Goal: Task Accomplishment & Management: Manage account settings

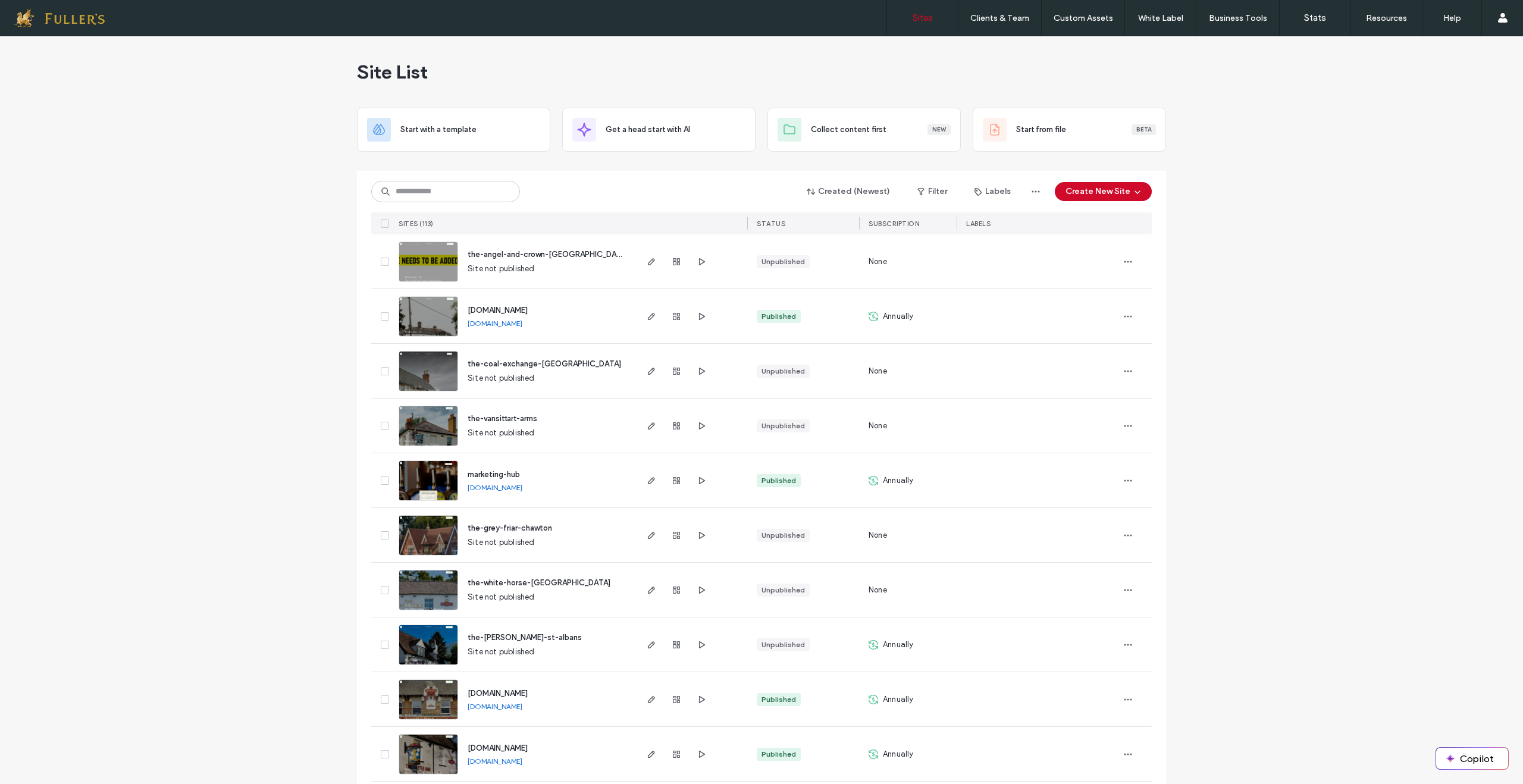
click at [562, 493] on div "marketing-hub [DOMAIN_NAME]" at bounding box center [546, 480] width 177 height 54
click at [599, 492] on div "marketing-hub [DOMAIN_NAME]" at bounding box center [546, 480] width 177 height 54
click at [588, 493] on div "marketing-hub [DOMAIN_NAME]" at bounding box center [546, 480] width 177 height 54
drag, startPoint x: 585, startPoint y: 493, endPoint x: 454, endPoint y: 492, distance: 131.0
click at [458, 492] on div "marketing-hub [DOMAIN_NAME]" at bounding box center [546, 480] width 177 height 54
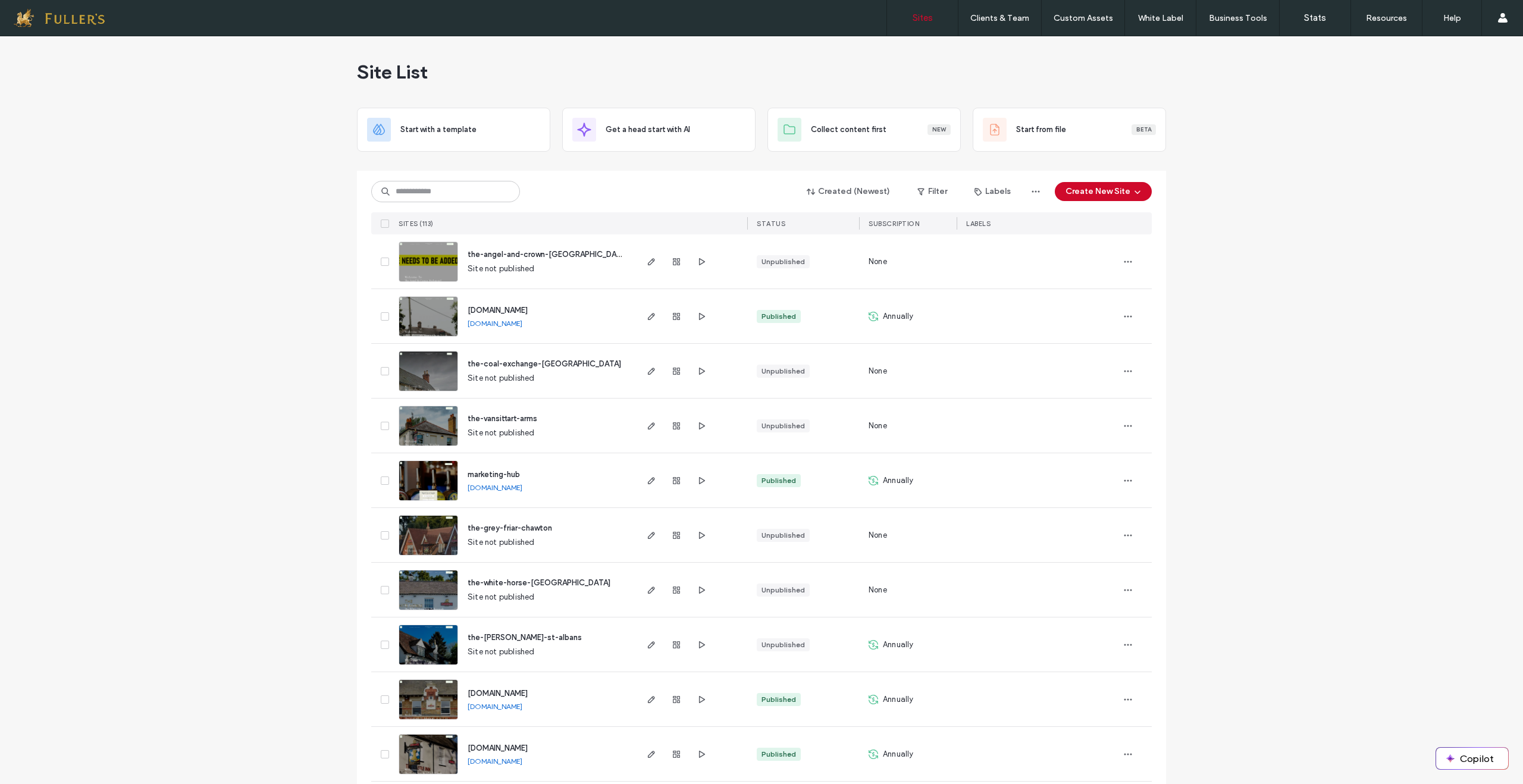
copy link "[DOMAIN_NAME]"
click at [426, 488] on img at bounding box center [428, 501] width 59 height 81
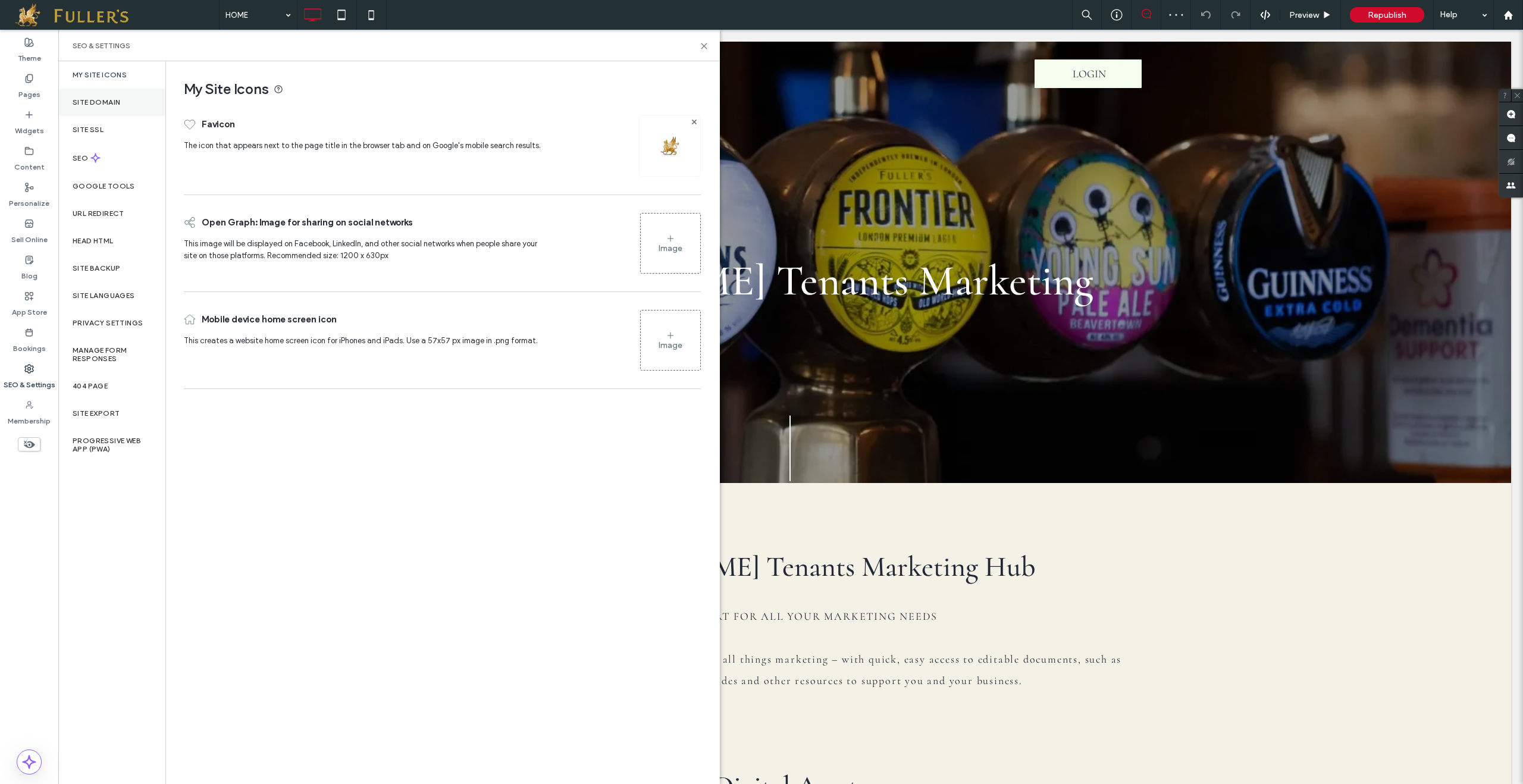
click at [97, 103] on label "Site Domain" at bounding box center [96, 102] width 47 height 9
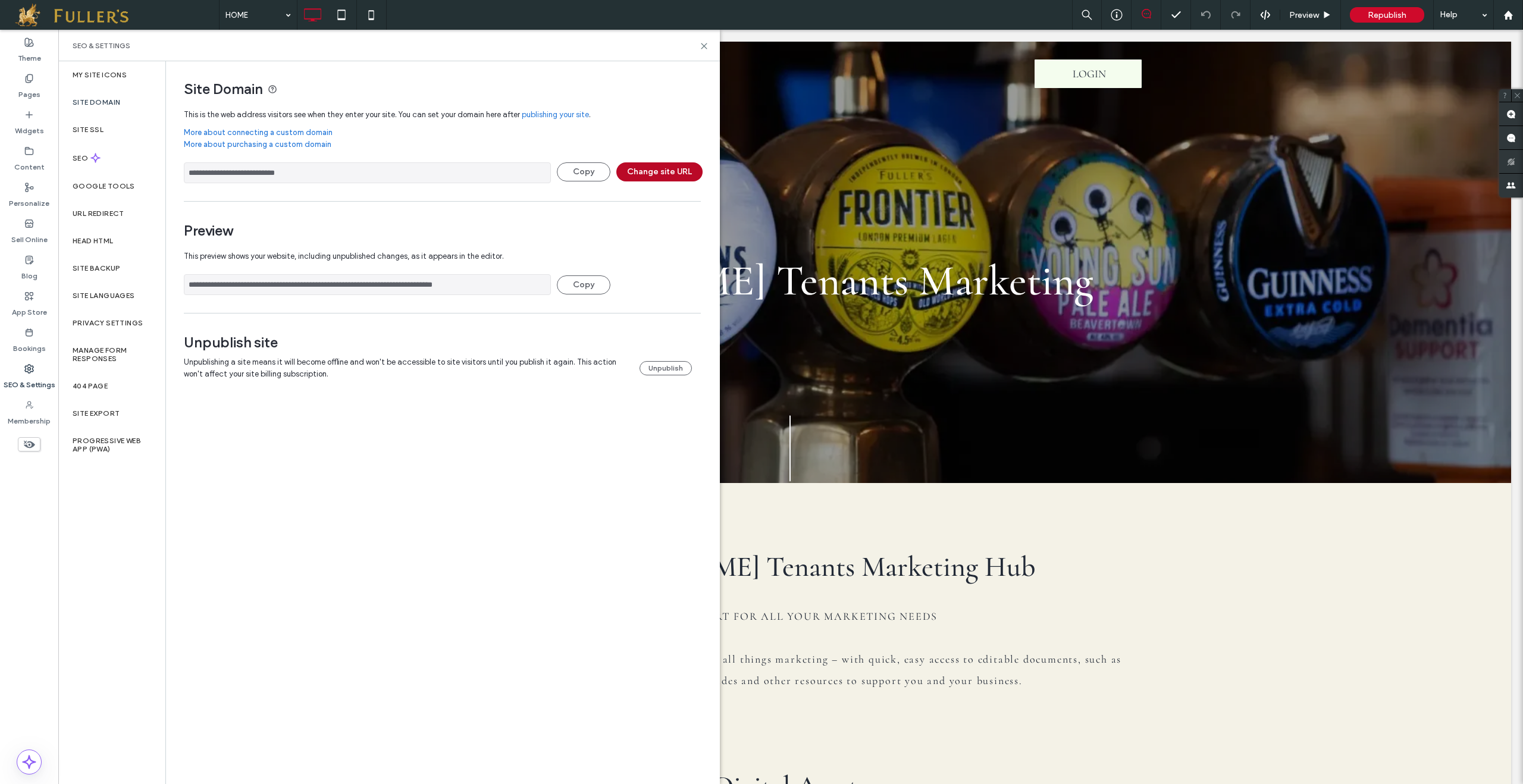
click at [659, 174] on button "Change site URL" at bounding box center [659, 172] width 86 height 19
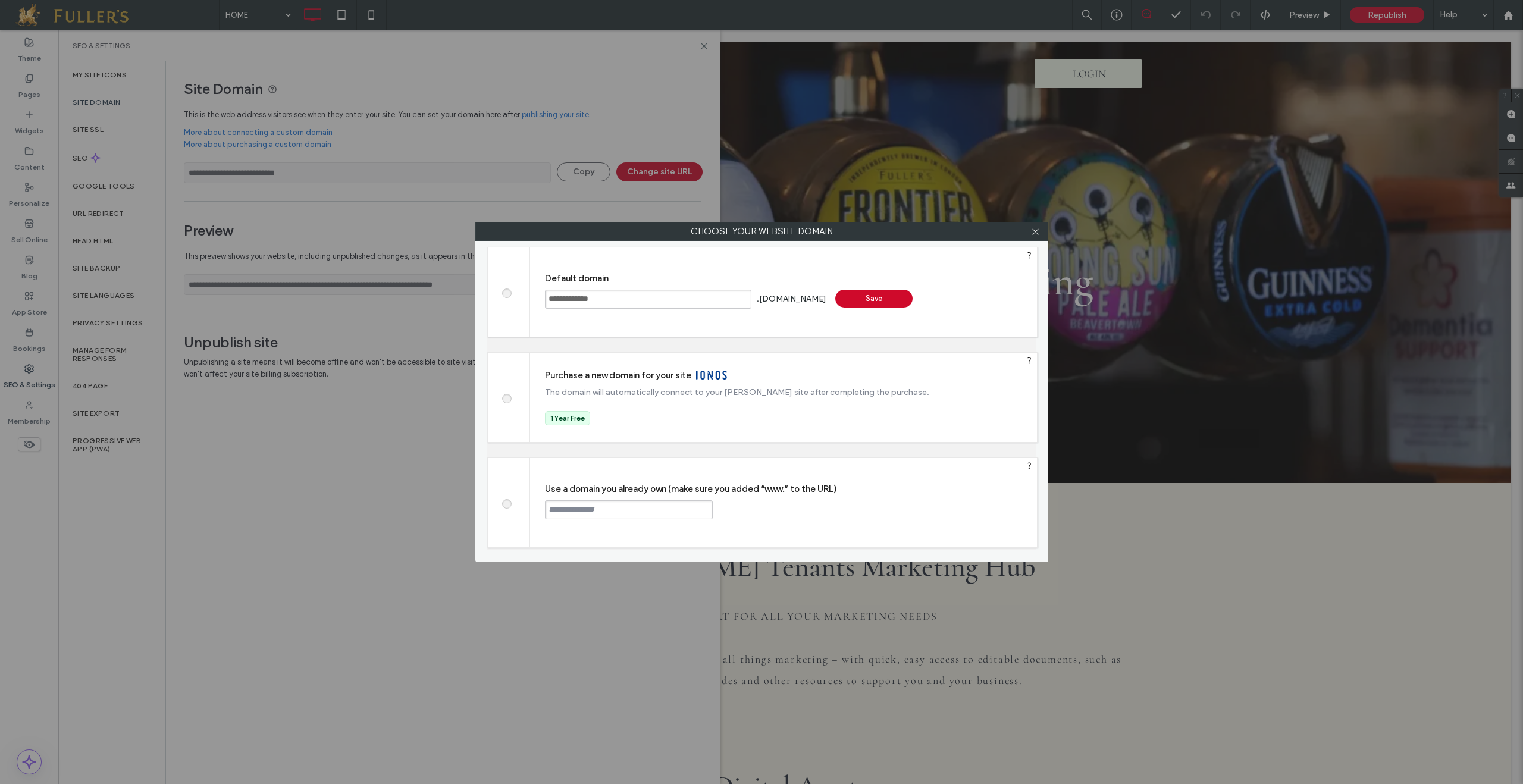
click at [506, 506] on span at bounding box center [506, 502] width 0 height 9
click at [627, 512] on input "text" at bounding box center [628, 509] width 168 height 19
paste input "**********"
drag, startPoint x: 642, startPoint y: 510, endPoint x: 536, endPoint y: 502, distance: 106.3
click at [536, 502] on div "**********" at bounding box center [784, 502] width 507 height 89
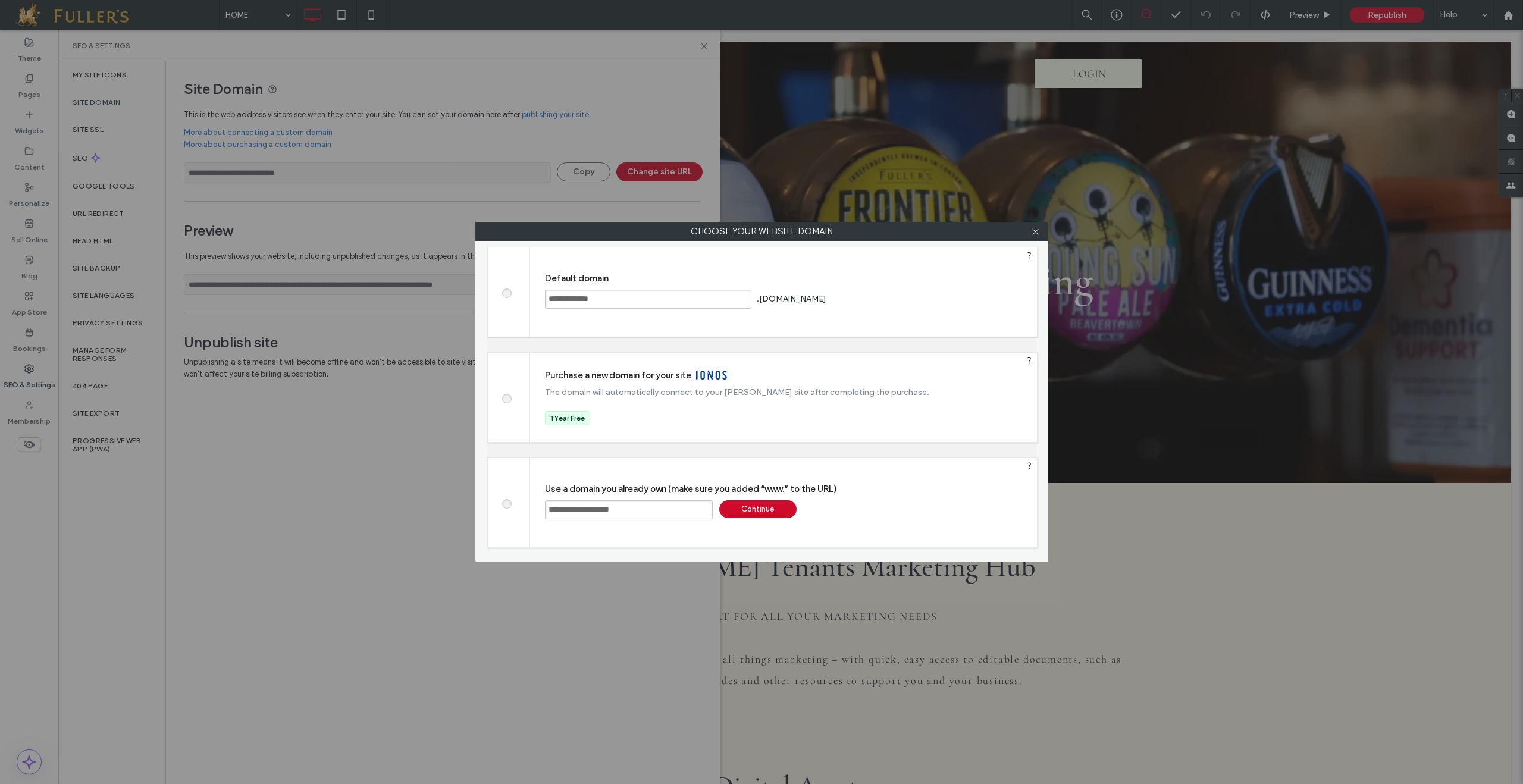
click at [545, 505] on input "**********" at bounding box center [628, 509] width 168 height 19
type input "**********"
click at [766, 513] on div "Continue" at bounding box center [758, 508] width 78 height 18
type input "**********"
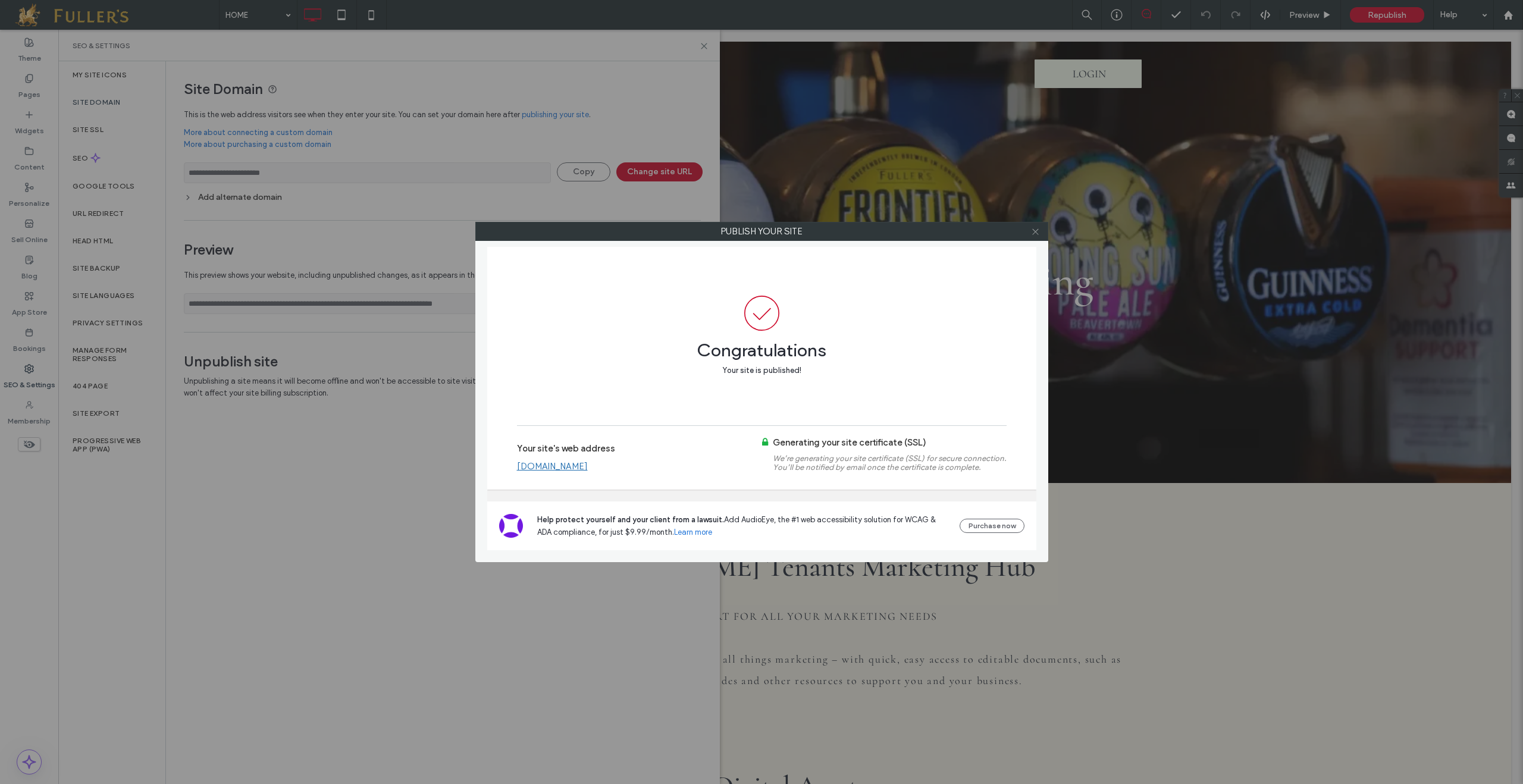
click at [1037, 235] on icon at bounding box center [1036, 232] width 9 height 9
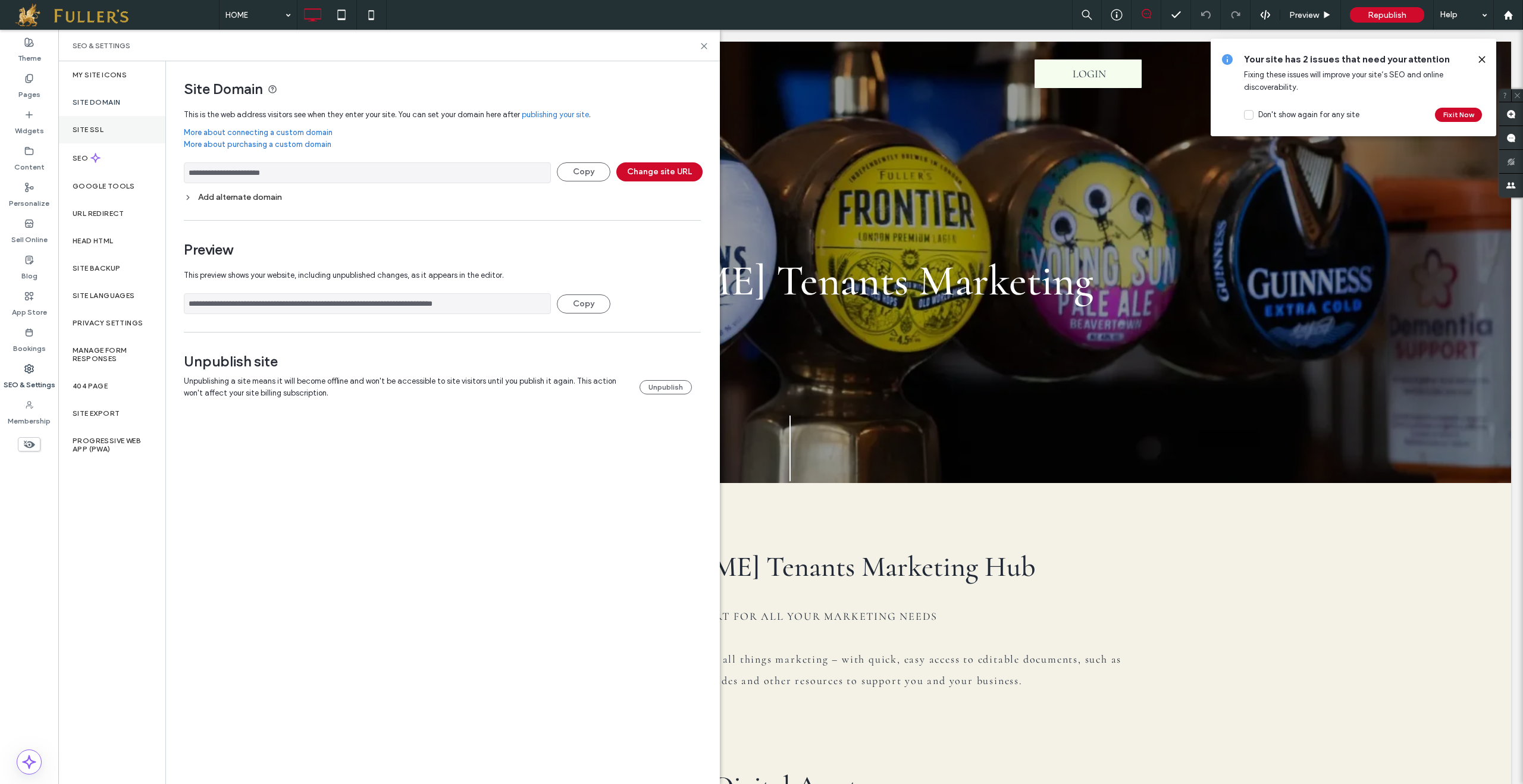
click at [97, 129] on label "Site SSL" at bounding box center [87, 130] width 31 height 9
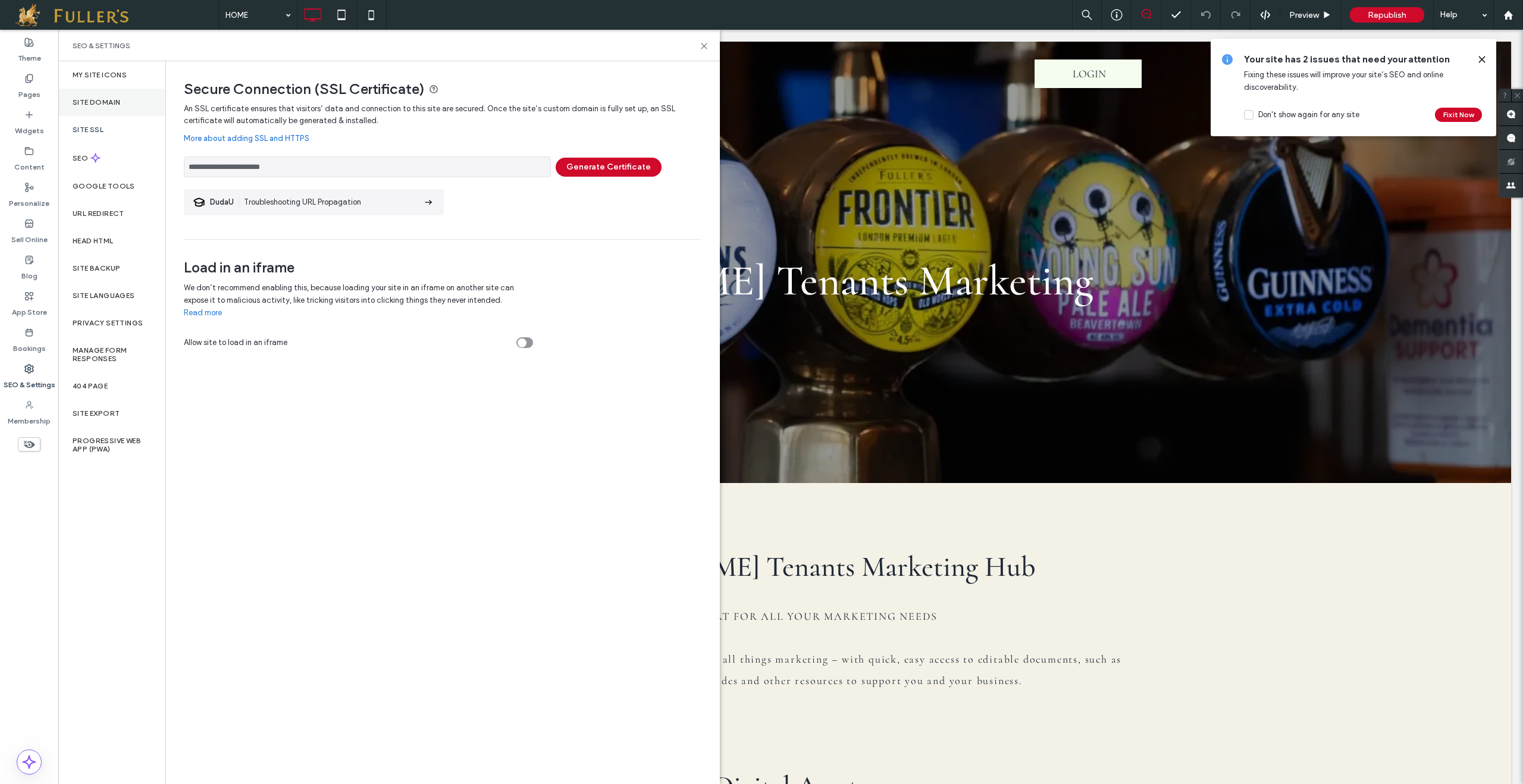
click at [103, 103] on label "Site Domain" at bounding box center [96, 102] width 47 height 9
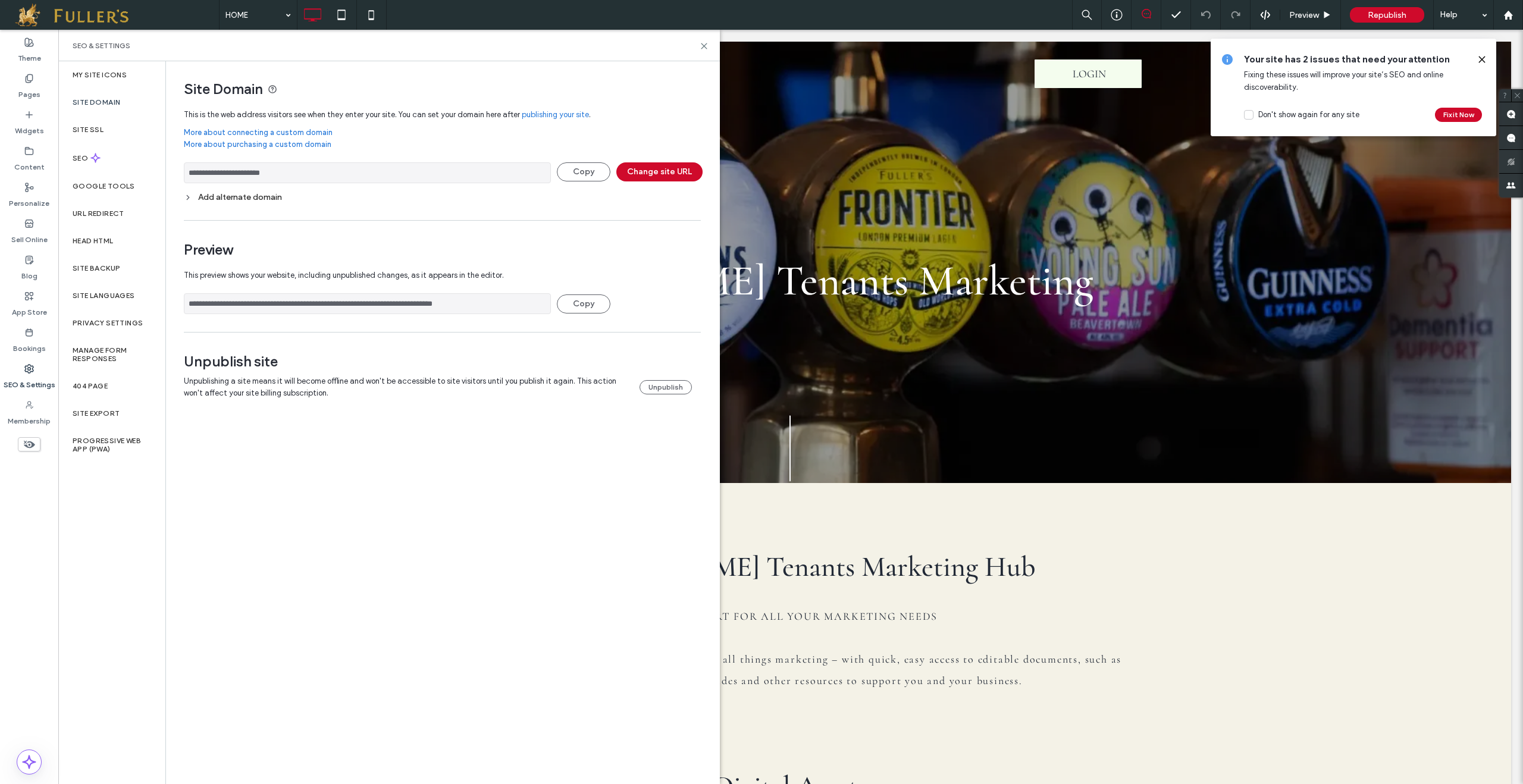
click at [233, 198] on div "Add alternate domain" at bounding box center [442, 197] width 517 height 10
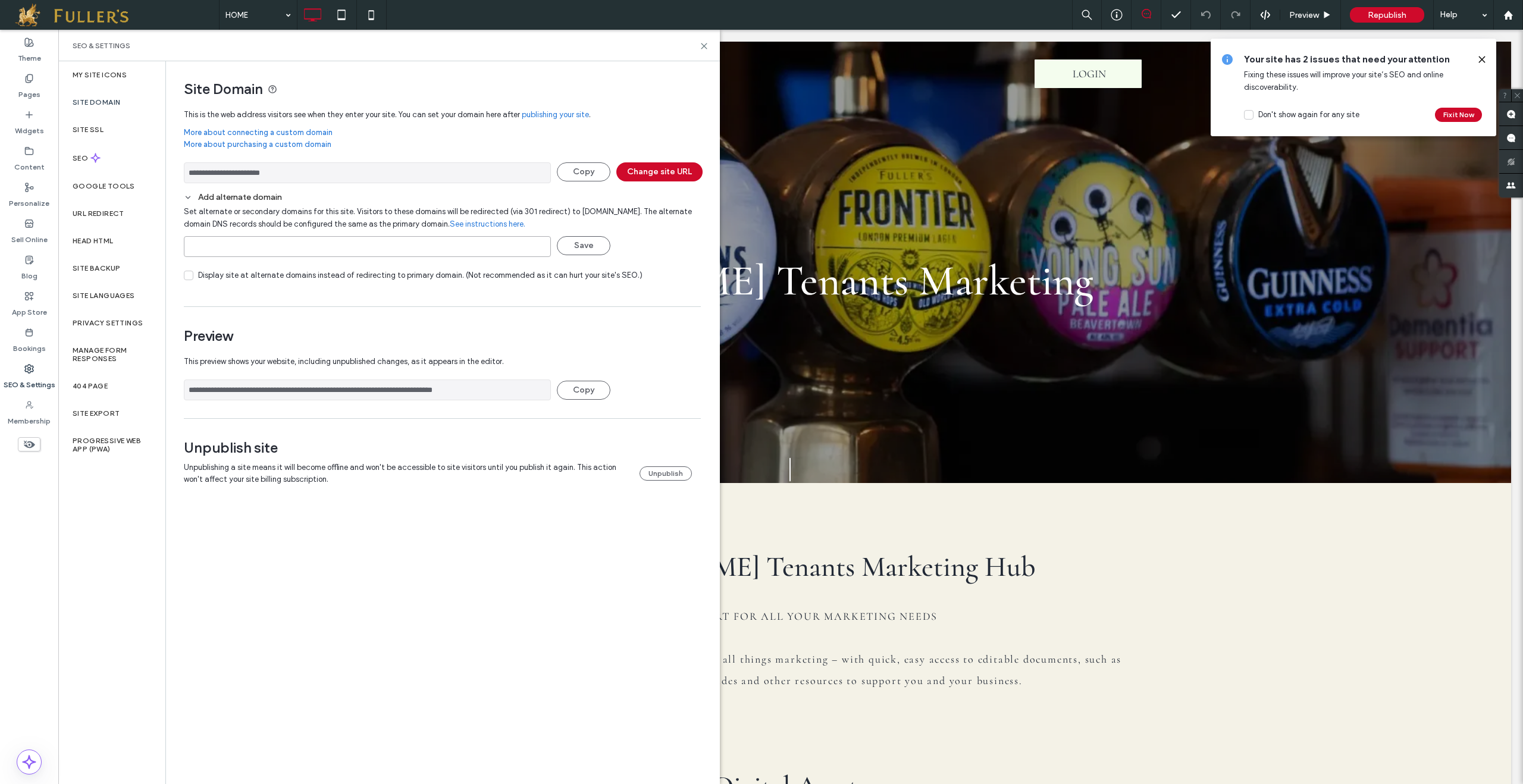
click at [323, 251] on input at bounding box center [367, 247] width 367 height 21
paste input "**********"
click at [188, 251] on input "**********" at bounding box center [367, 247] width 367 height 21
type input "**********"
click at [599, 247] on button "Save" at bounding box center [583, 245] width 53 height 19
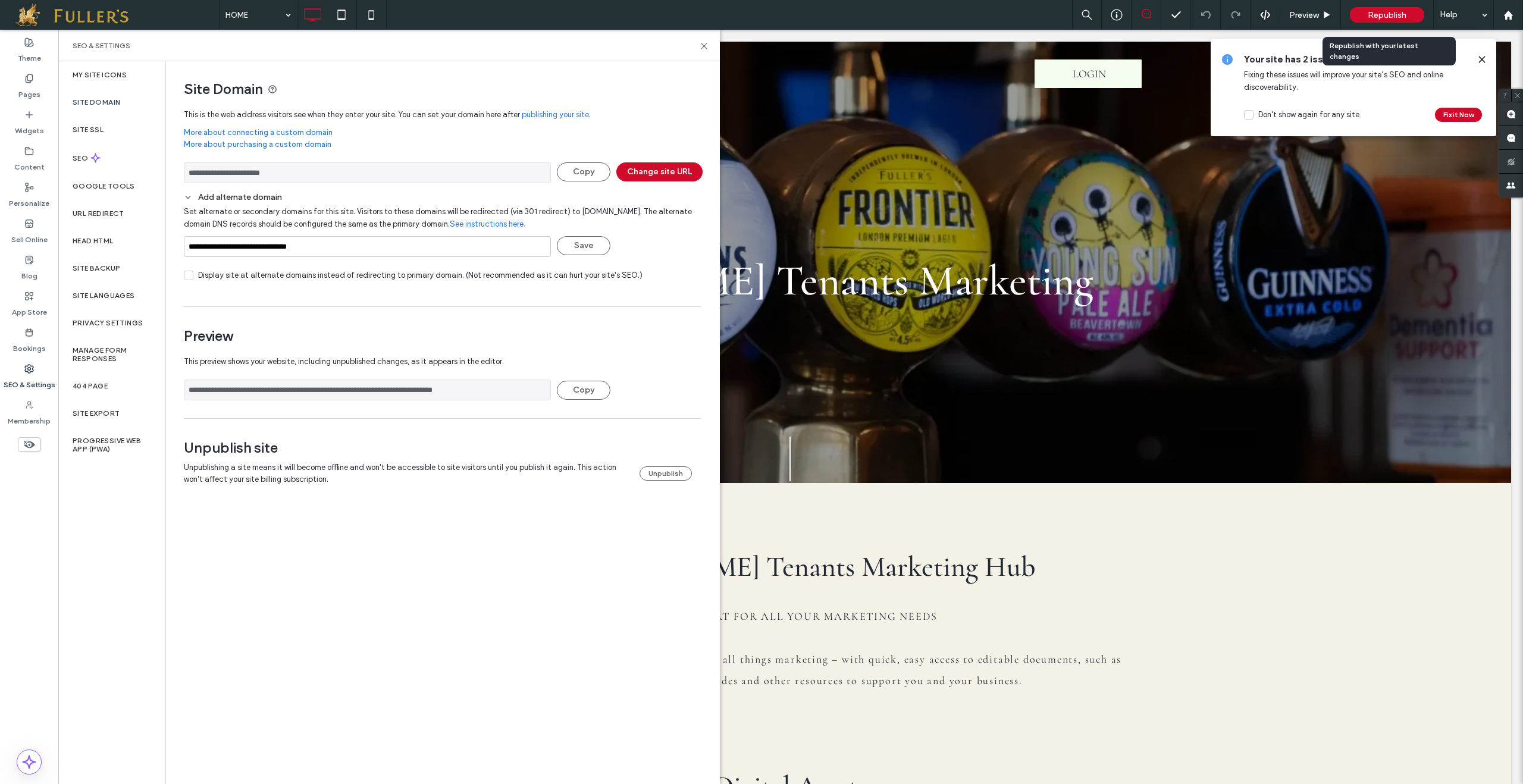
click at [1382, 11] on span "Republish" at bounding box center [1387, 14] width 39 height 10
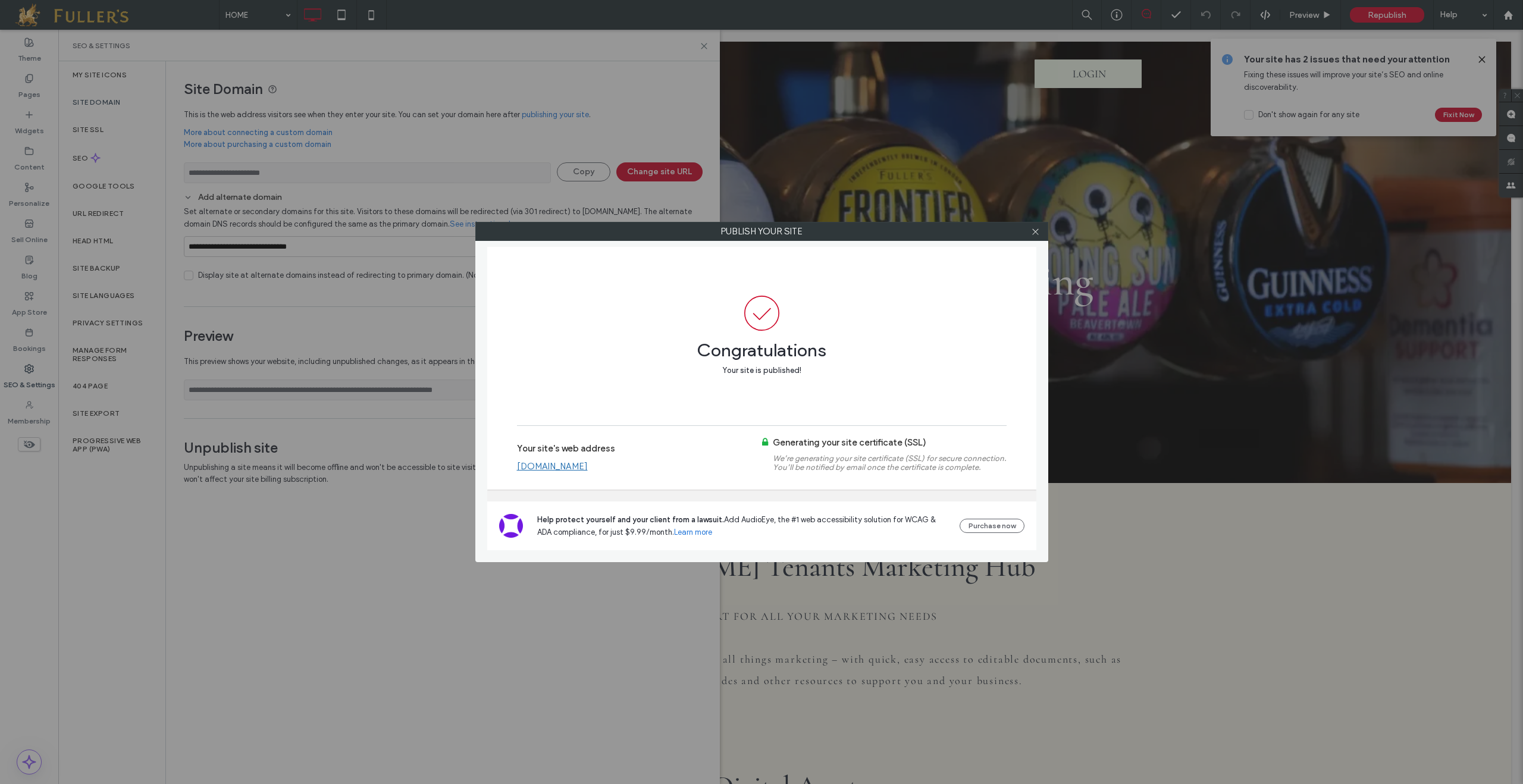
click at [580, 461] on link "www.fullerstenants.co.uk" at bounding box center [553, 466] width 71 height 11
click at [1033, 234] on icon at bounding box center [1036, 232] width 9 height 9
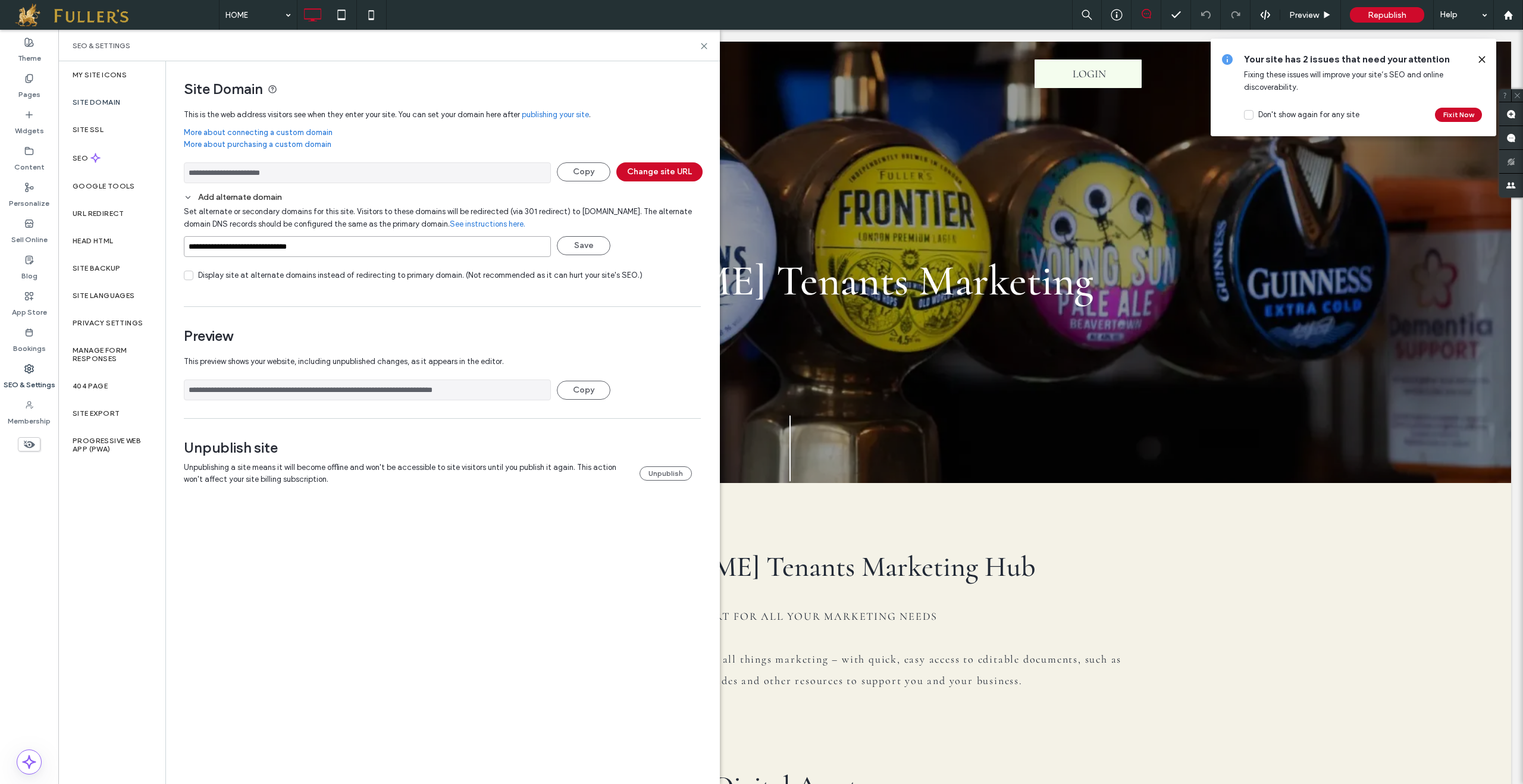
drag, startPoint x: 337, startPoint y: 250, endPoint x: 230, endPoint y: 245, distance: 107.1
click at [161, 247] on div "**********" at bounding box center [389, 422] width 661 height 723
click at [31, 152] on icon at bounding box center [29, 151] width 9 height 9
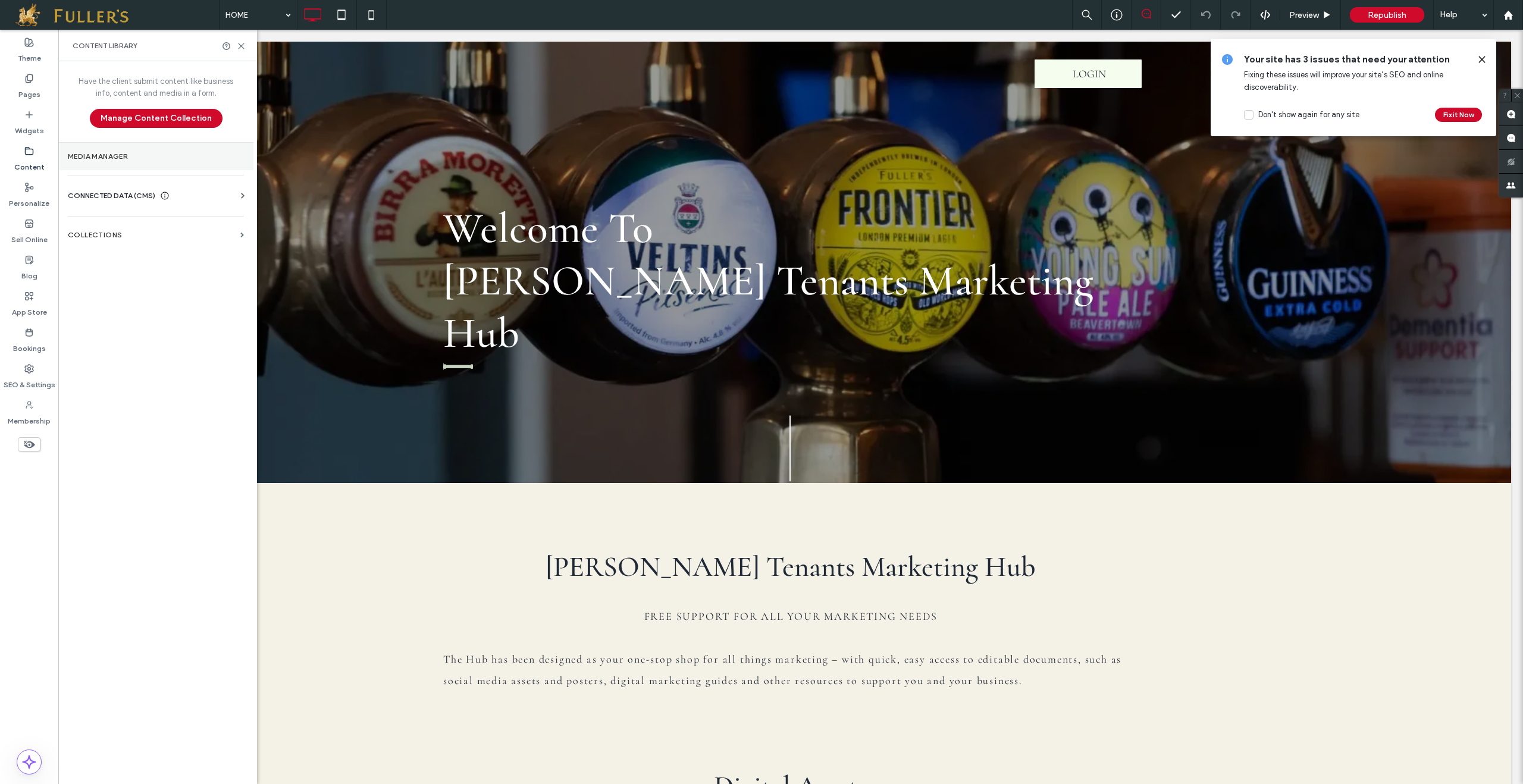
click at [98, 156] on label "Media Manager" at bounding box center [156, 156] width 176 height 9
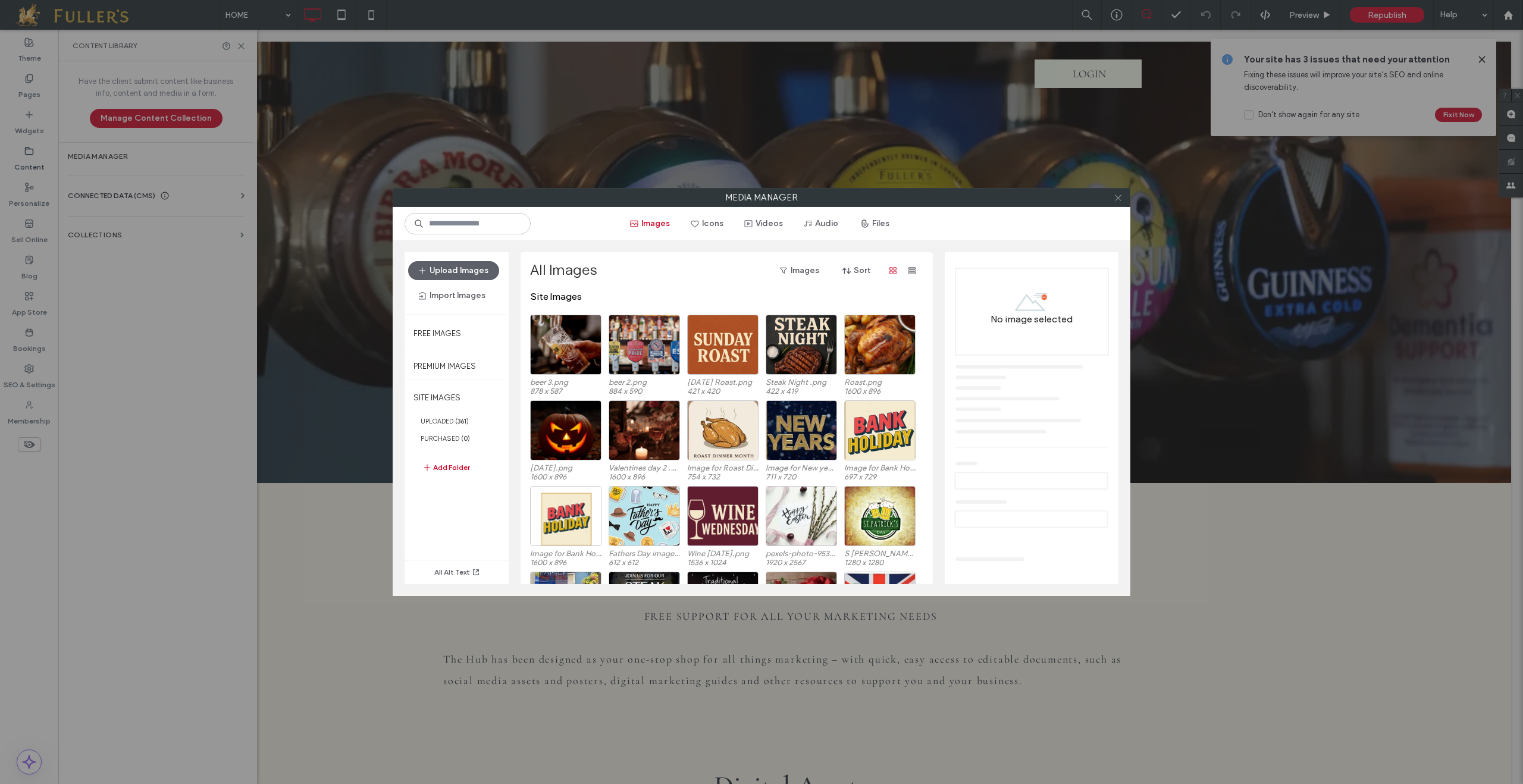
click at [1120, 202] on icon at bounding box center [1118, 198] width 9 height 9
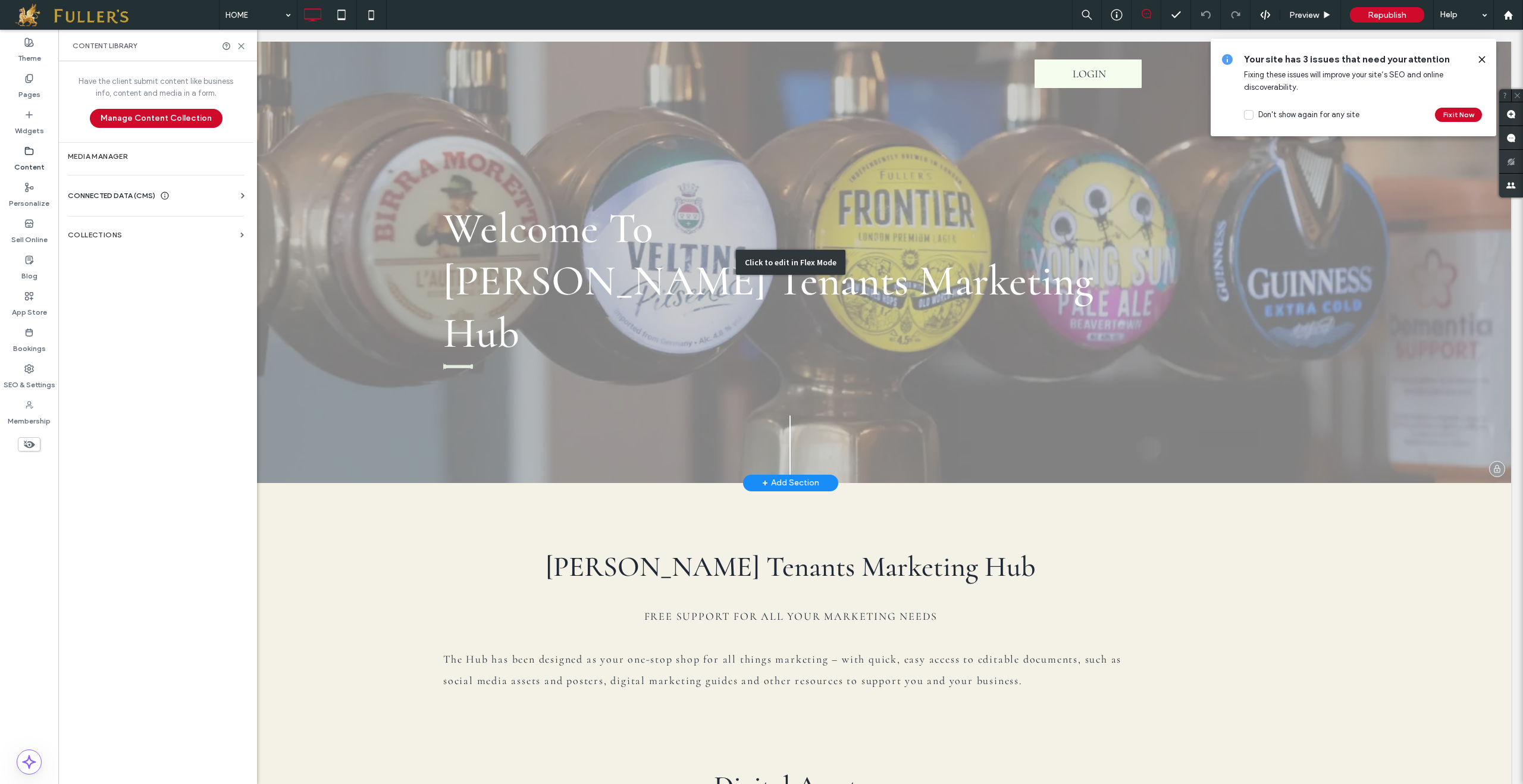
scroll to position [3, 0]
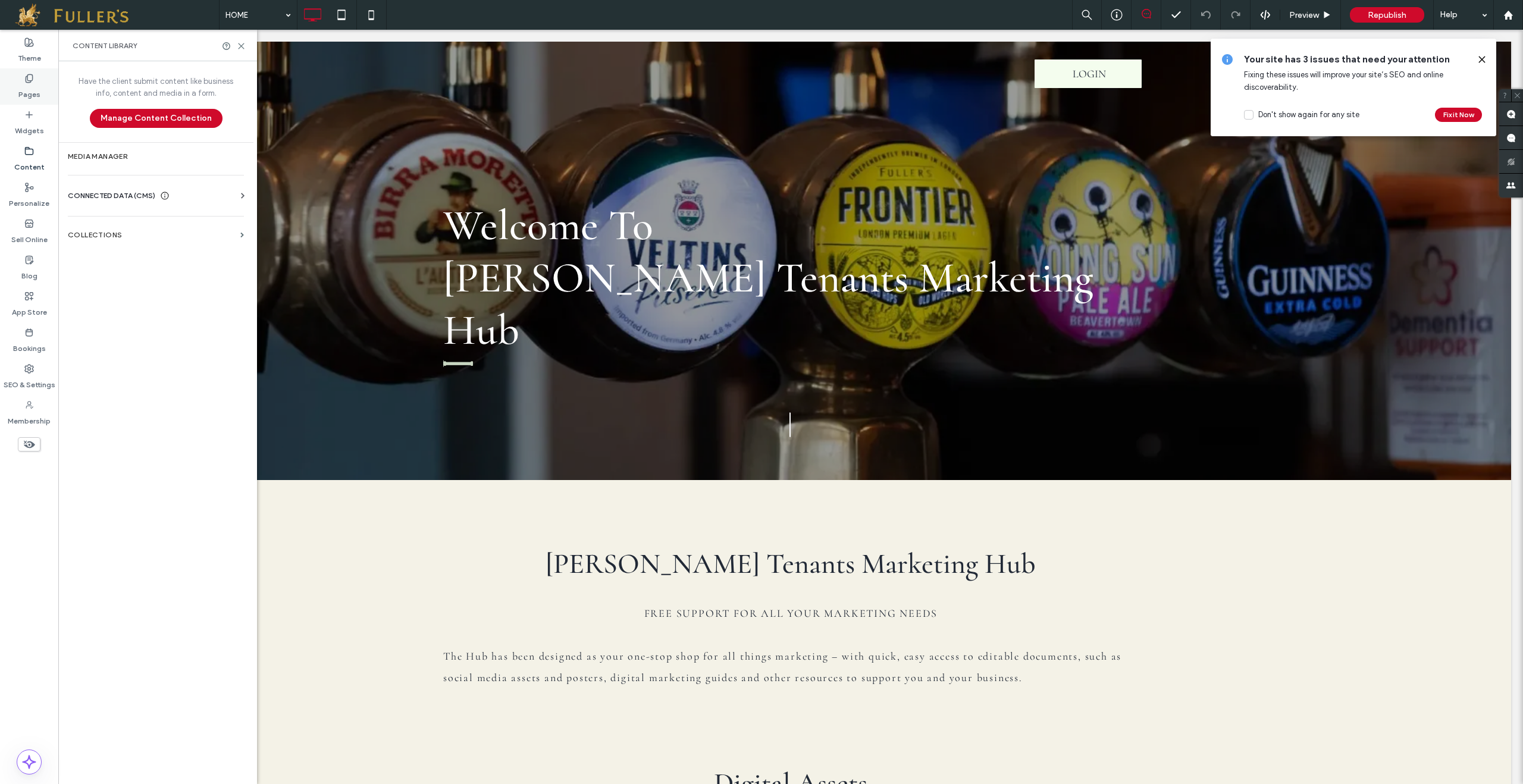
click at [21, 84] on label "Pages" at bounding box center [29, 91] width 22 height 16
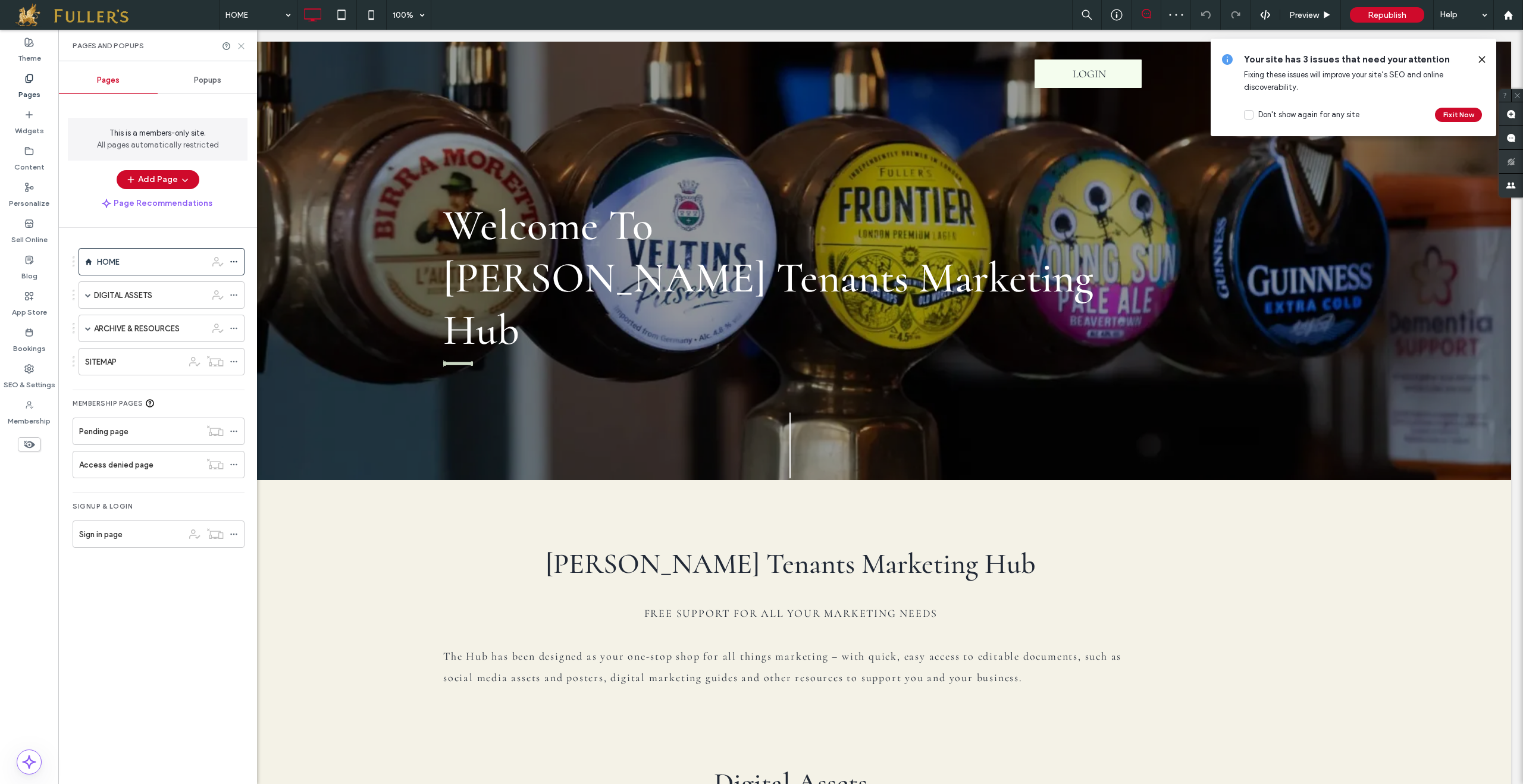
click at [243, 44] on use at bounding box center [241, 46] width 5 height 5
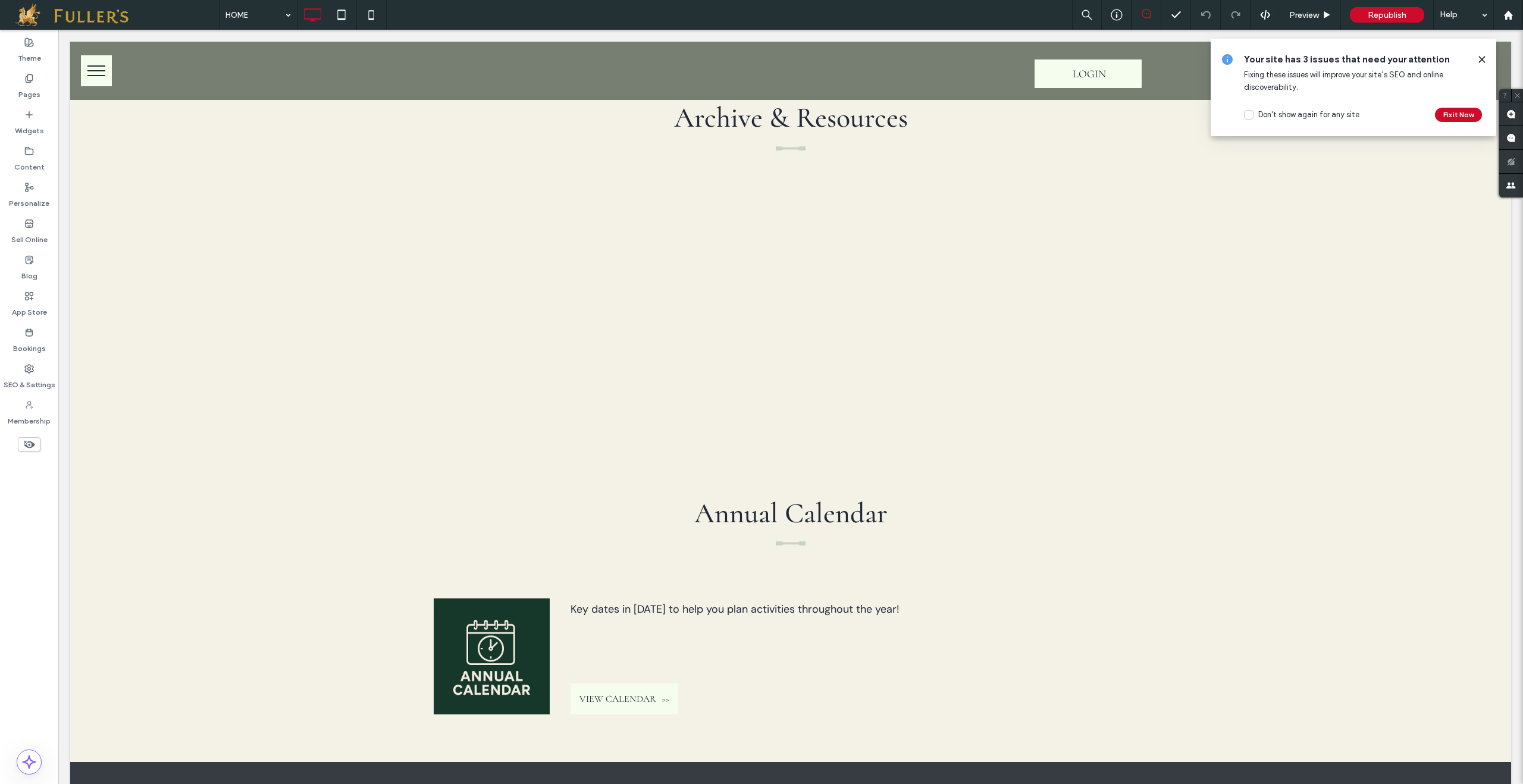
scroll to position [1221, 0]
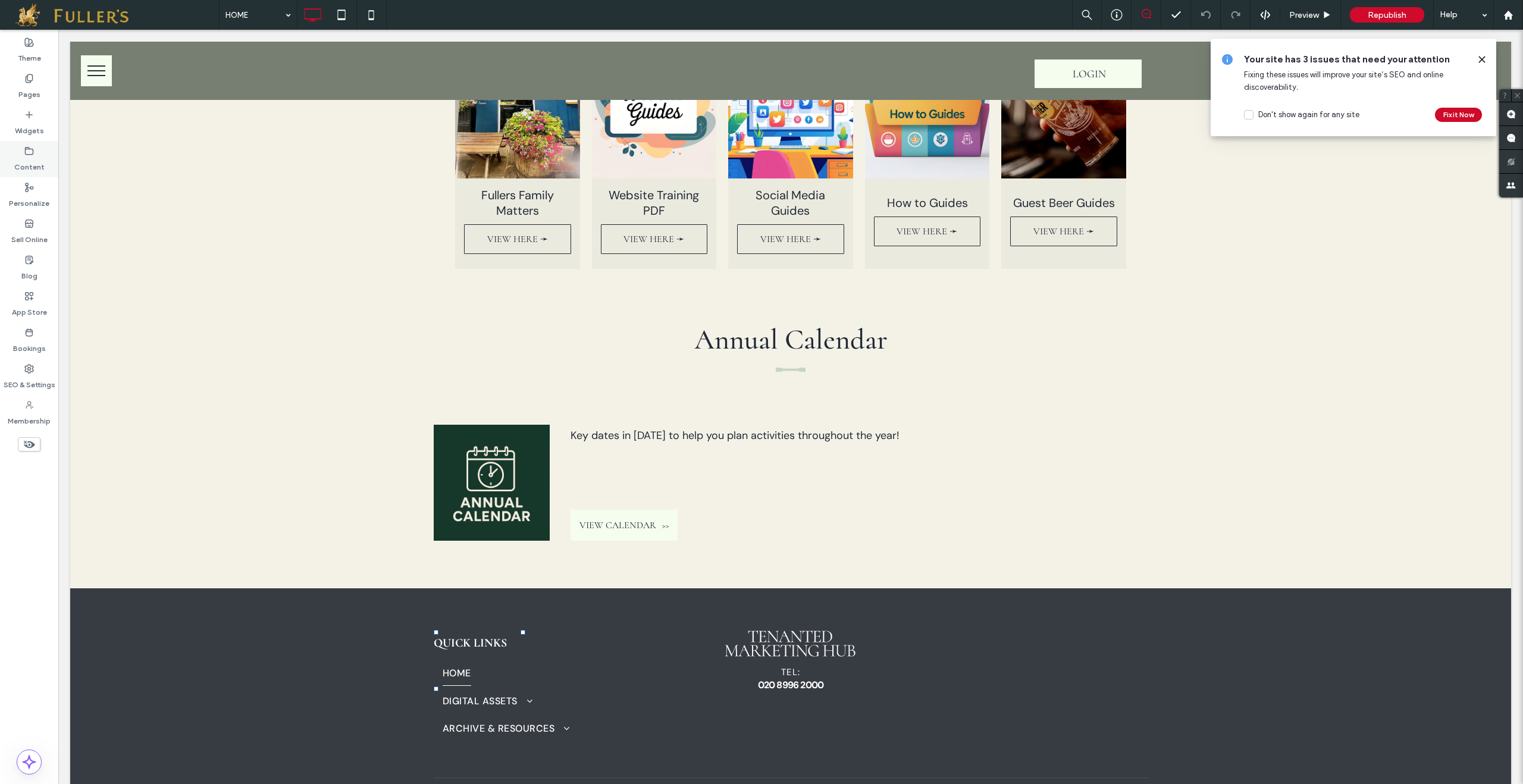
click at [28, 145] on div "Content" at bounding box center [29, 159] width 59 height 36
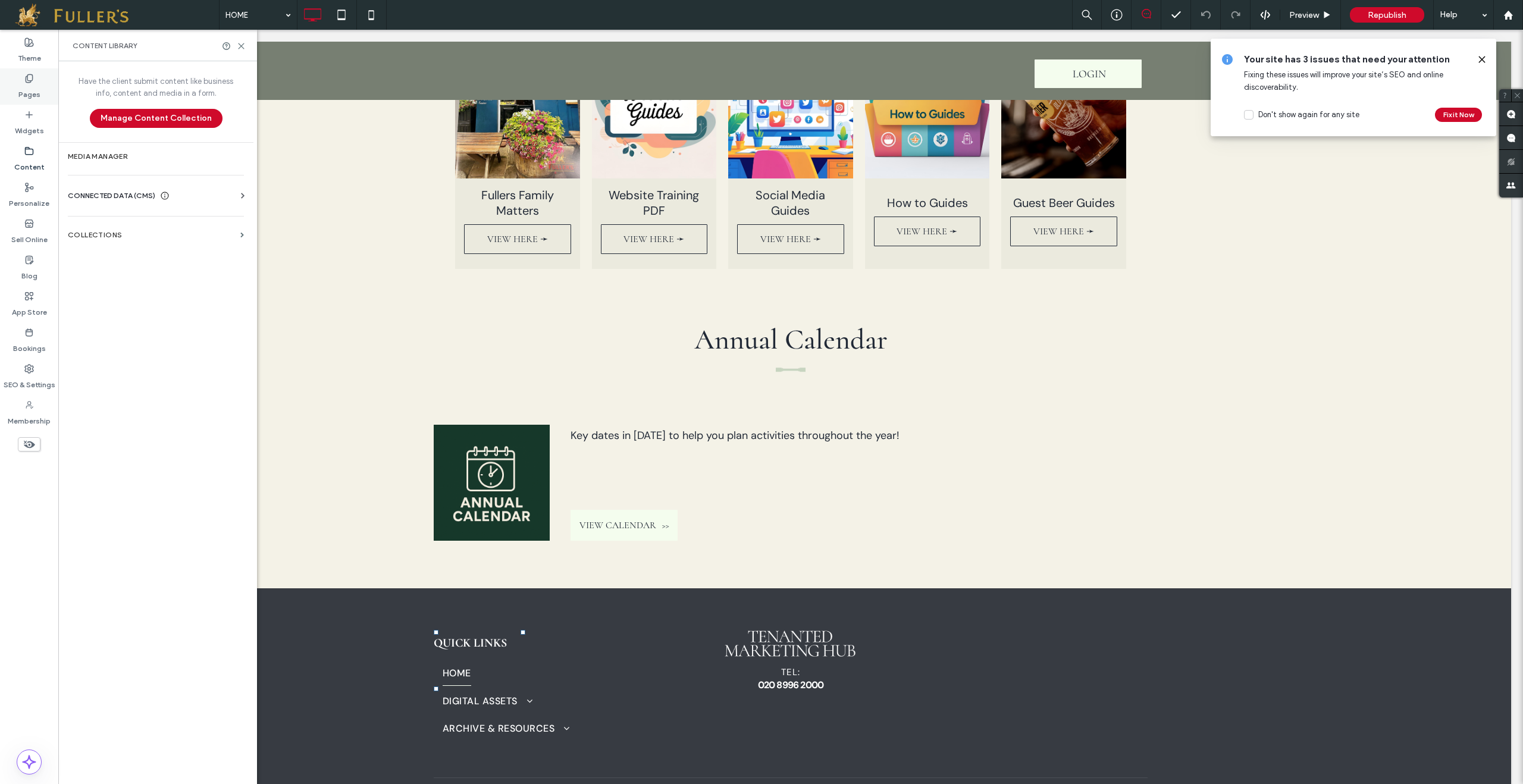
click at [34, 82] on div "Pages" at bounding box center [29, 86] width 59 height 36
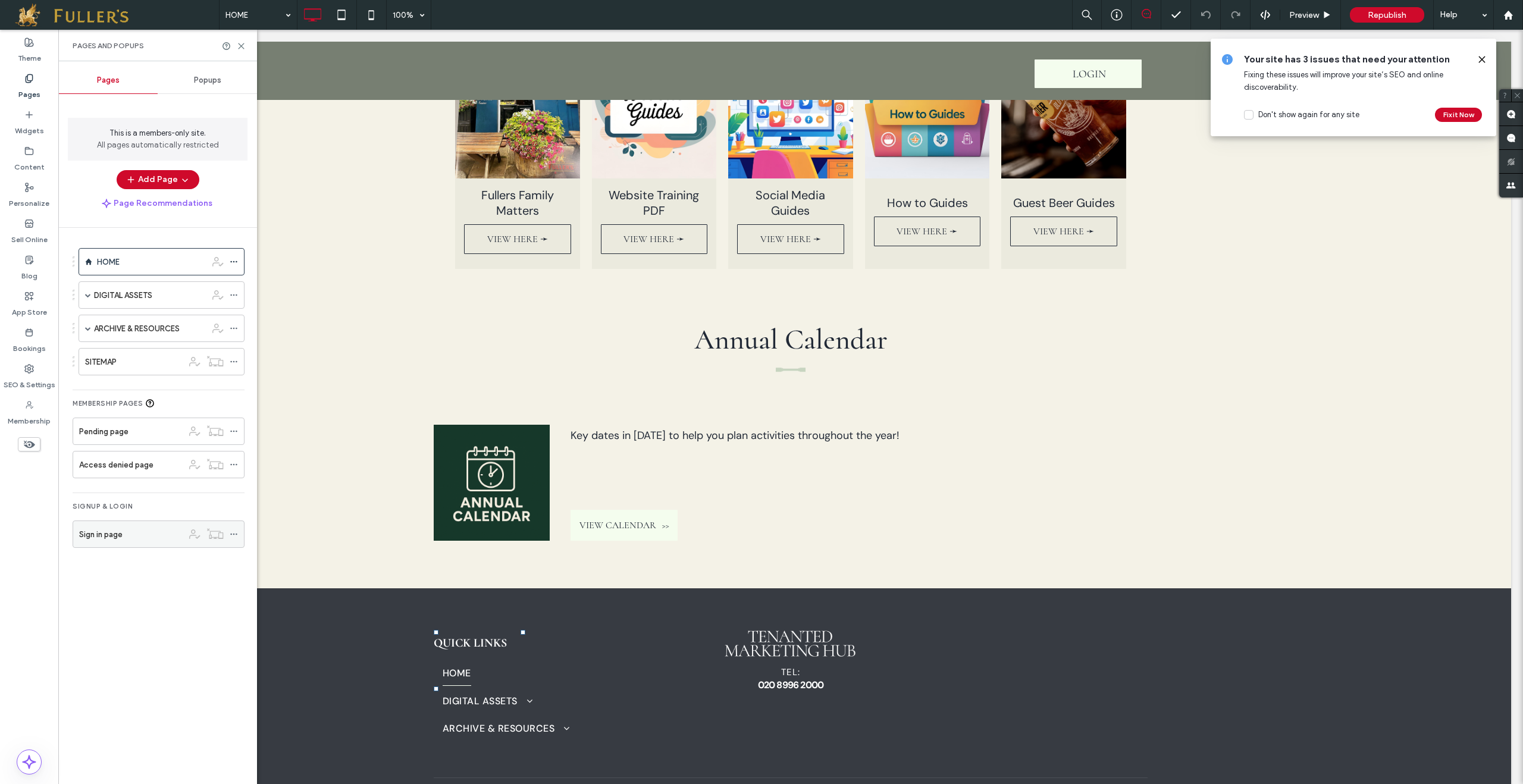
click at [124, 537] on div "Sign in page" at bounding box center [131, 534] width 104 height 12
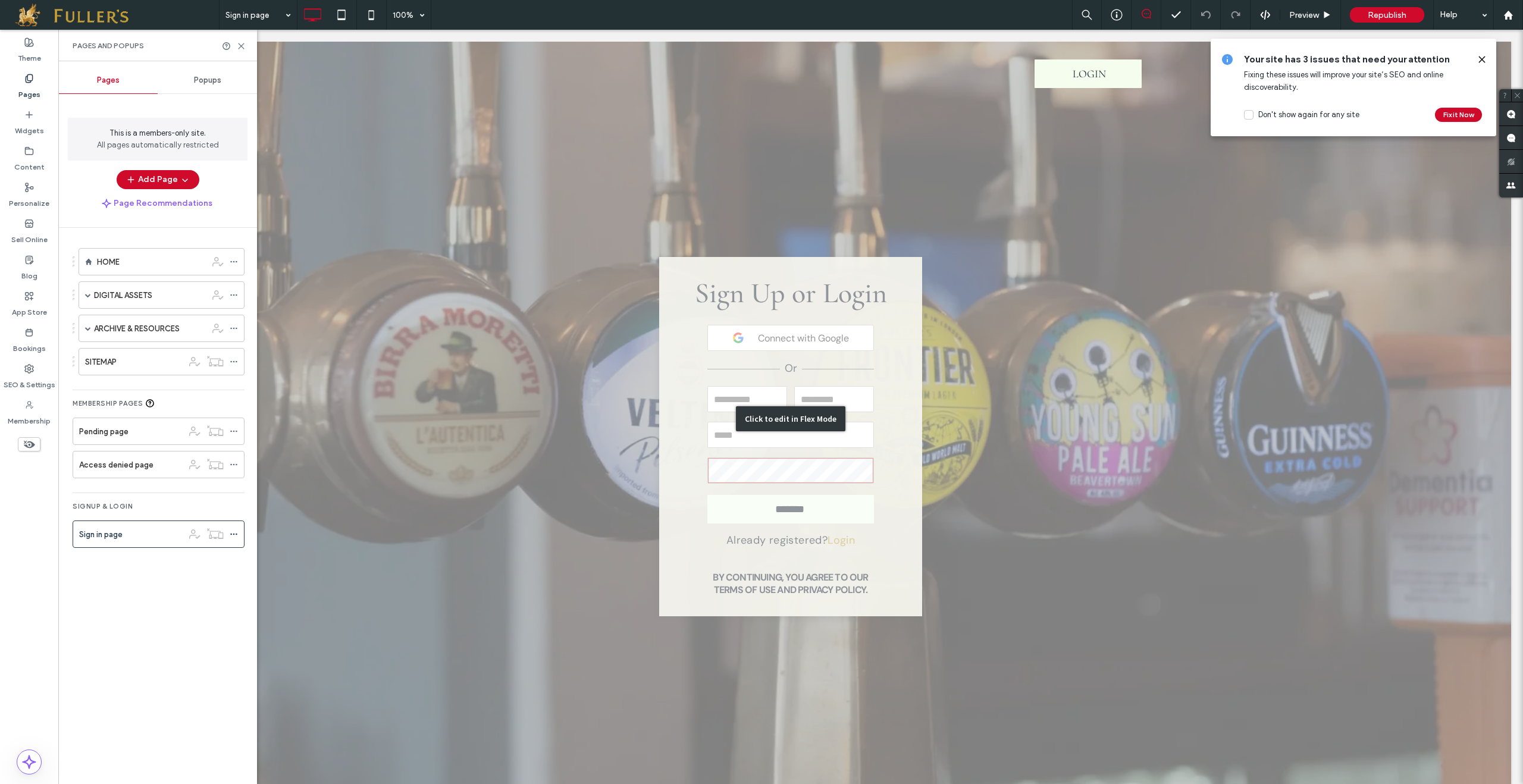
scroll to position [24, 0]
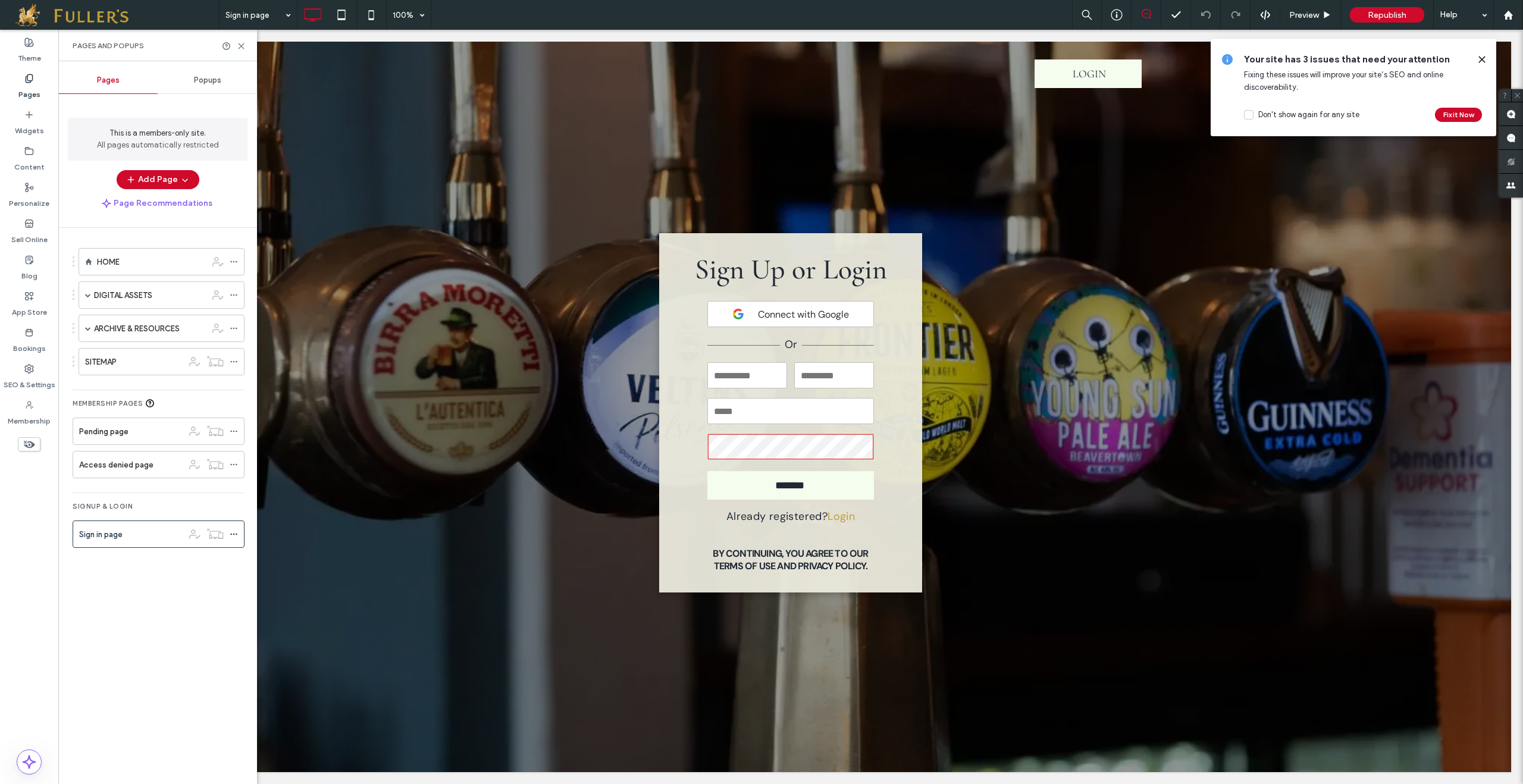
click at [27, 90] on label "Pages" at bounding box center [29, 91] width 22 height 16
click at [130, 259] on div "HOME" at bounding box center [151, 262] width 109 height 12
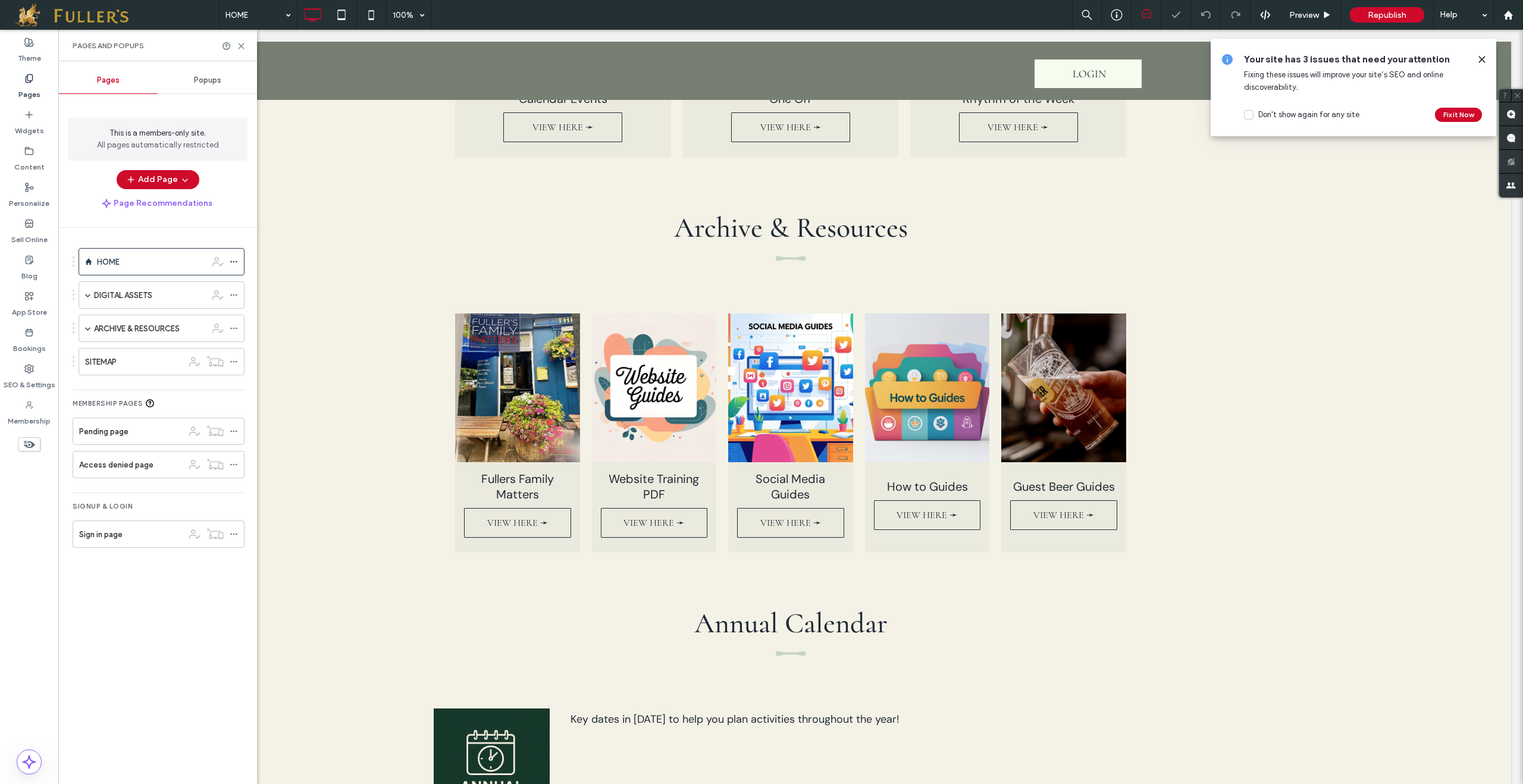
scroll to position [1221, 0]
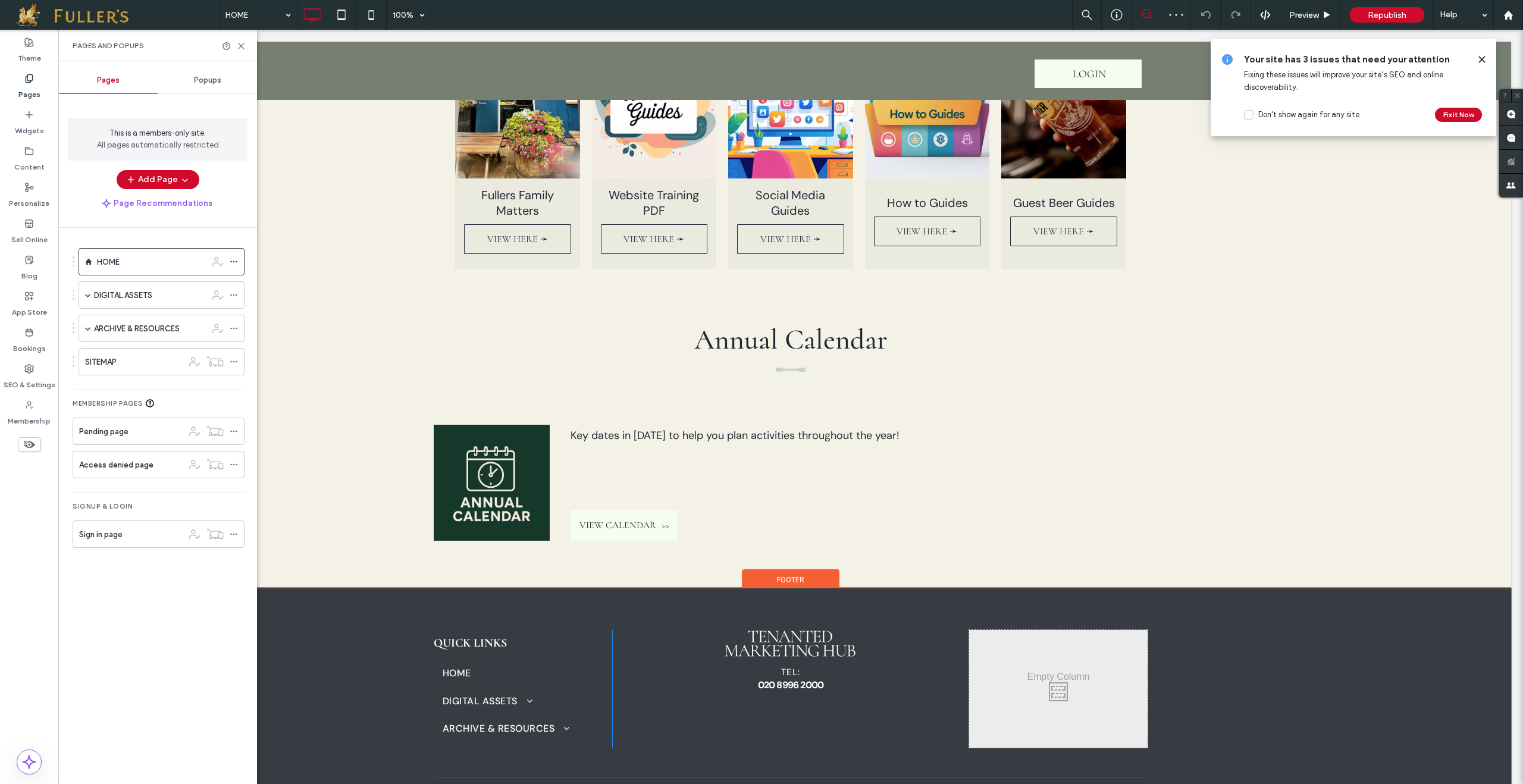
click at [1024, 783] on p "PRIVACY & COOKIES | TERMS OF USE" at bounding box center [1004, 798] width 287 height 16
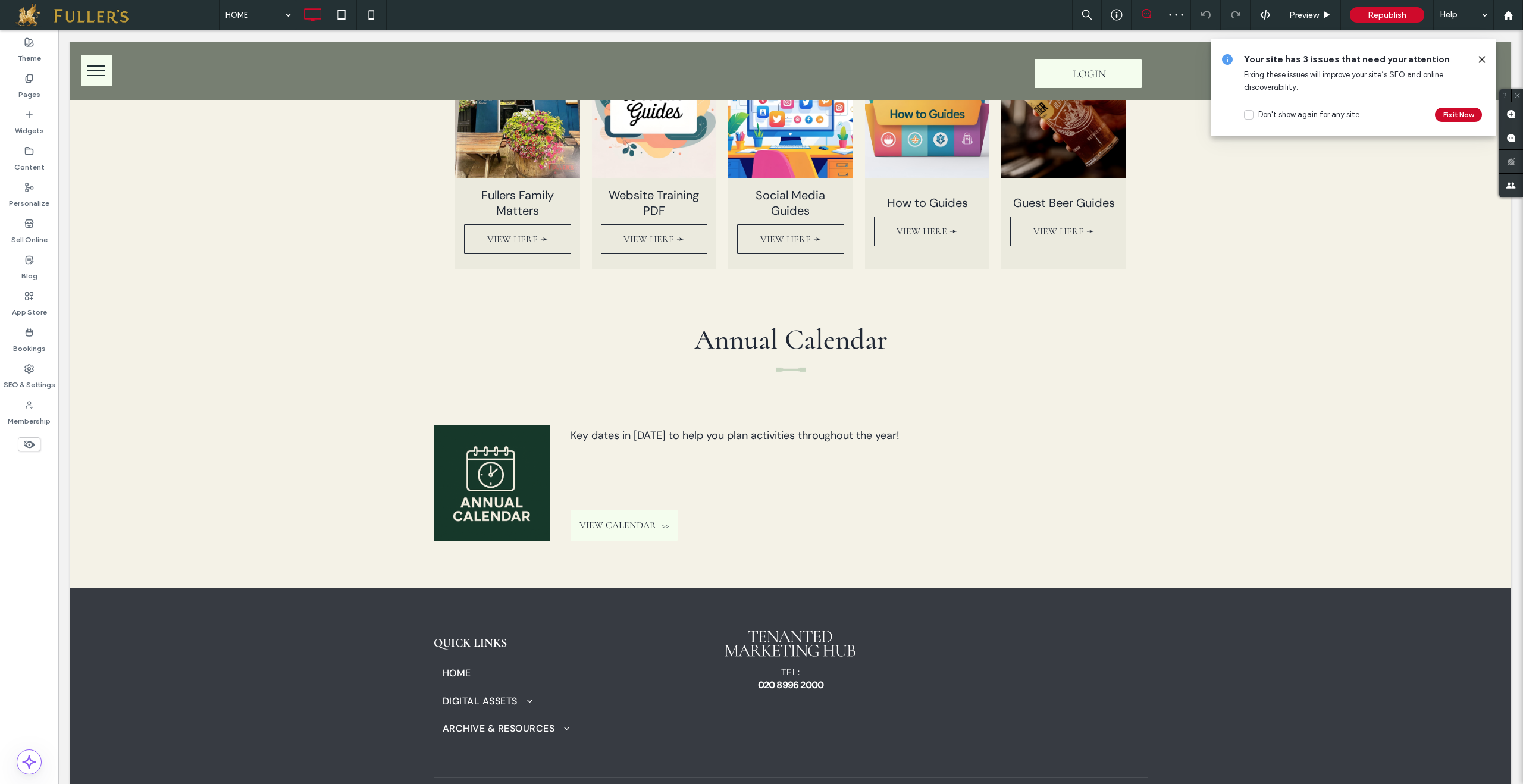
click at [1022, 783] on p "**********" at bounding box center [1004, 798] width 287 height 16
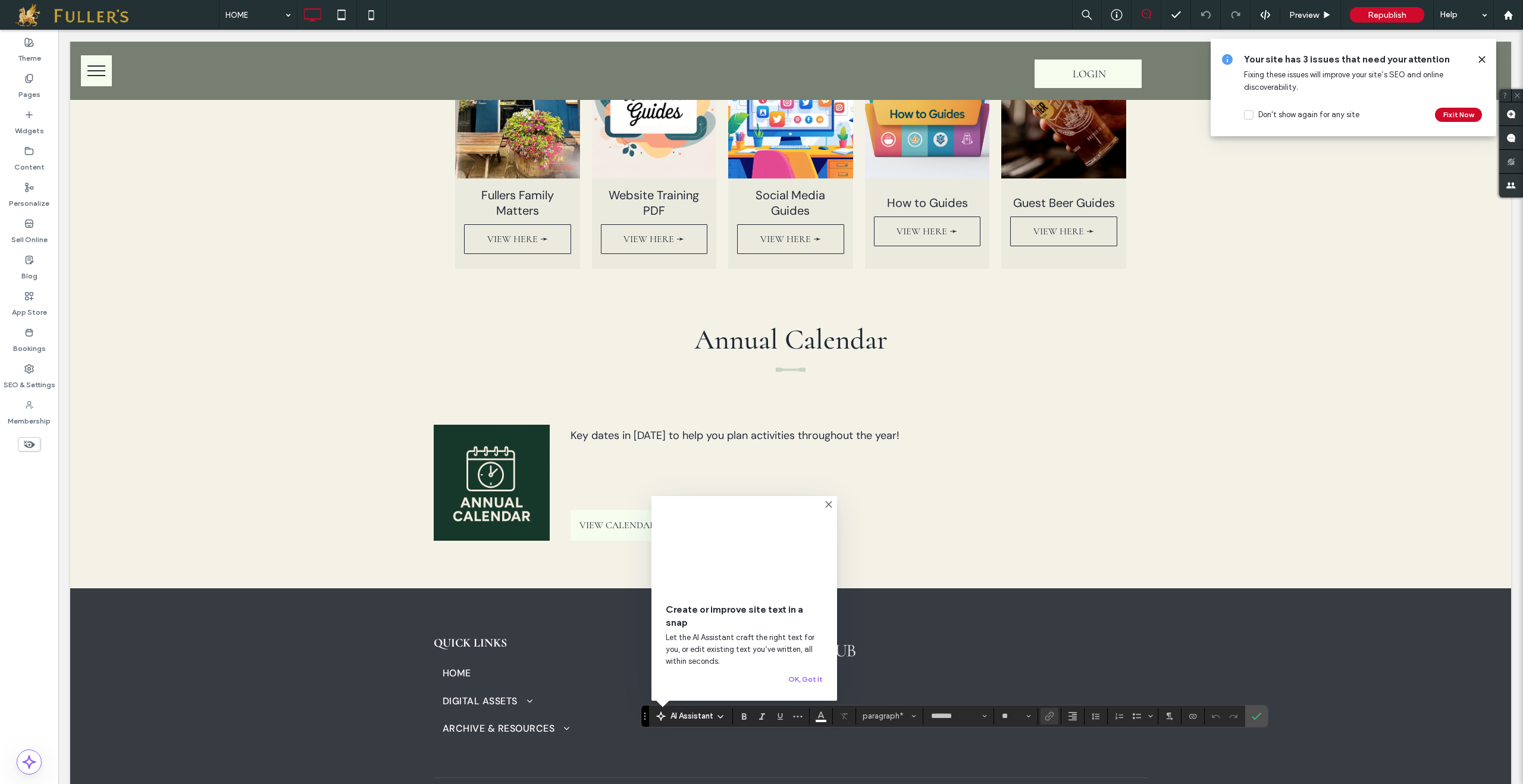
click at [1045, 783] on link "**********" at bounding box center [1070, 798] width 52 height 9
drag, startPoint x: 982, startPoint y: 746, endPoint x: 1080, endPoint y: 744, distance: 98.0
click at [1070, 783] on p "**********" at bounding box center [1004, 798] width 287 height 16
click at [1054, 718] on use "Link" at bounding box center [1050, 716] width 9 height 9
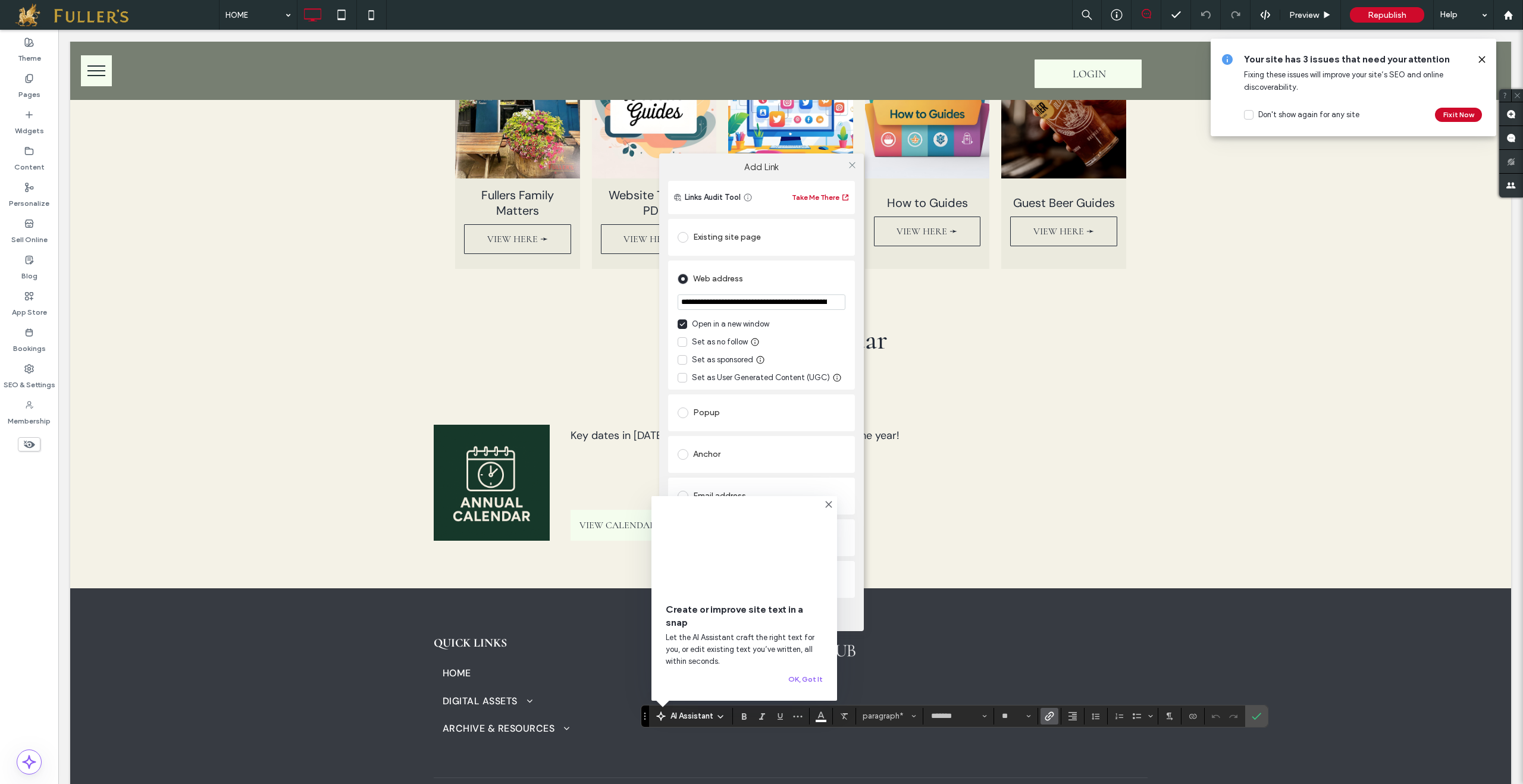
scroll to position [0, 76]
drag, startPoint x: 680, startPoint y: 301, endPoint x: 849, endPoint y: 313, distance: 169.4
click at [884, 322] on div "**********" at bounding box center [761, 392] width 1523 height 784
click at [853, 166] on use at bounding box center [851, 165] width 6 height 6
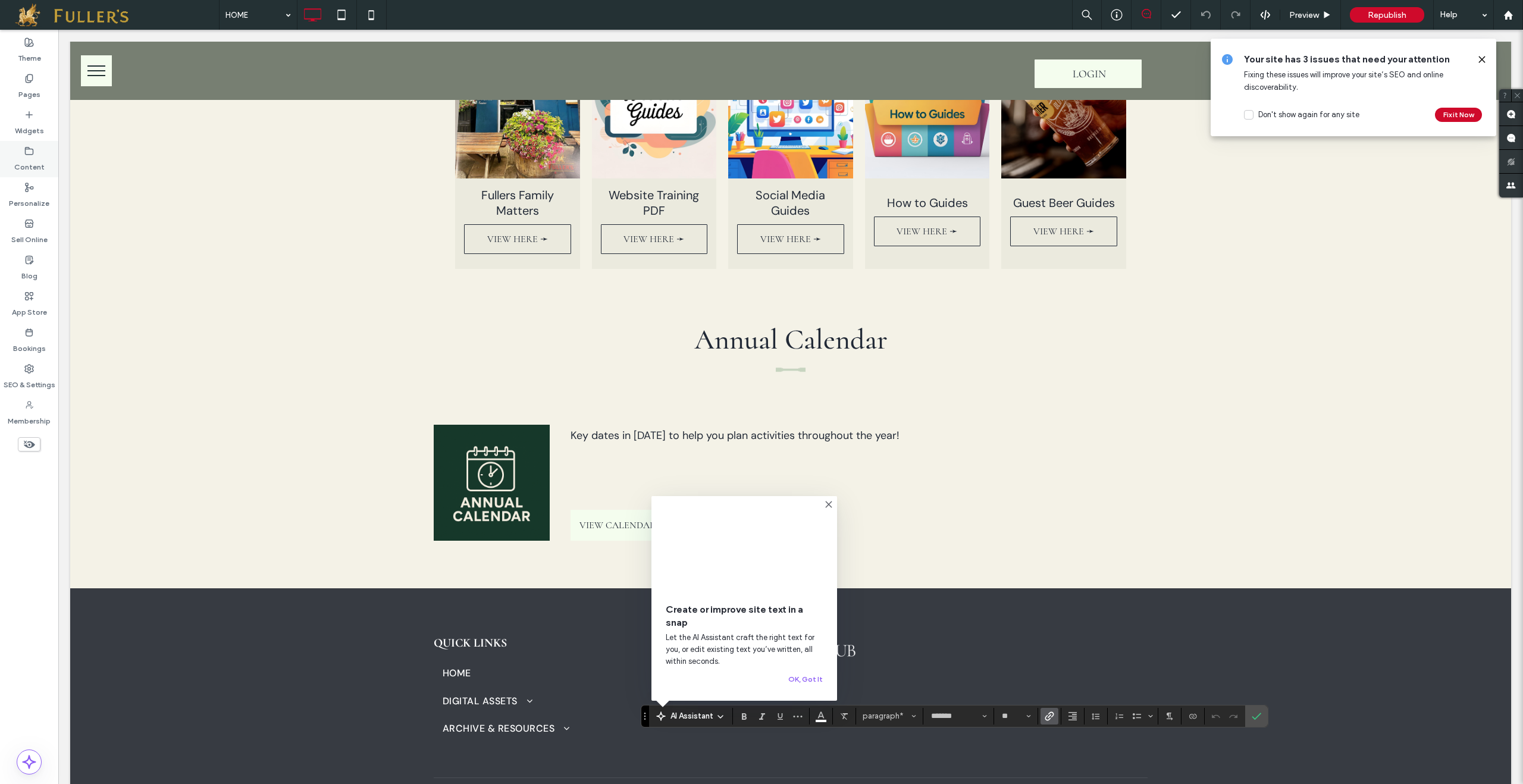
click at [28, 159] on label "Content" at bounding box center [30, 164] width 30 height 16
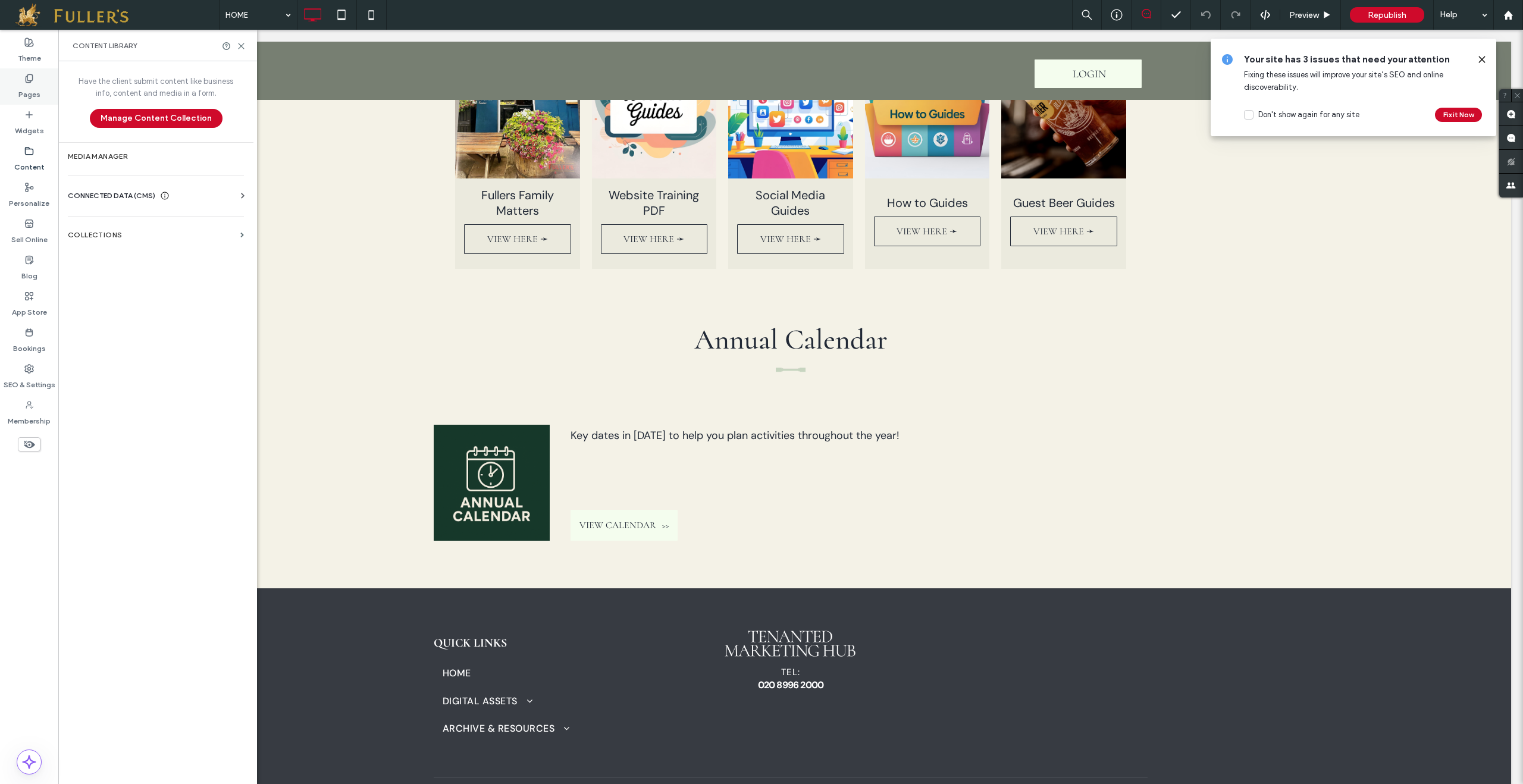
click at [38, 90] on label "Pages" at bounding box center [29, 91] width 22 height 16
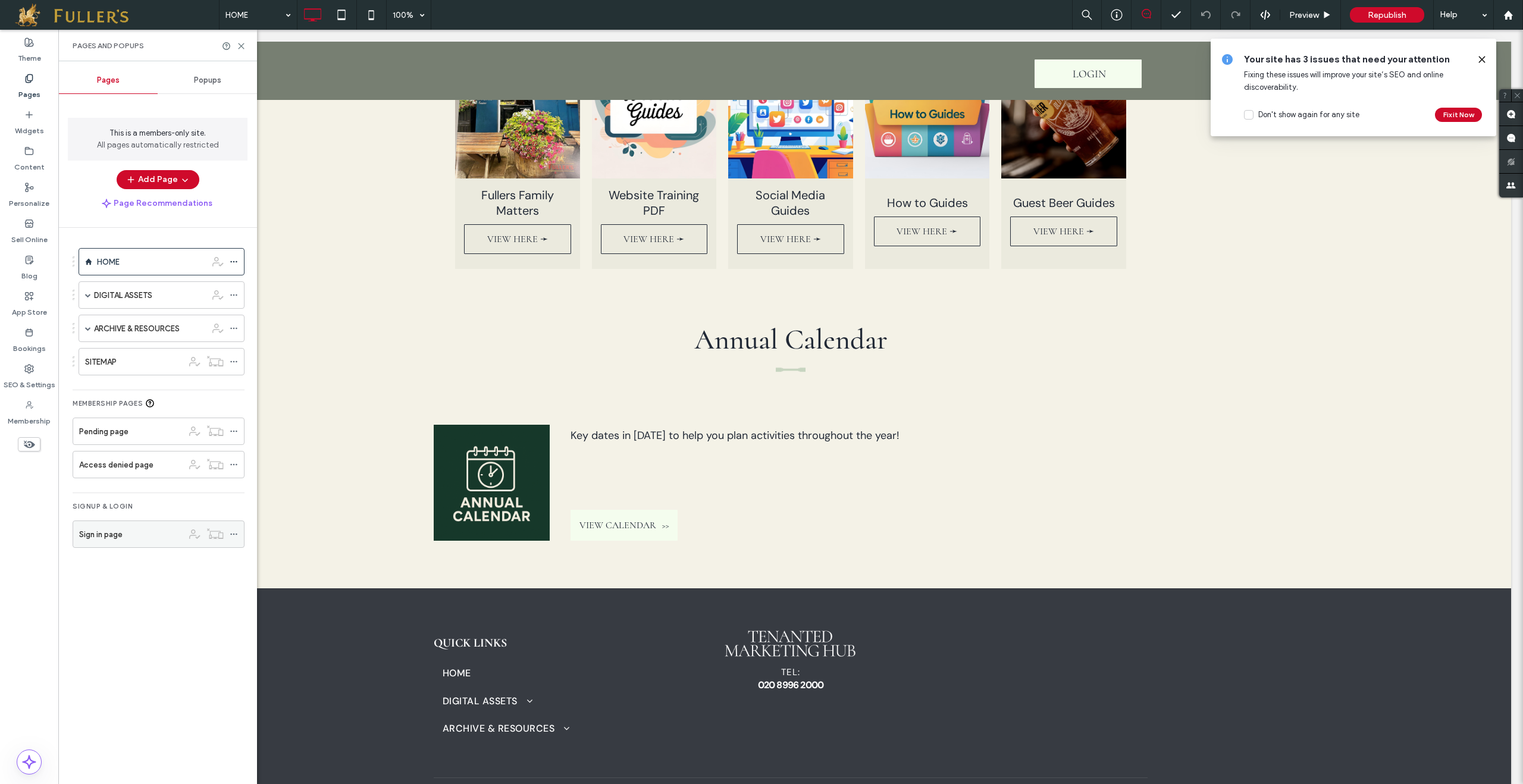
click at [123, 539] on div "Sign in page" at bounding box center [131, 534] width 104 height 12
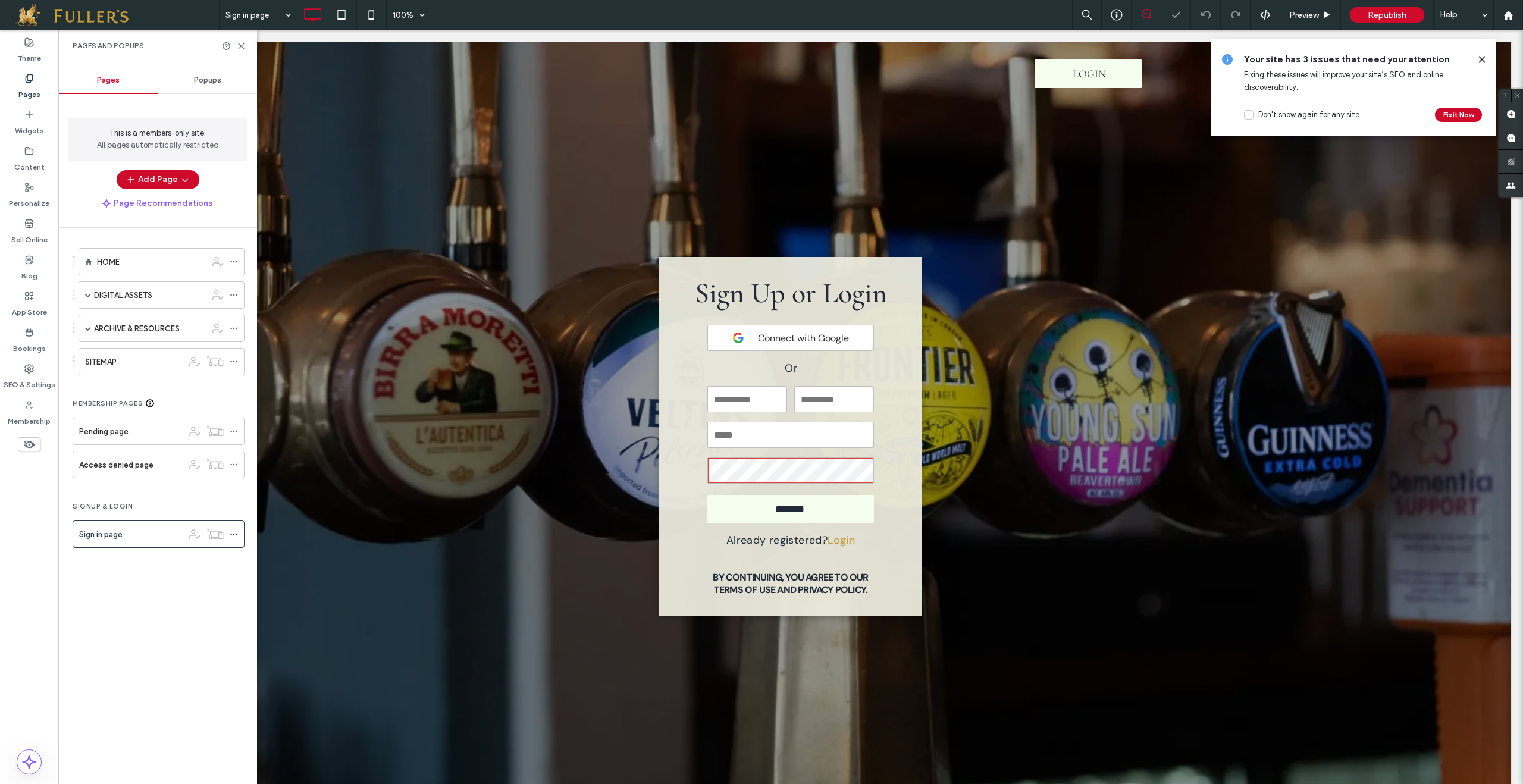
scroll to position [24, 0]
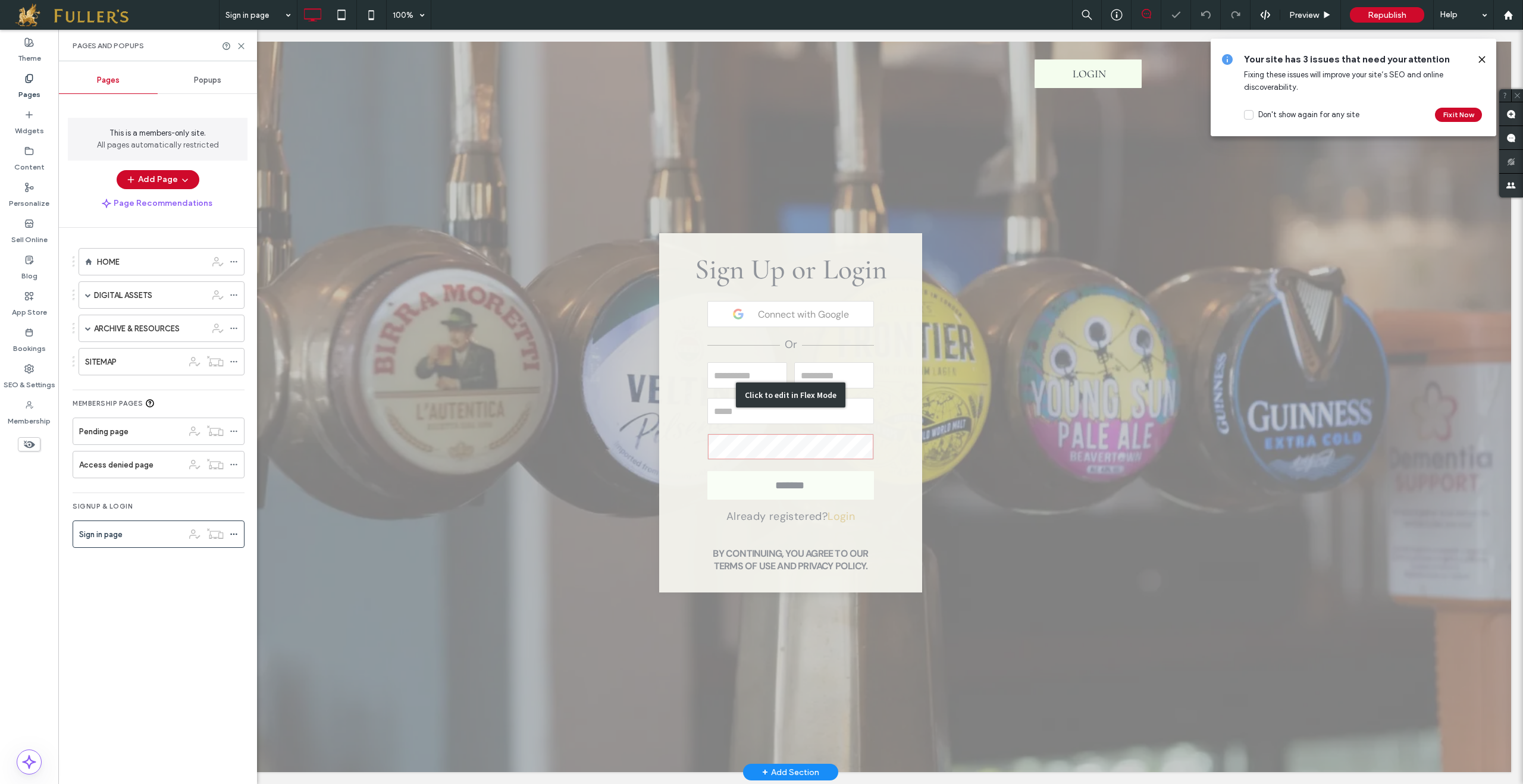
click at [768, 548] on div "Click to edit in Flex Mode" at bounding box center [791, 395] width 1441 height 754
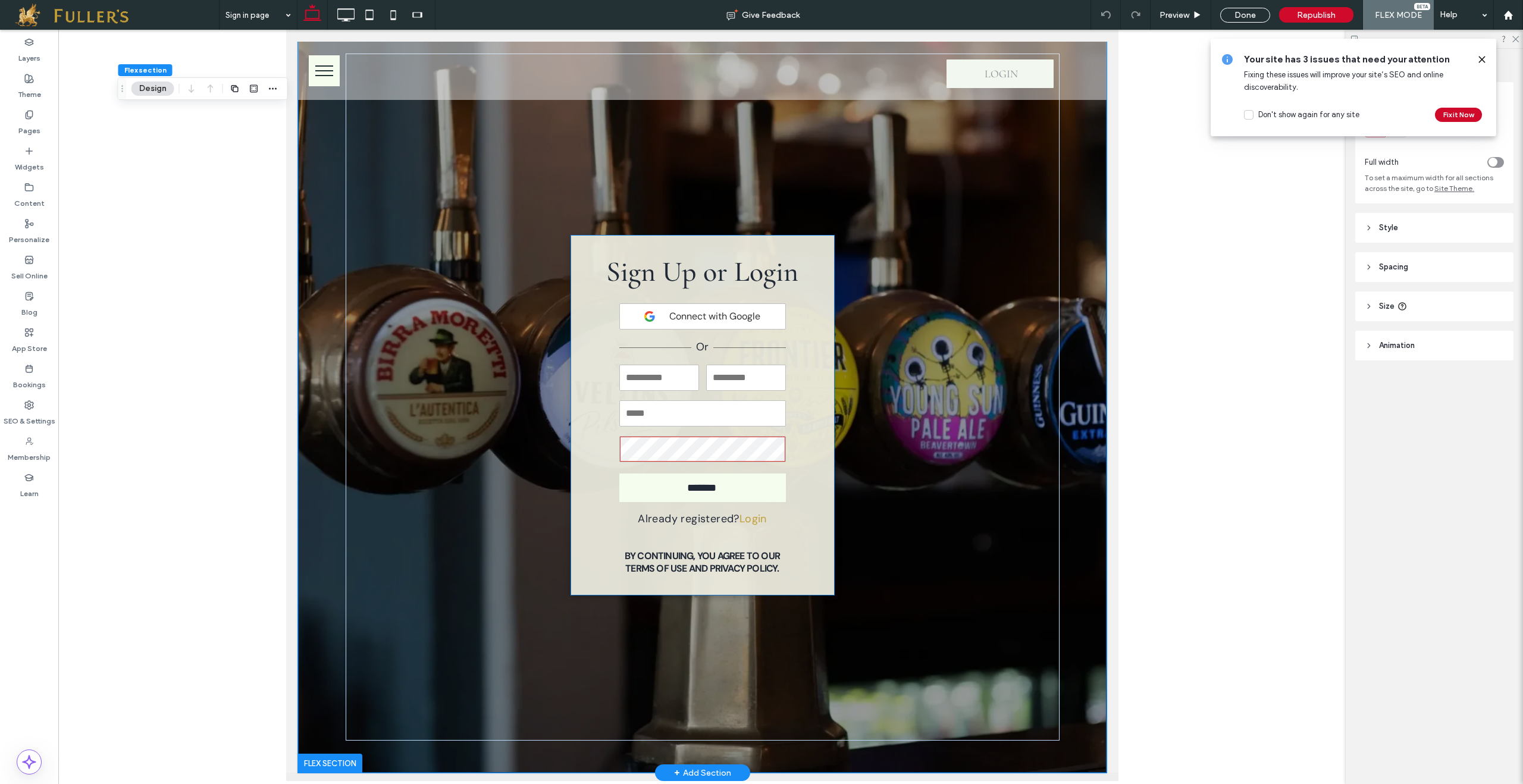
click at [703, 569] on h6 "By continuing, you agree to our Terms of Use and Privacy Policy." at bounding box center [701, 560] width 180 height 22
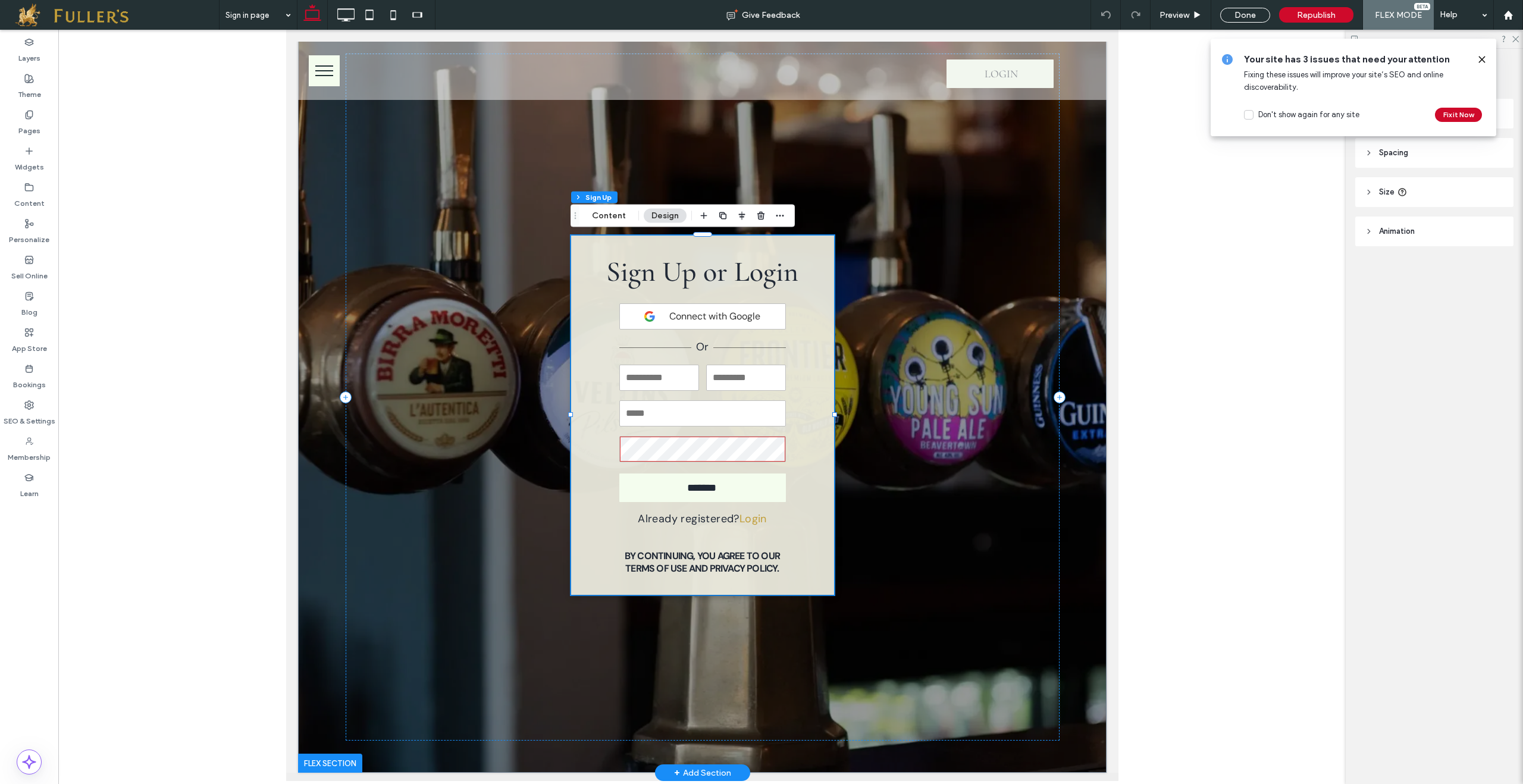
click at [703, 568] on h6 "By continuing, you agree to our Terms of Use and Privacy Policy." at bounding box center [701, 560] width 180 height 22
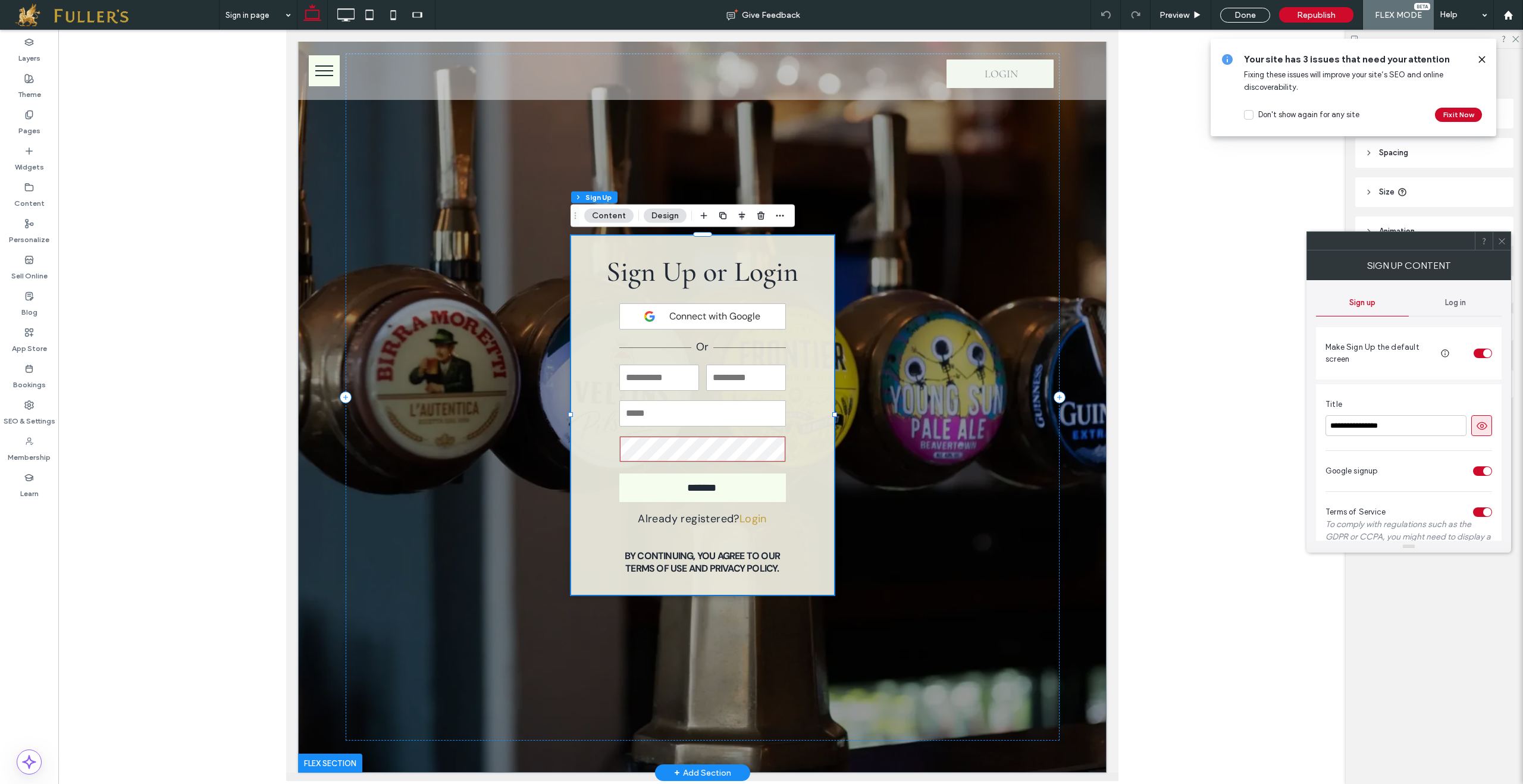
click at [695, 566] on h6 "By continuing, you agree to our Terms of Use and Privacy Policy." at bounding box center [701, 560] width 180 height 22
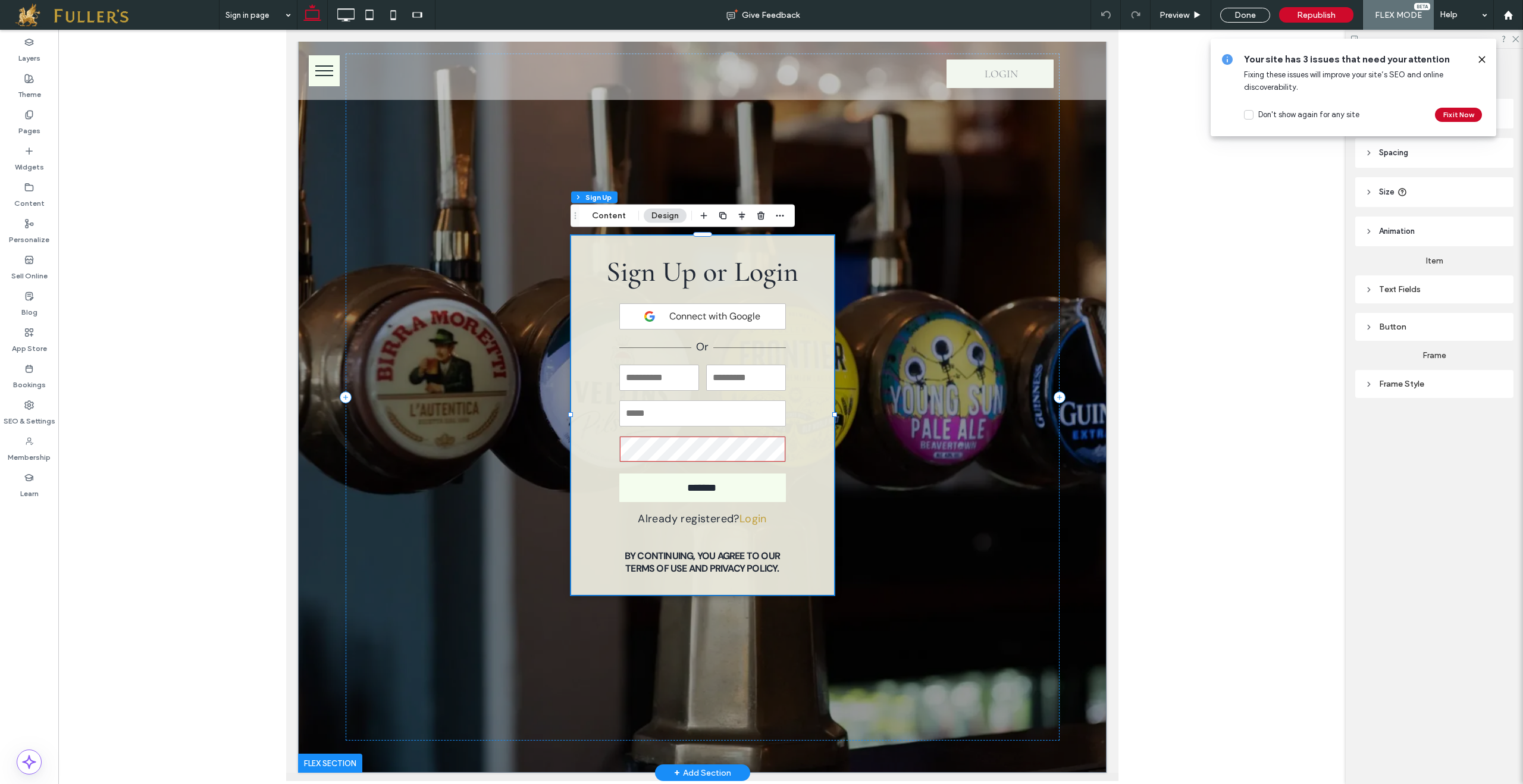
click at [712, 569] on h6 "By continuing, you agree to our Terms of Use and Privacy Policy." at bounding box center [701, 560] width 180 height 22
click at [713, 568] on h6 "By continuing, you agree to our Terms of Use and Privacy Policy." at bounding box center [701, 560] width 180 height 22
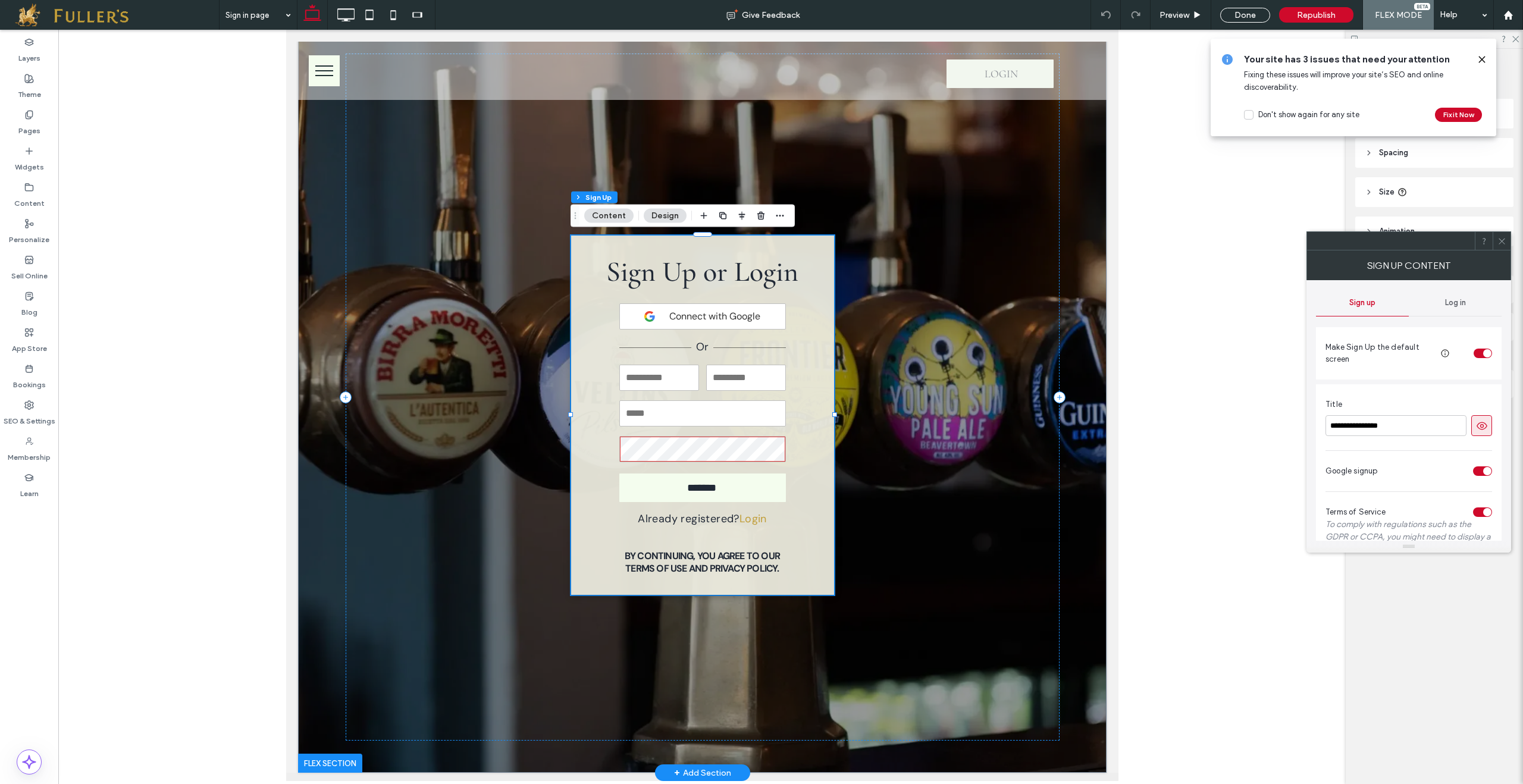
click at [714, 571] on h6 "By continuing, you agree to our Terms of Use and Privacy Policy." at bounding box center [701, 560] width 180 height 22
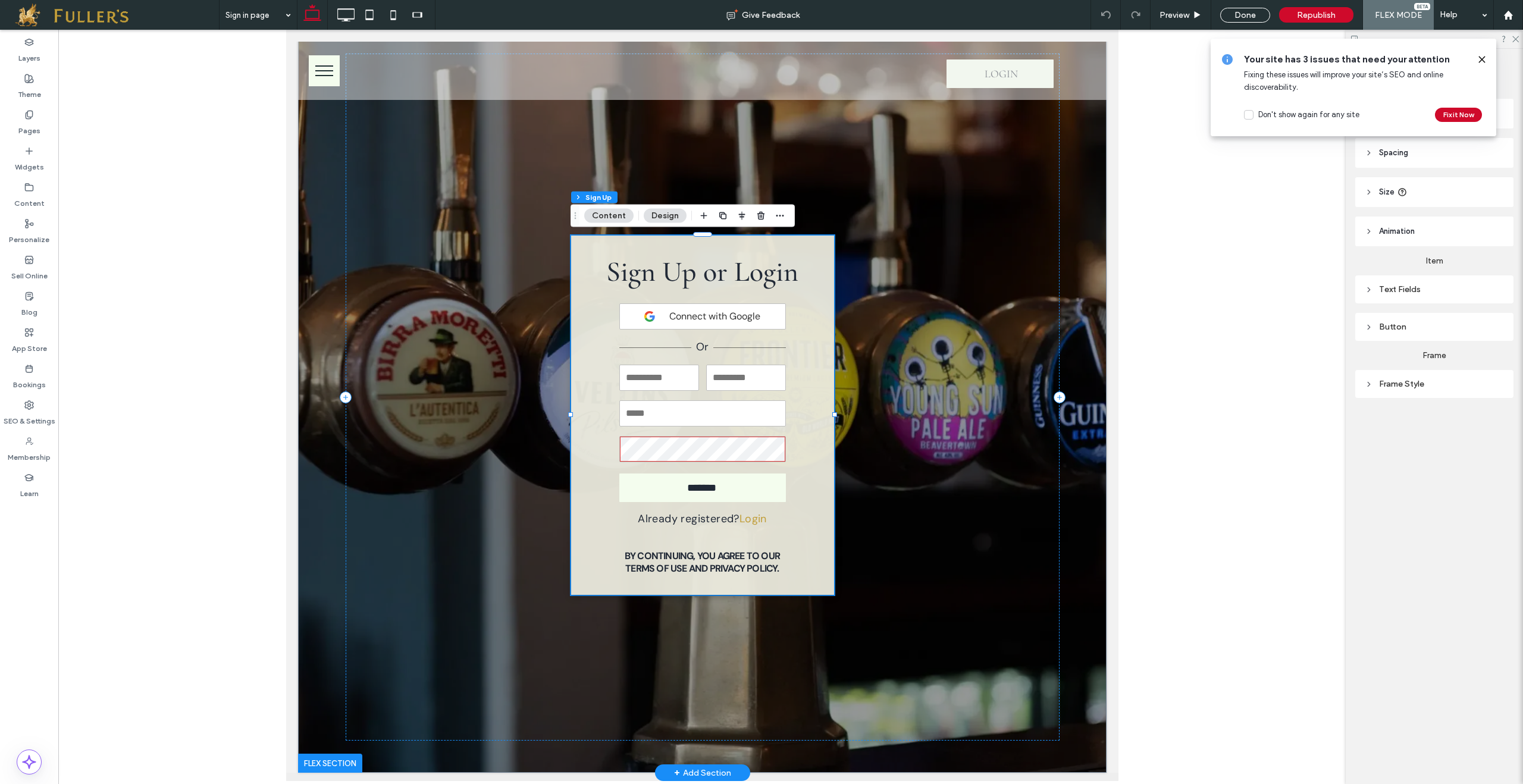
click at [714, 571] on h6 "By continuing, you agree to our Terms of Use and Privacy Policy." at bounding box center [701, 560] width 180 height 22
click at [722, 570] on h6 "By continuing, you agree to our Terms of Use and Privacy Policy." at bounding box center [701, 560] width 180 height 22
click at [714, 568] on h6 "By continuing, you agree to our Terms of Use and Privacy Policy." at bounding box center [701, 560] width 180 height 22
click at [694, 564] on h6 "By continuing, you agree to our Terms of Use and Privacy Policy." at bounding box center [701, 560] width 180 height 22
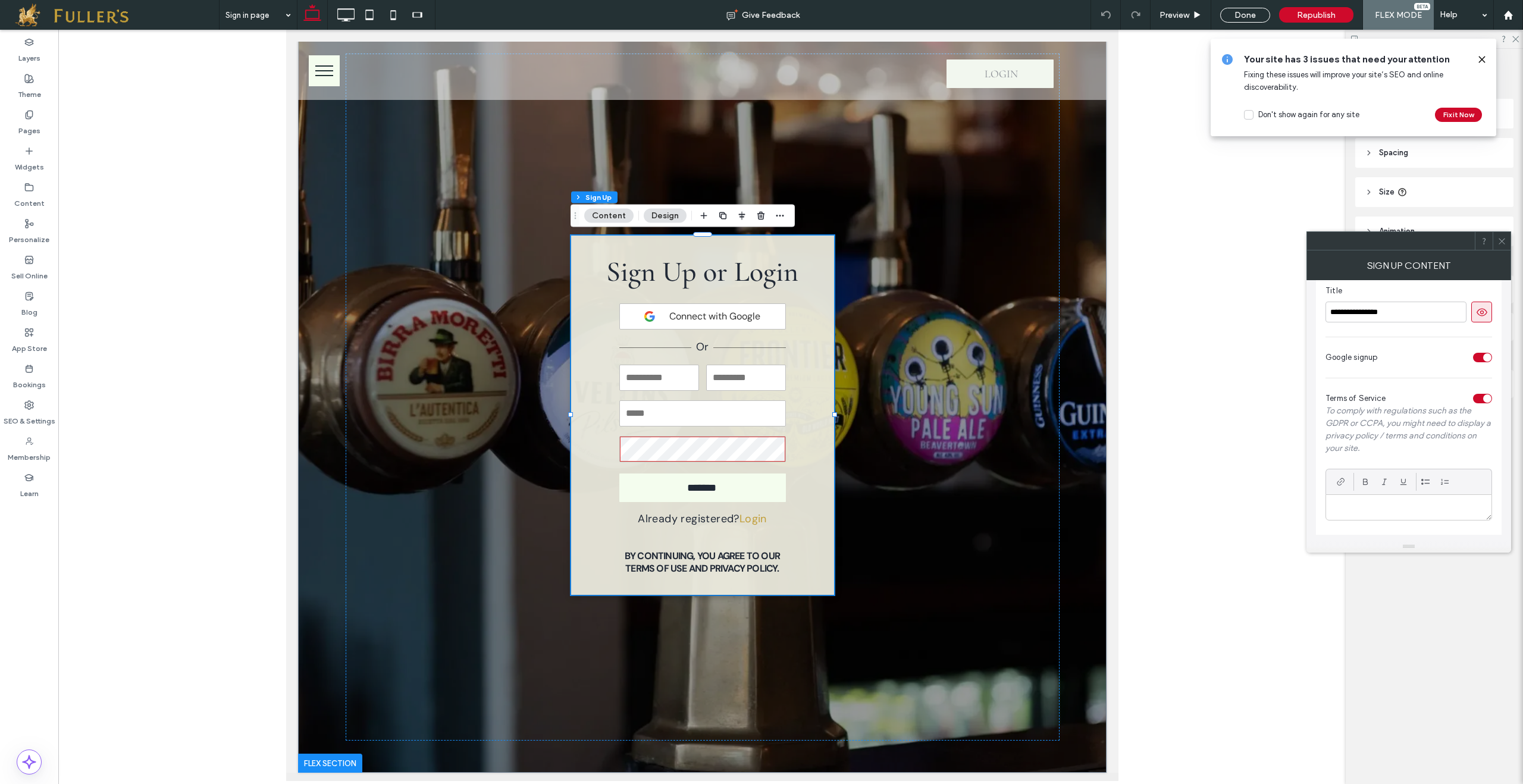
scroll to position [0, 0]
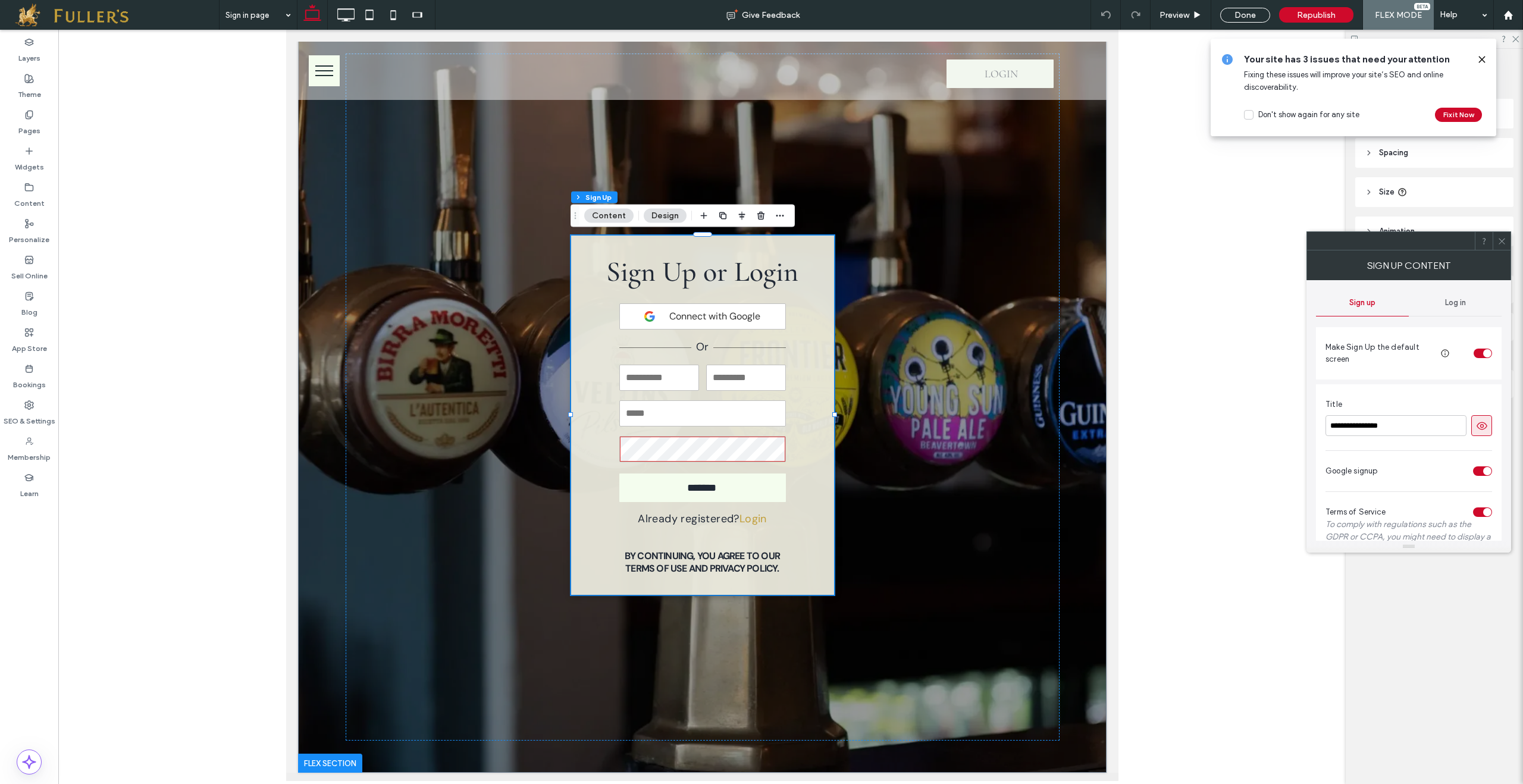
click at [1457, 294] on div "Log in" at bounding box center [1455, 303] width 93 height 26
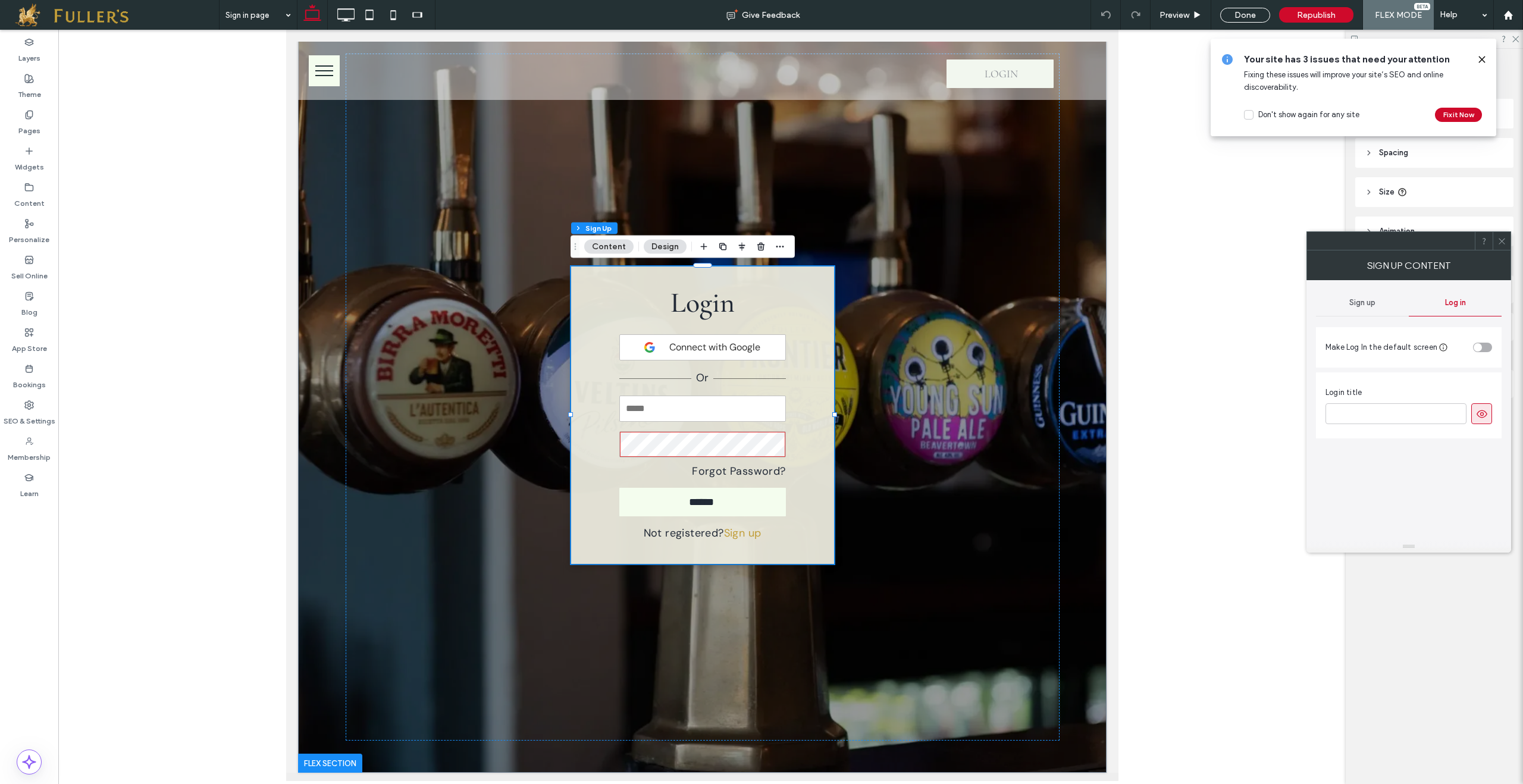
click at [1362, 300] on span "Sign up" at bounding box center [1362, 303] width 26 height 9
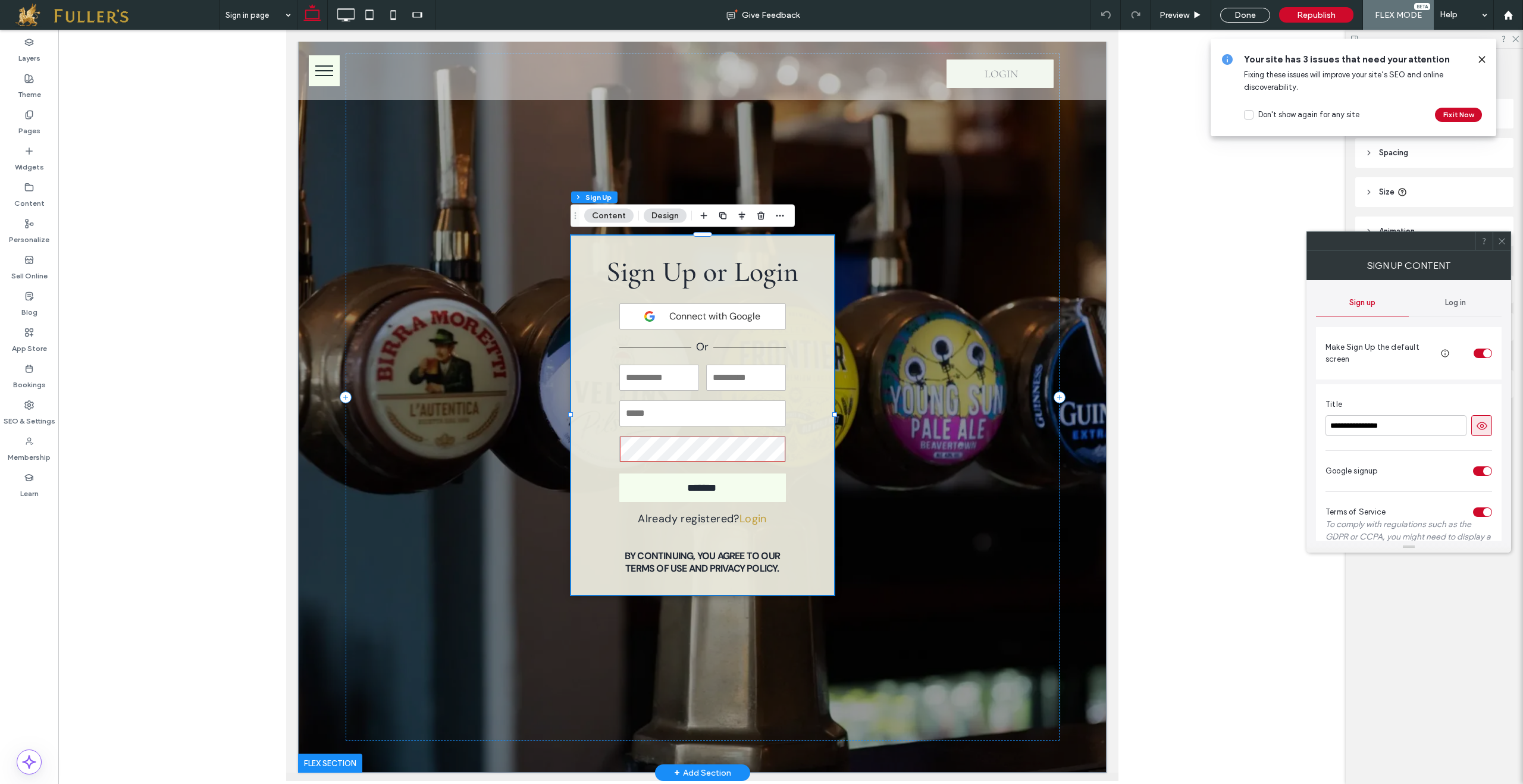
click at [703, 562] on h6 "By continuing, you agree to our Terms of Use and Privacy Policy." at bounding box center [701, 560] width 180 height 22
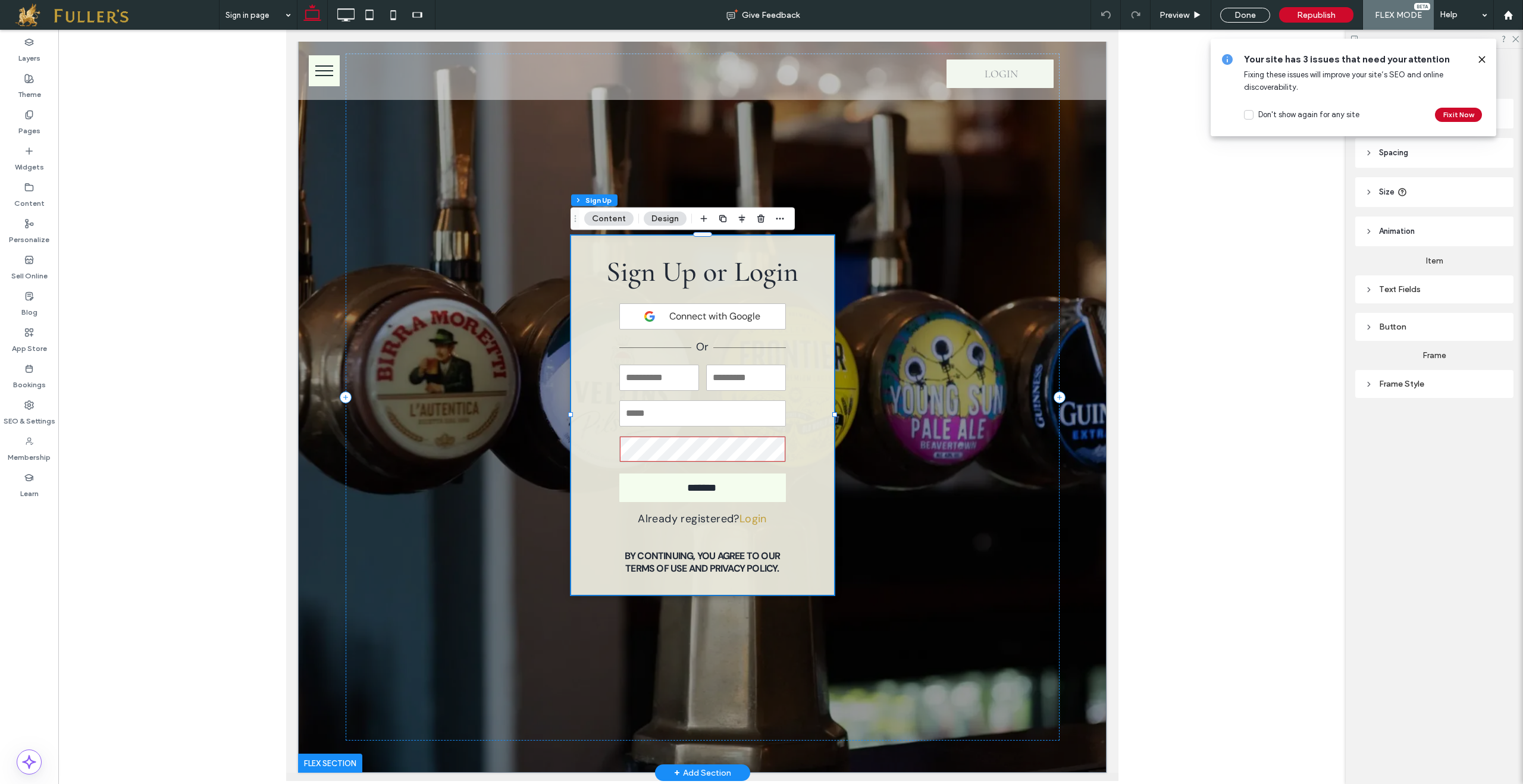
scroll to position [17, 0]
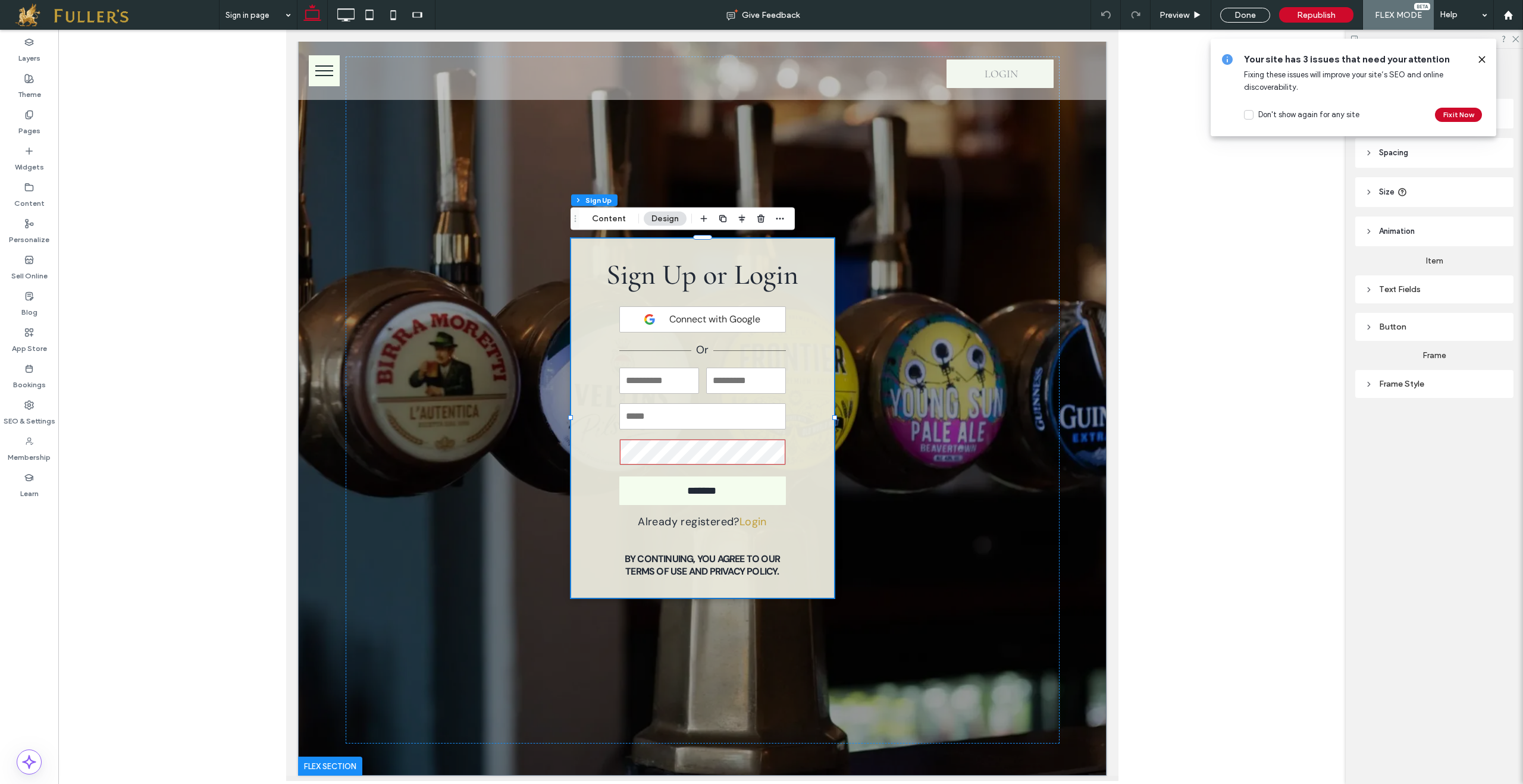
click at [1395, 290] on div "Text Fields" at bounding box center [1434, 289] width 139 height 10
click at [1457, 349] on div at bounding box center [1466, 349] width 76 height 21
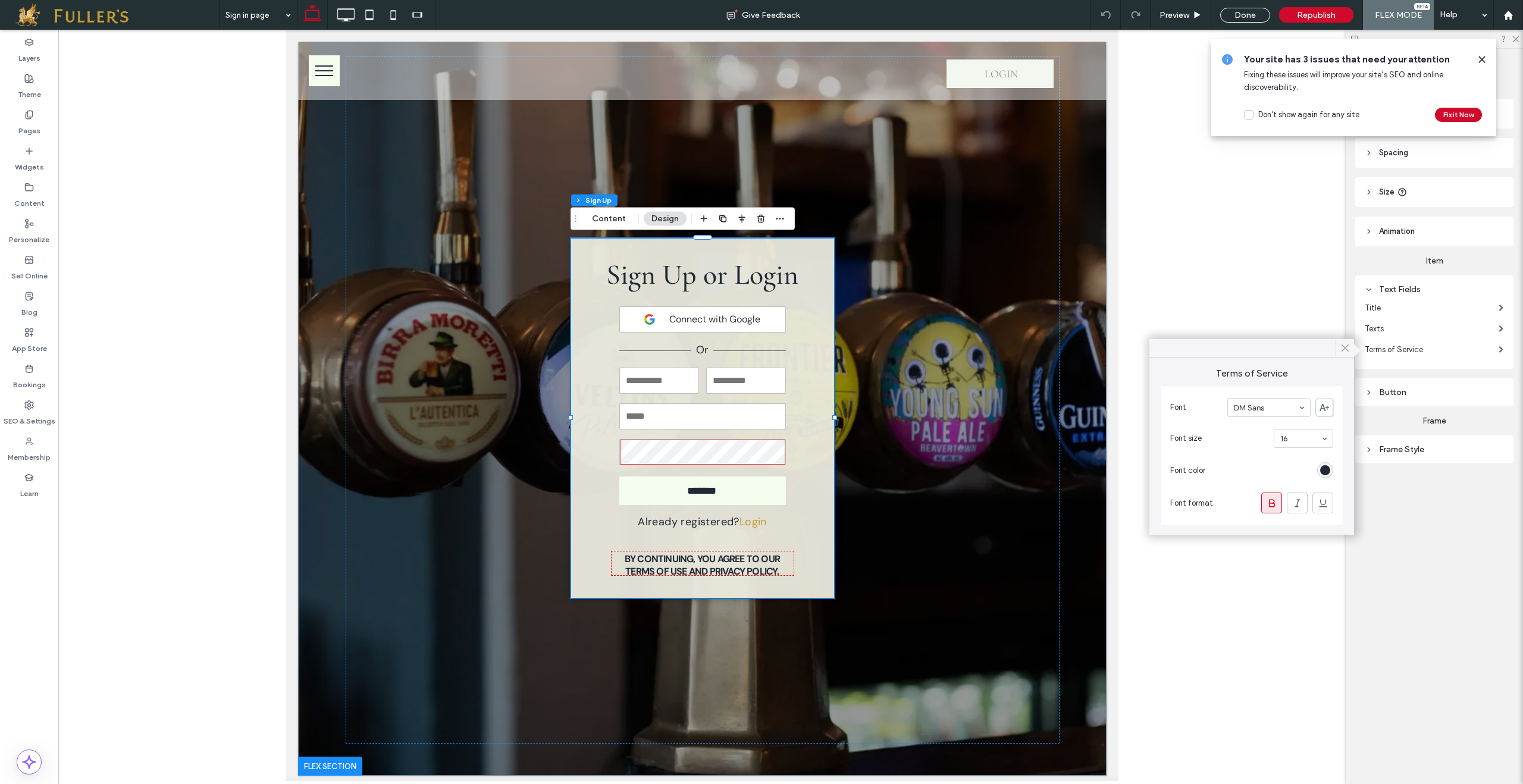
click at [1343, 347] on icon at bounding box center [1345, 348] width 11 height 11
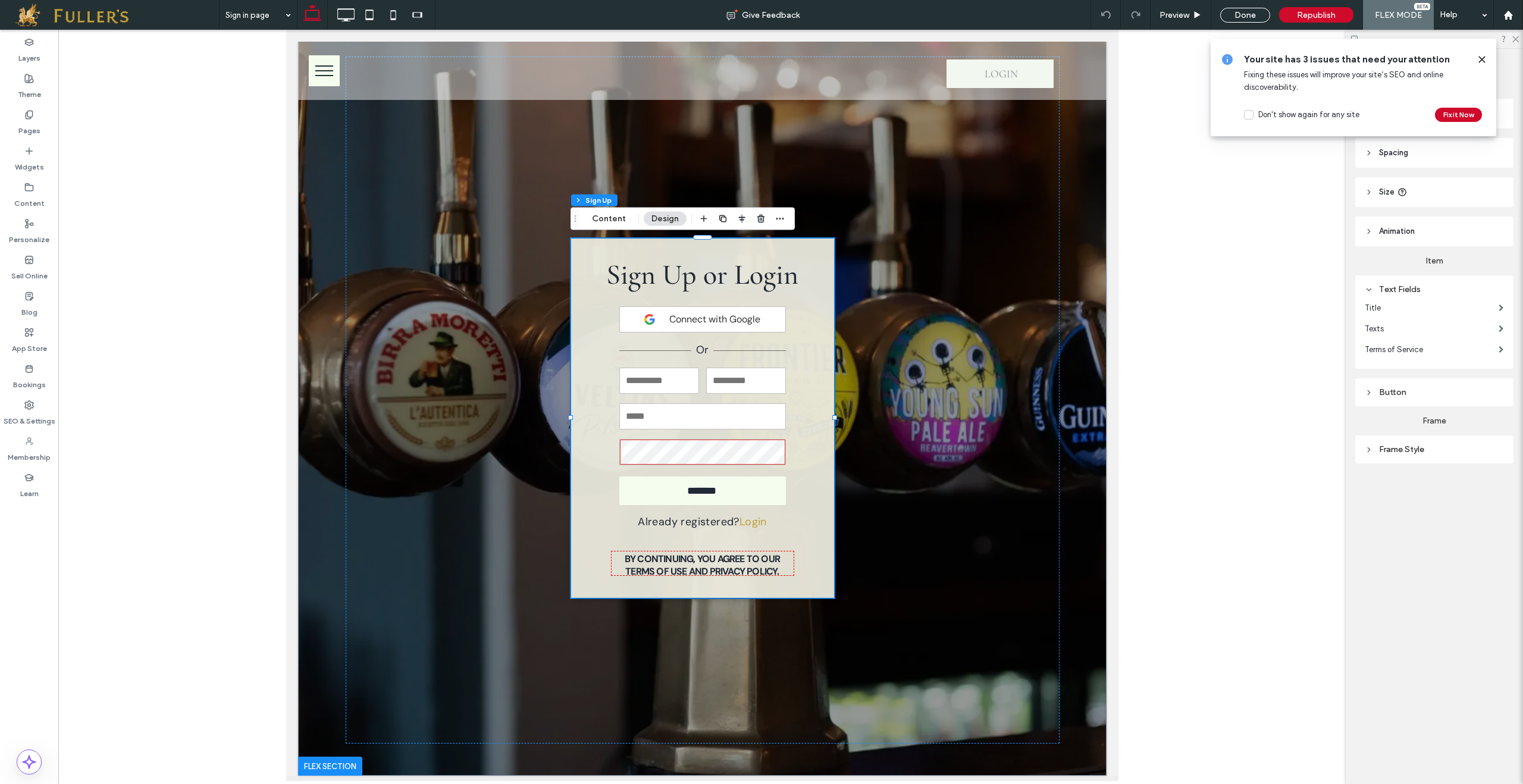
click at [1486, 56] on icon at bounding box center [1482, 59] width 9 height 9
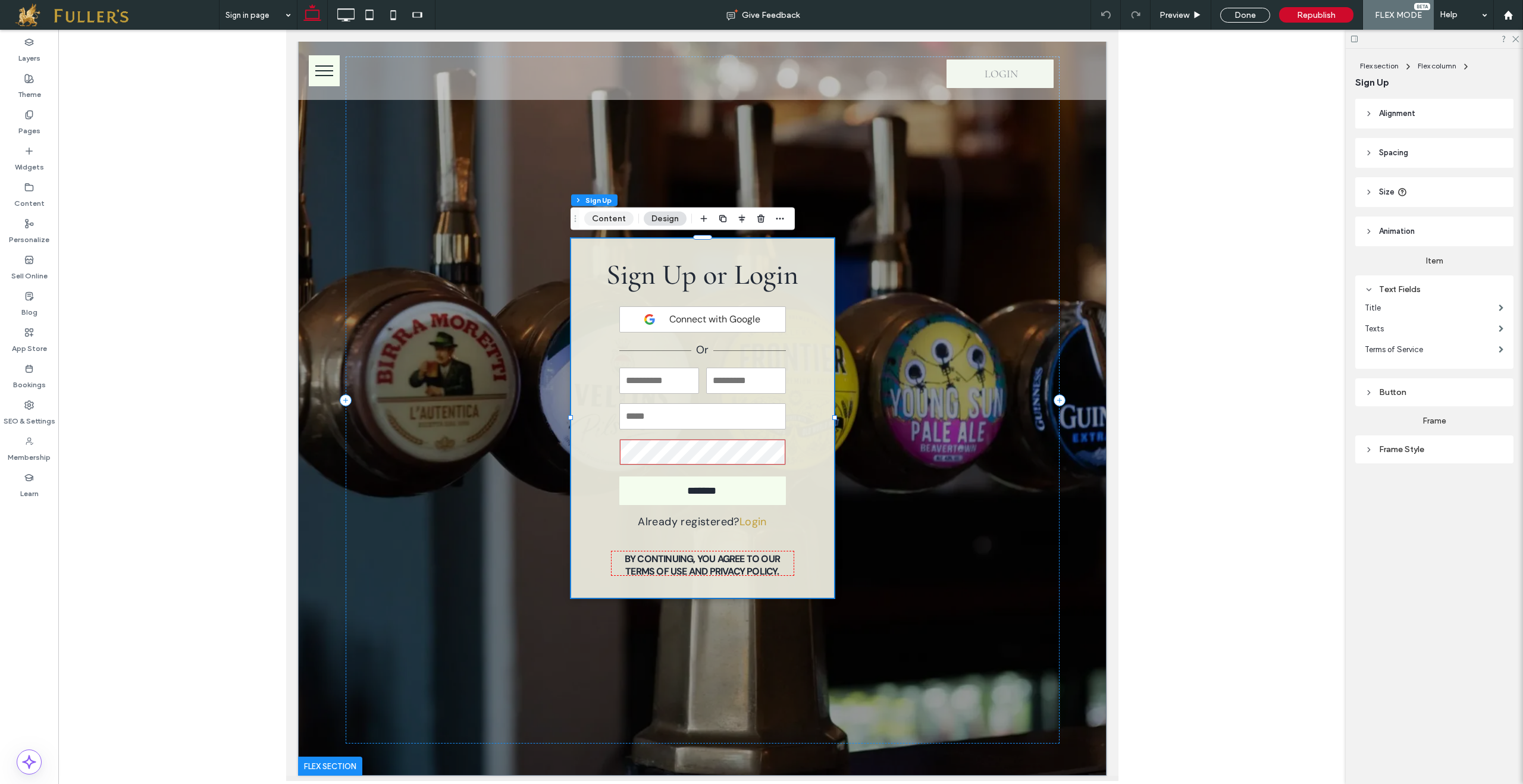
click at [596, 224] on button "Content" at bounding box center [609, 219] width 49 height 14
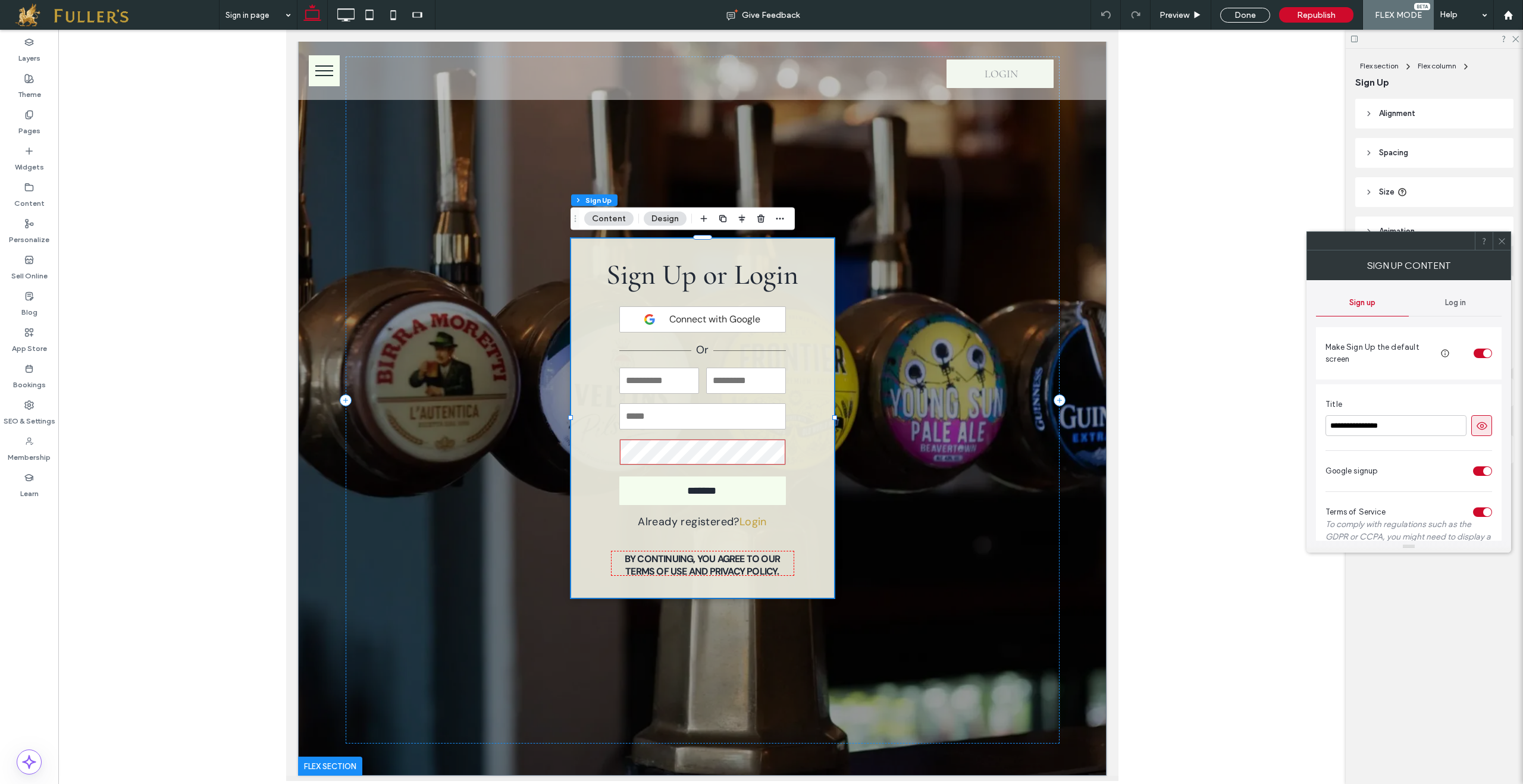
scroll to position [123, 0]
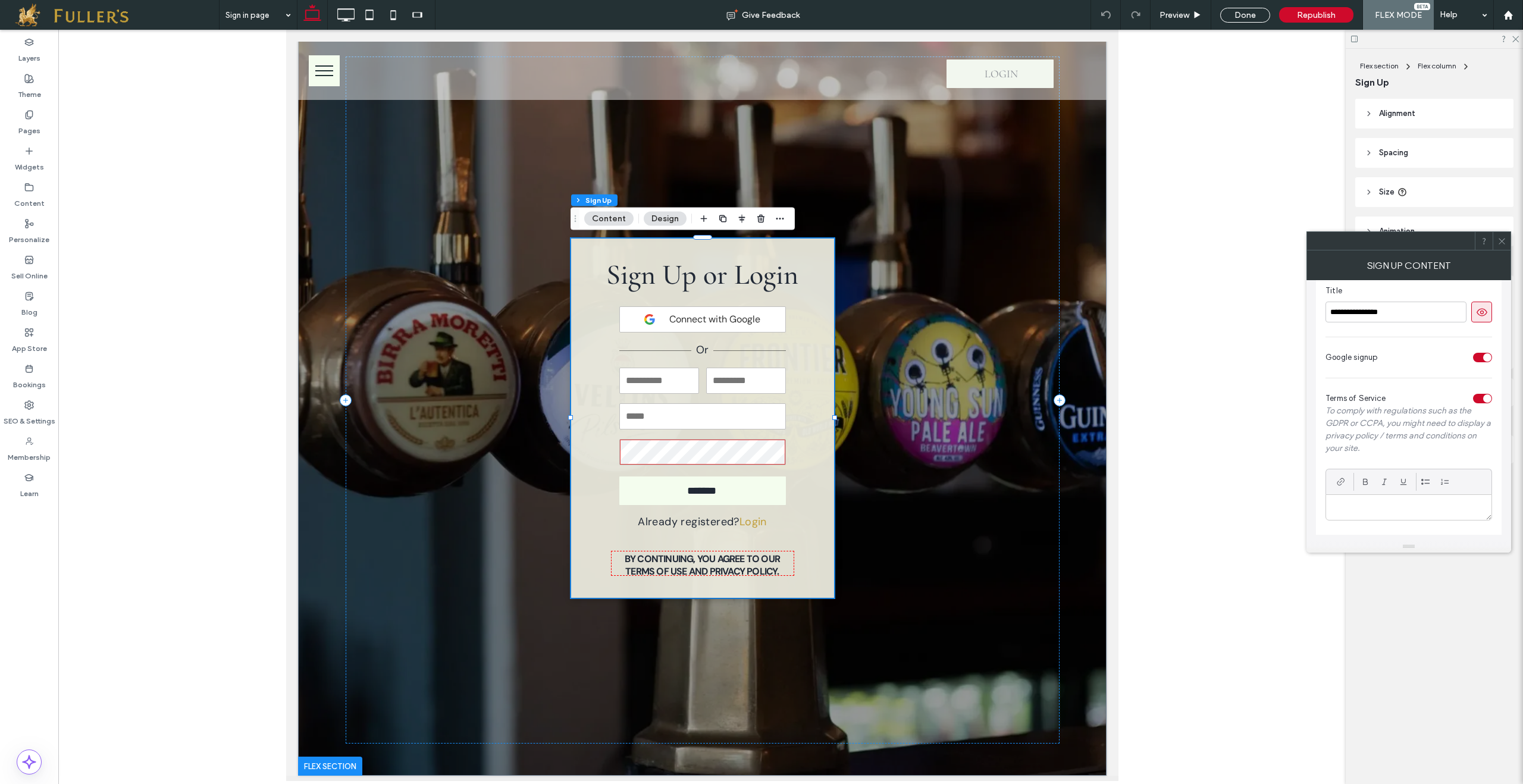
click at [1430, 504] on p at bounding box center [1409, 507] width 147 height 11
click at [1382, 512] on div at bounding box center [1408, 507] width 165 height 25
paste div
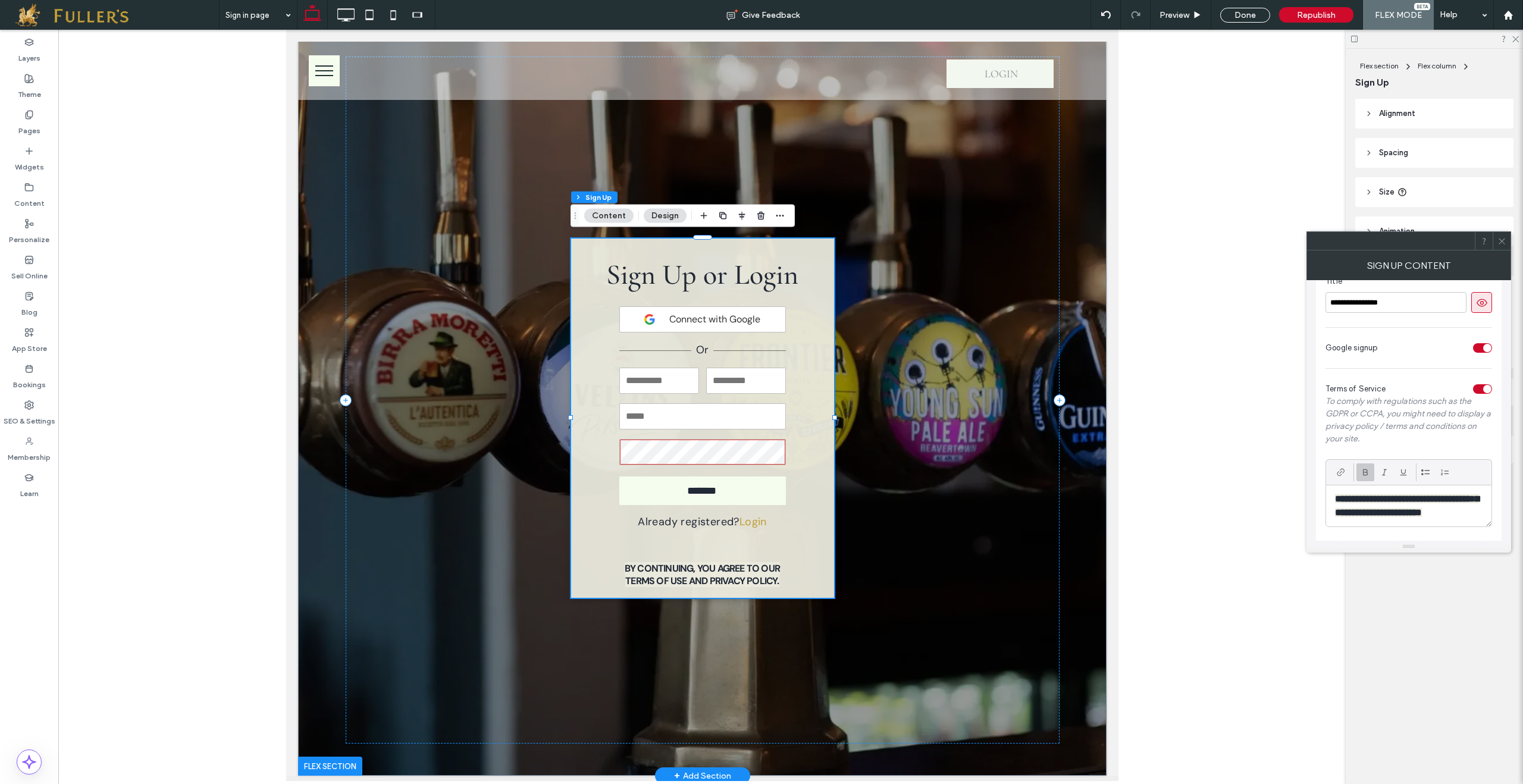
scroll to position [20, 0]
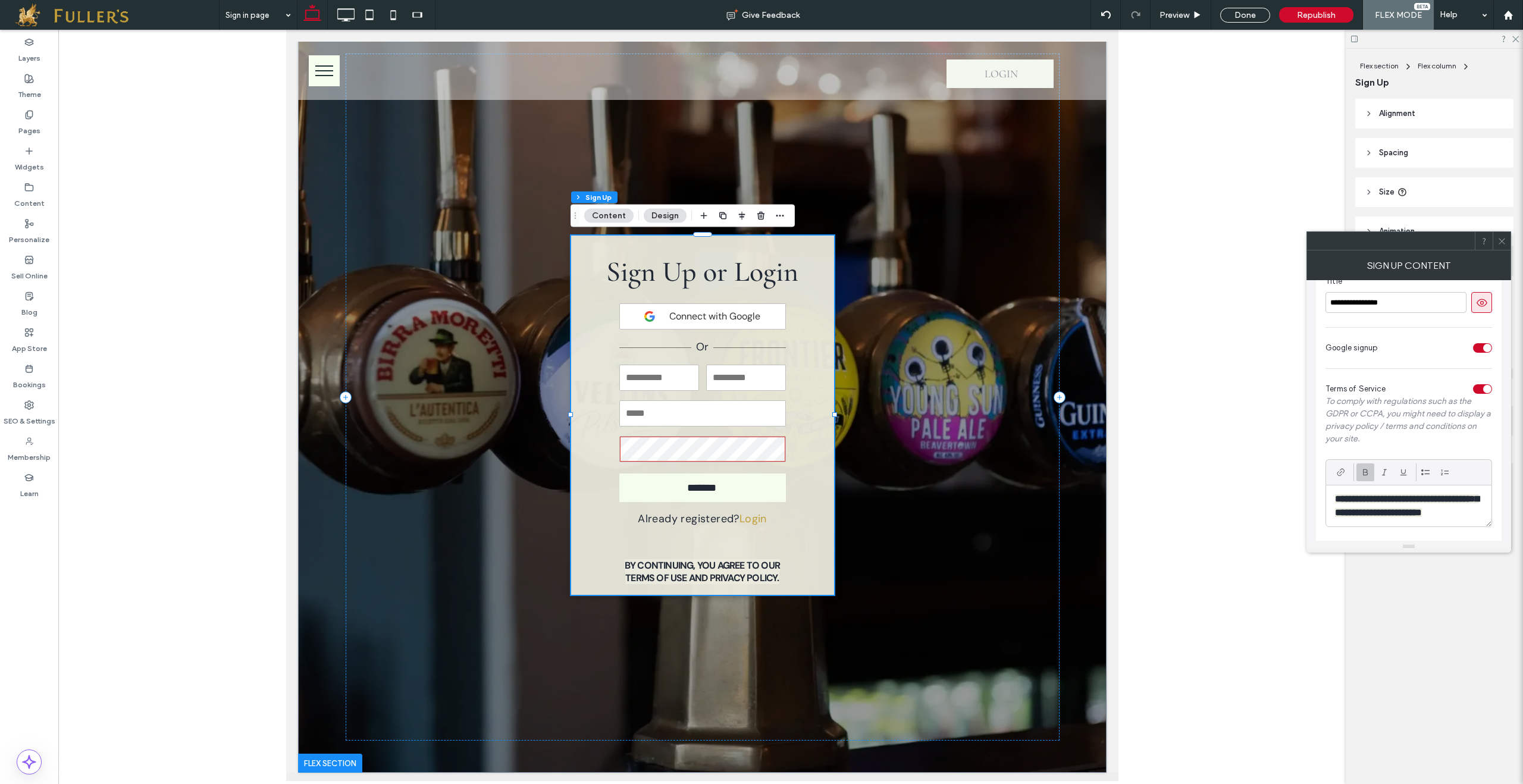
click at [1386, 517] on strong "**********" at bounding box center [1407, 505] width 144 height 22
drag, startPoint x: 1334, startPoint y: 506, endPoint x: 1427, endPoint y: 515, distance: 93.4
click at [1435, 533] on div "**********" at bounding box center [1409, 395] width 186 height 280
click at [1391, 501] on p "**********" at bounding box center [1409, 499] width 147 height 27
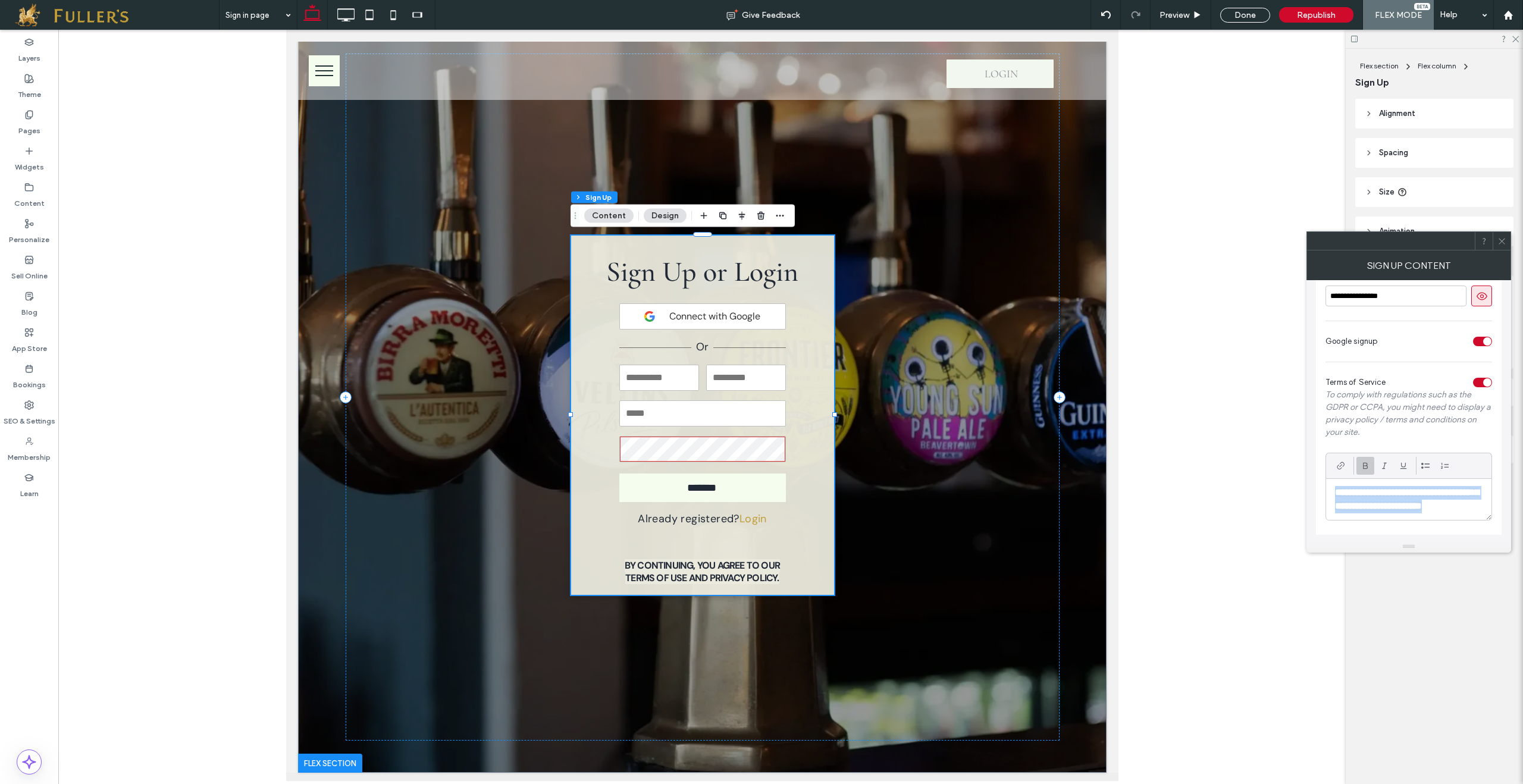
drag, startPoint x: 1336, startPoint y: 481, endPoint x: 1426, endPoint y: 512, distance: 95.2
click at [1426, 512] on p "**********" at bounding box center [1409, 499] width 147 height 27
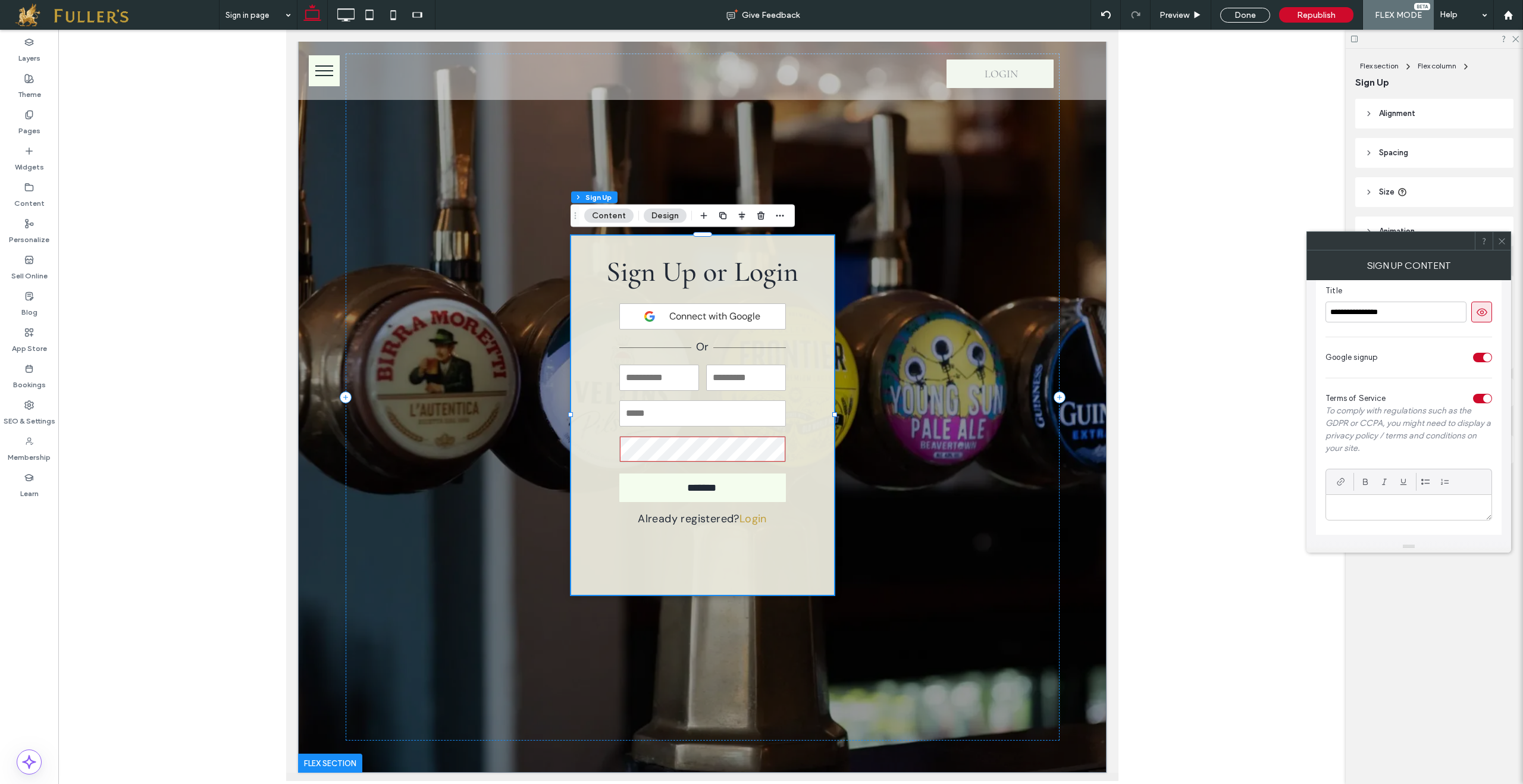
click at [1362, 506] on p at bounding box center [1409, 507] width 147 height 11
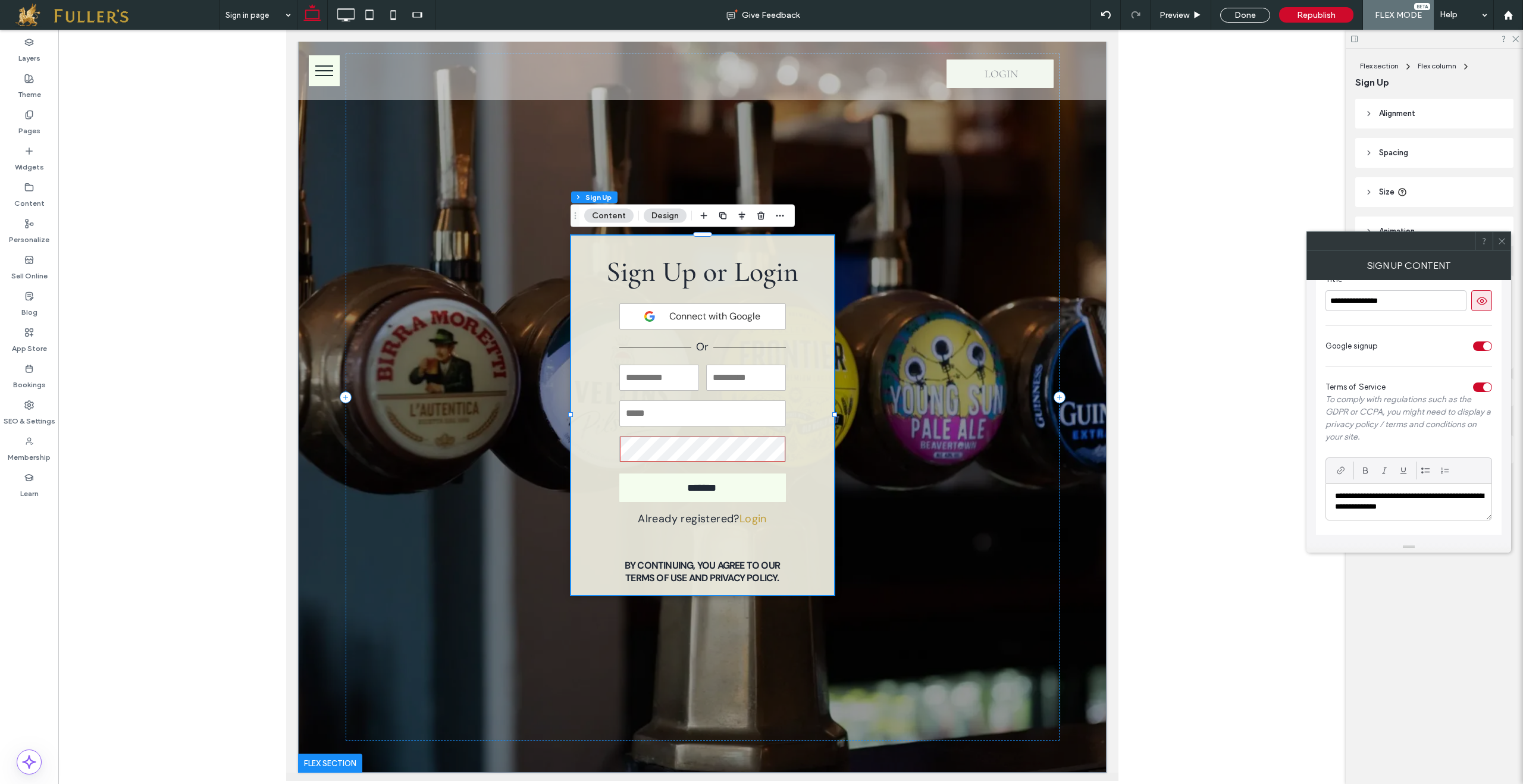
drag, startPoint x: 1386, startPoint y: 503, endPoint x: 1394, endPoint y: 501, distance: 8.2
click at [1391, 502] on p "**********" at bounding box center [1409, 501] width 147 height 22
click at [1382, 506] on p "**********" at bounding box center [1409, 501] width 147 height 22
click at [1499, 240] on icon at bounding box center [1502, 241] width 9 height 9
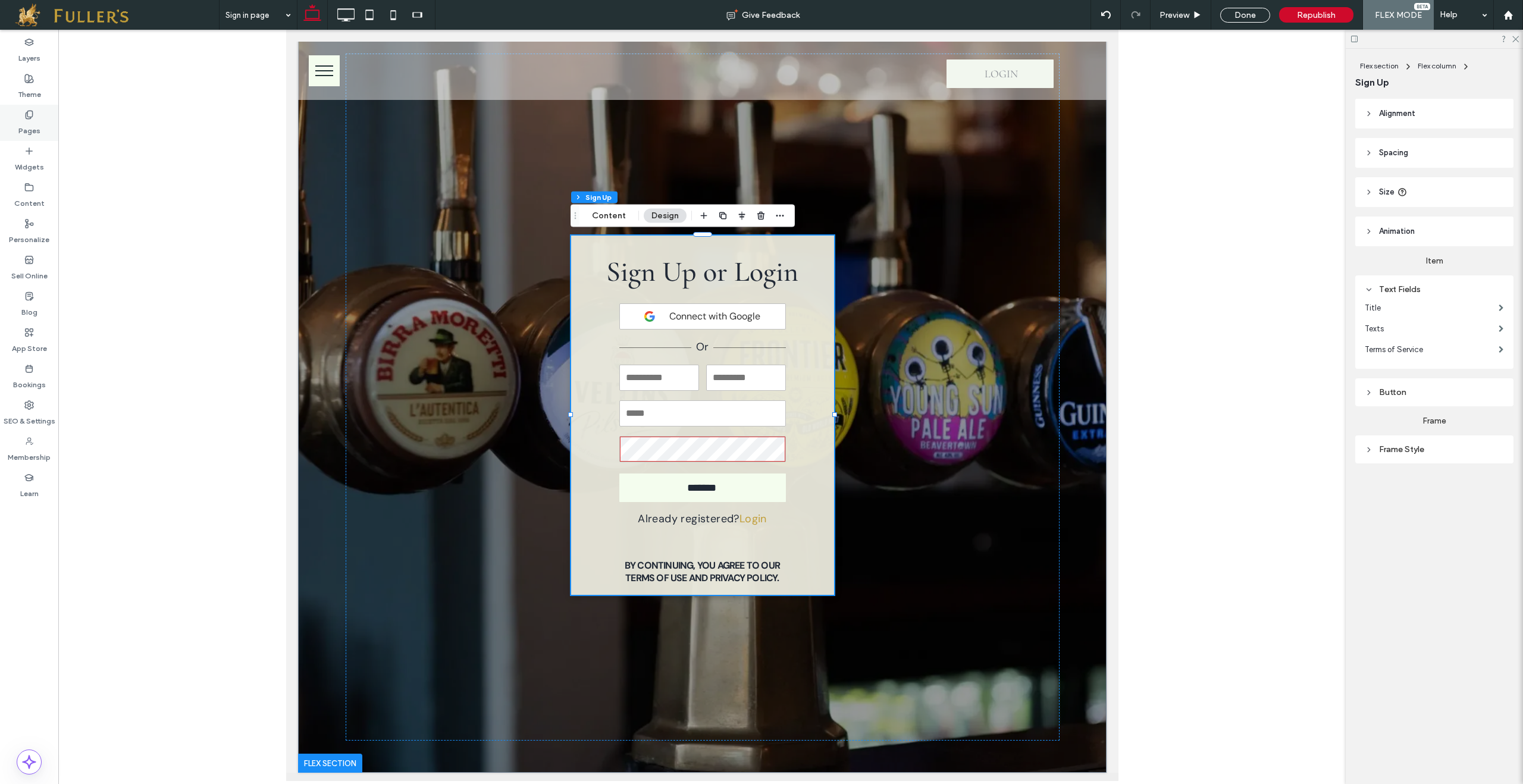
click at [30, 120] on label "Pages" at bounding box center [29, 128] width 22 height 16
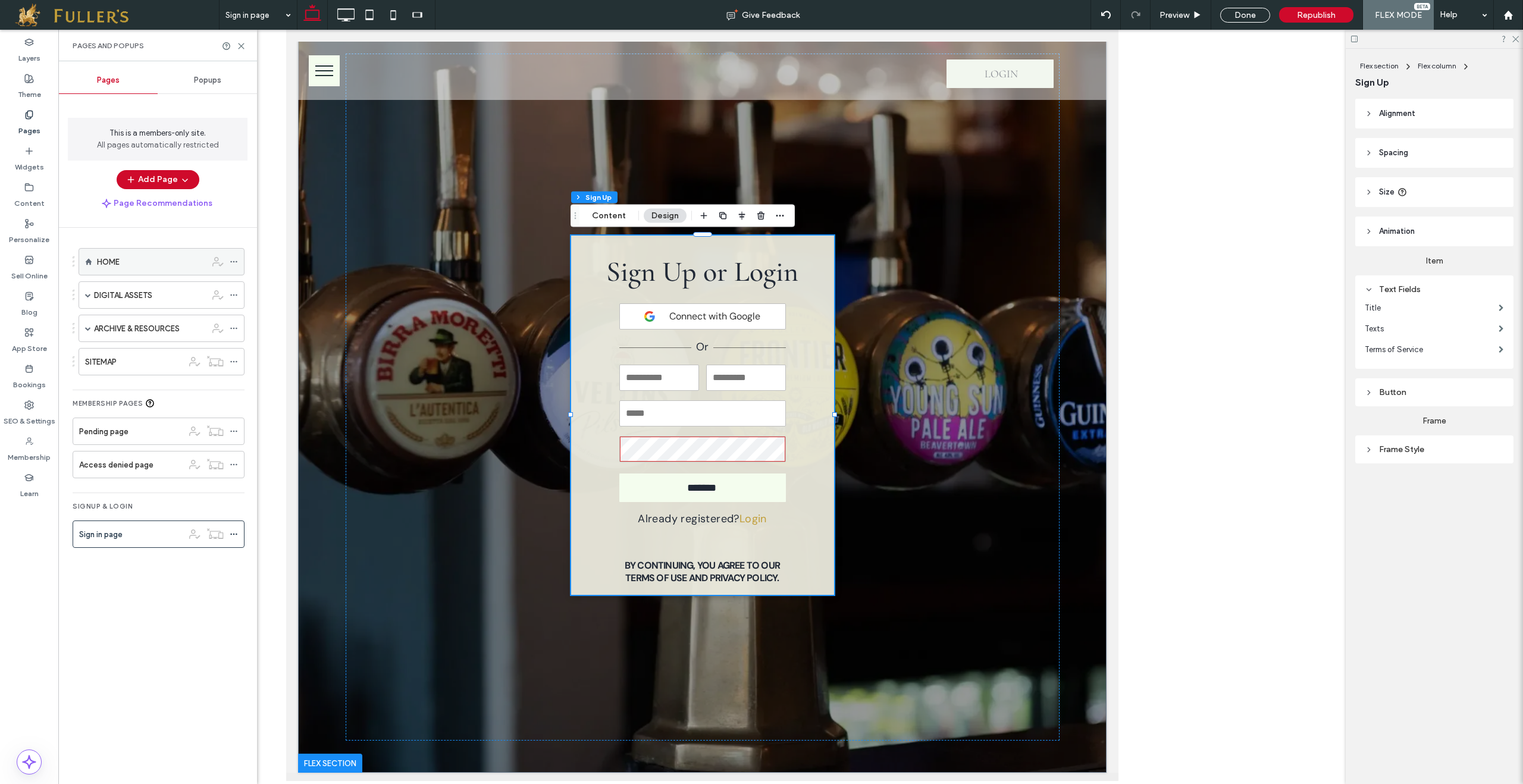
click at [135, 267] on div "HOME" at bounding box center [151, 262] width 109 height 12
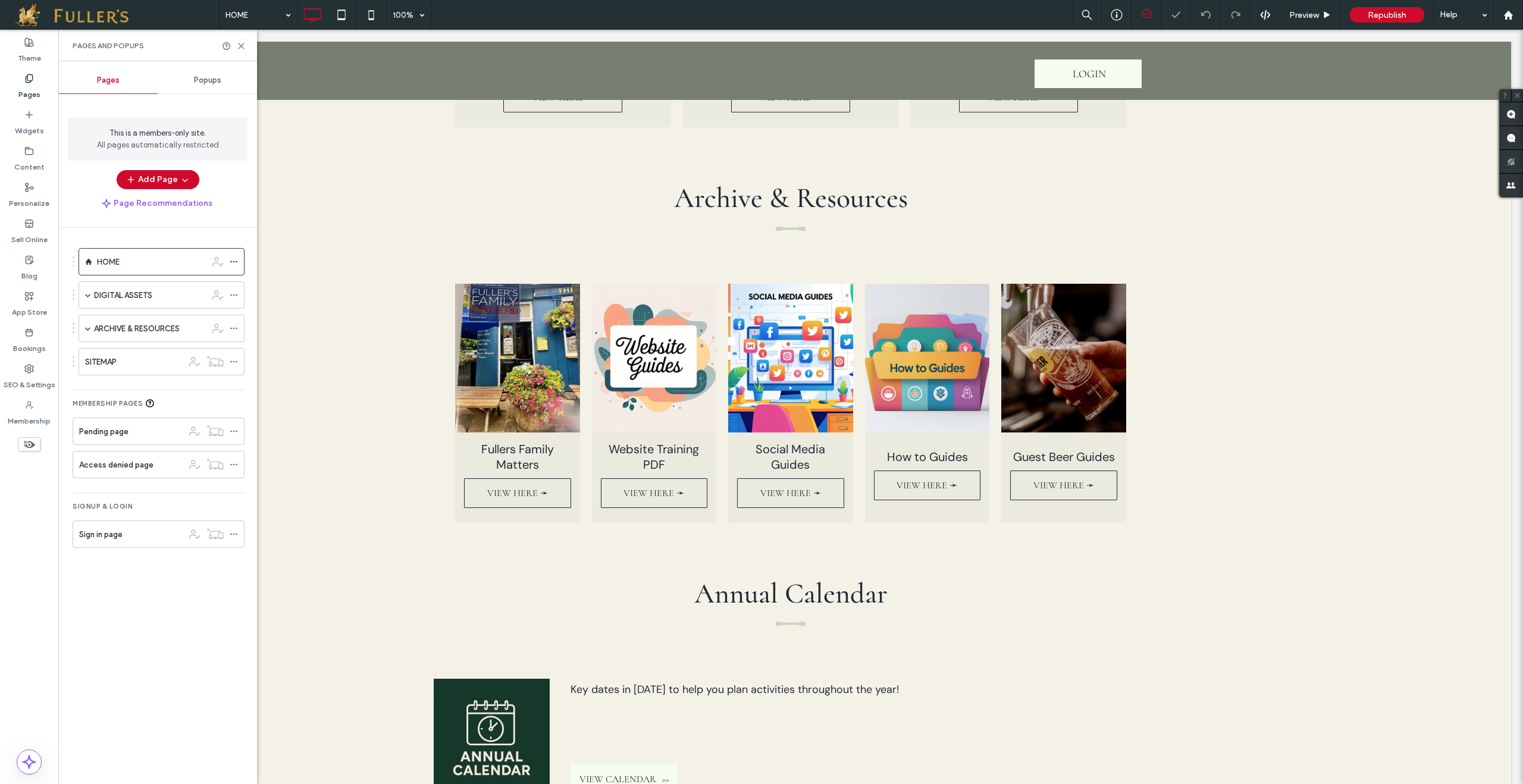
scroll to position [1221, 0]
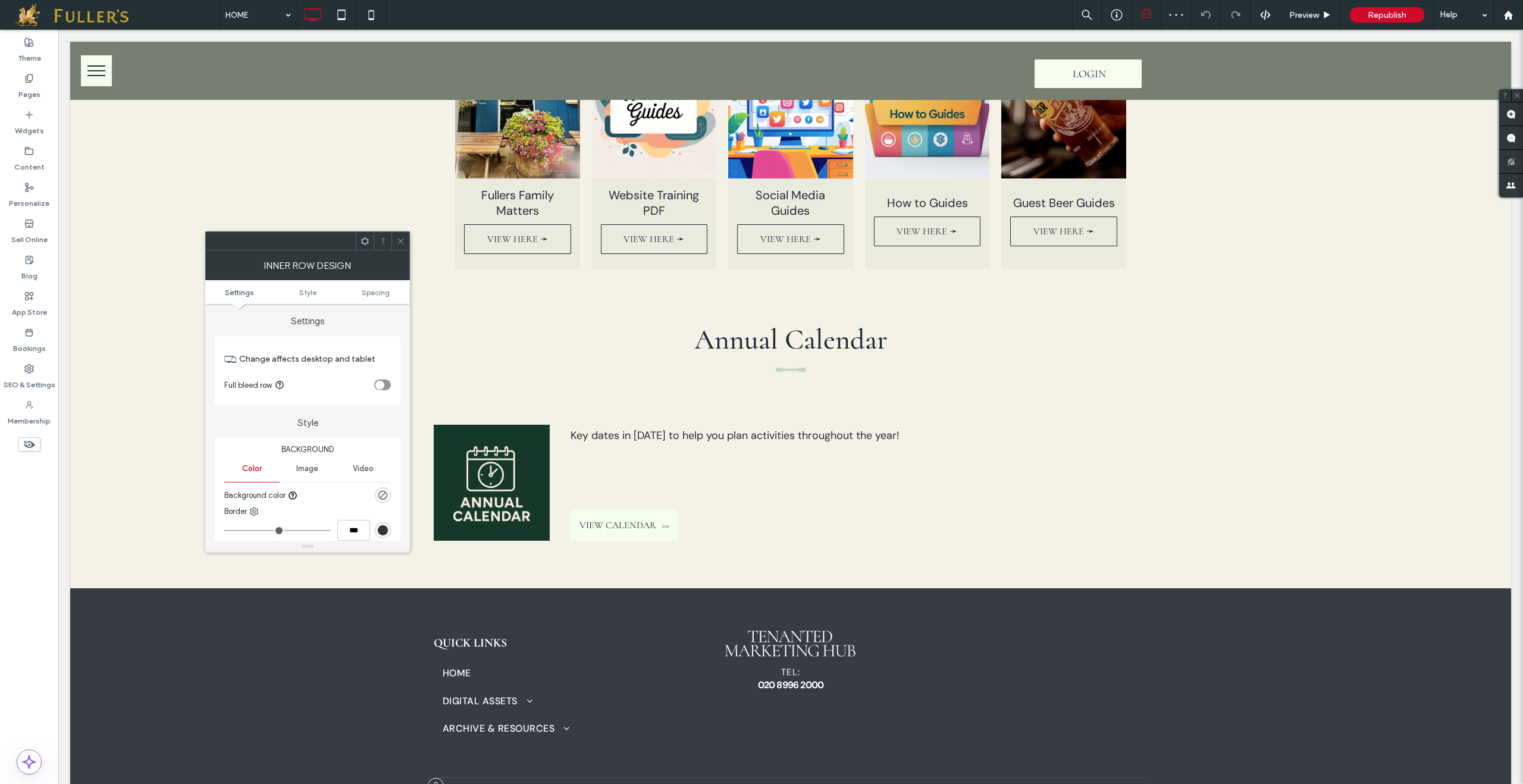
click at [397, 239] on icon at bounding box center [401, 241] width 9 height 9
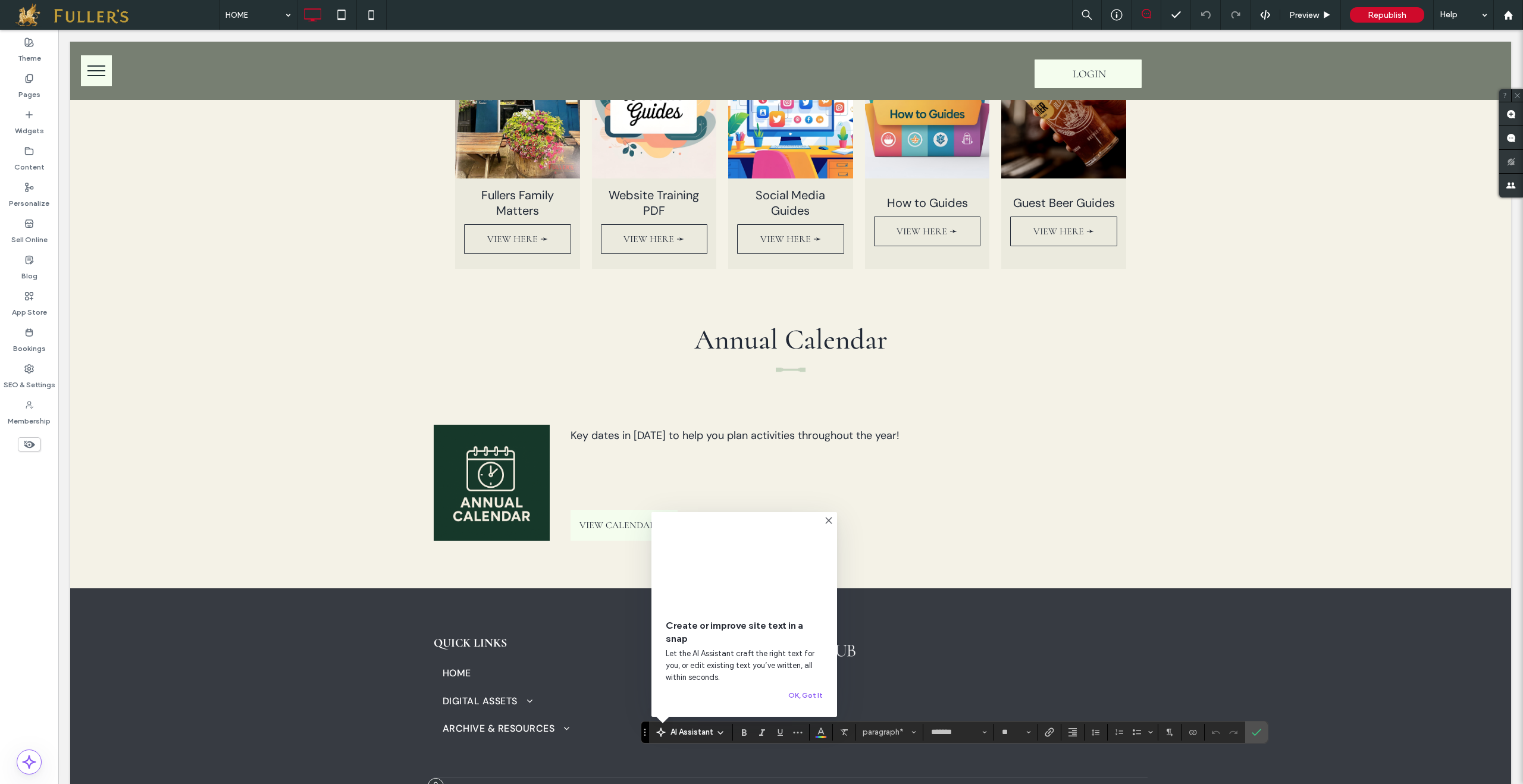
drag, startPoint x: 1012, startPoint y: 765, endPoint x: 1003, endPoint y: 765, distance: 9.0
drag, startPoint x: 982, startPoint y: 763, endPoint x: 1083, endPoint y: 764, distance: 101.0
drag, startPoint x: 1018, startPoint y: 762, endPoint x: 984, endPoint y: 760, distance: 34.1
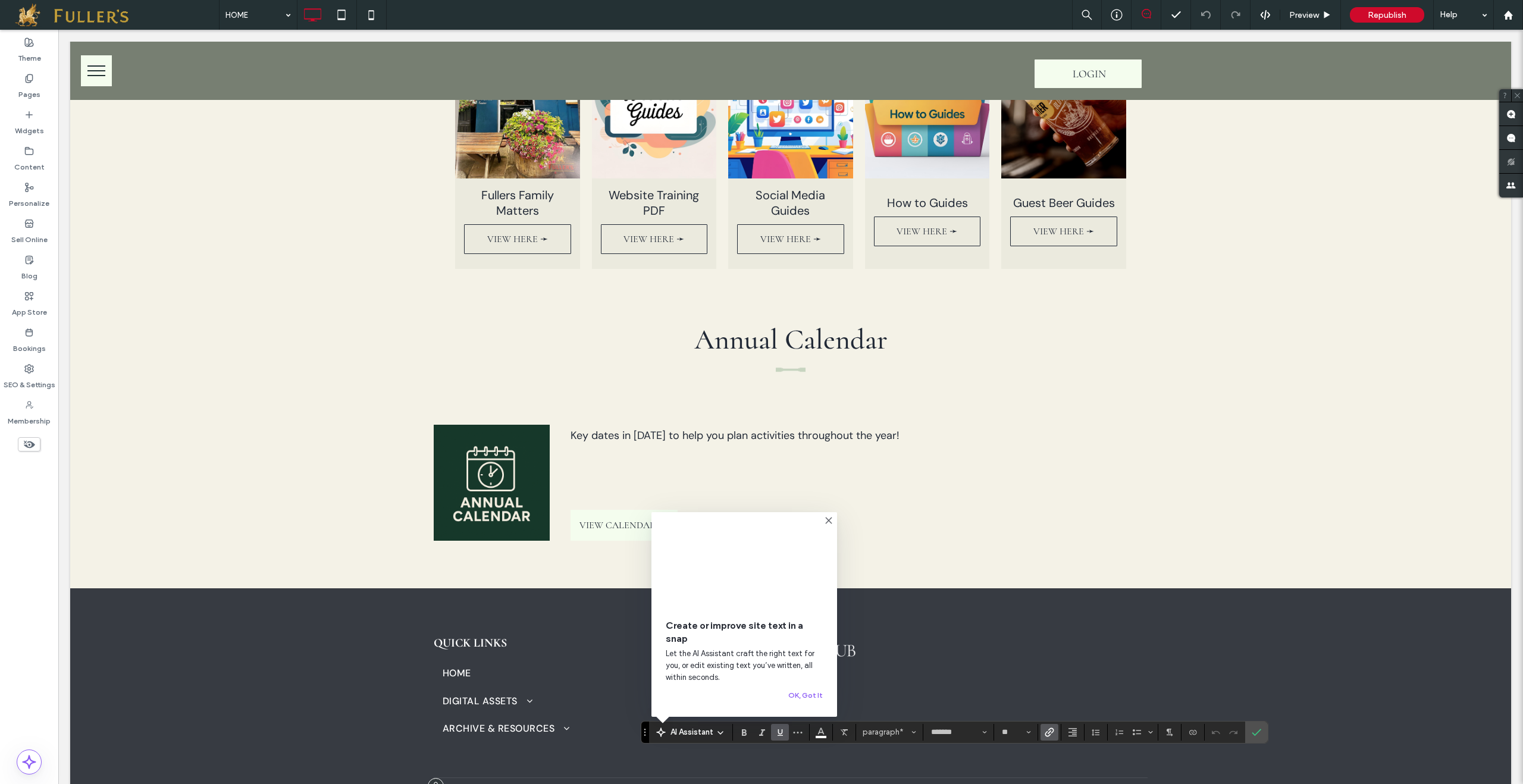
drag, startPoint x: 984, startPoint y: 761, endPoint x: 1072, endPoint y: 759, distance: 88.0
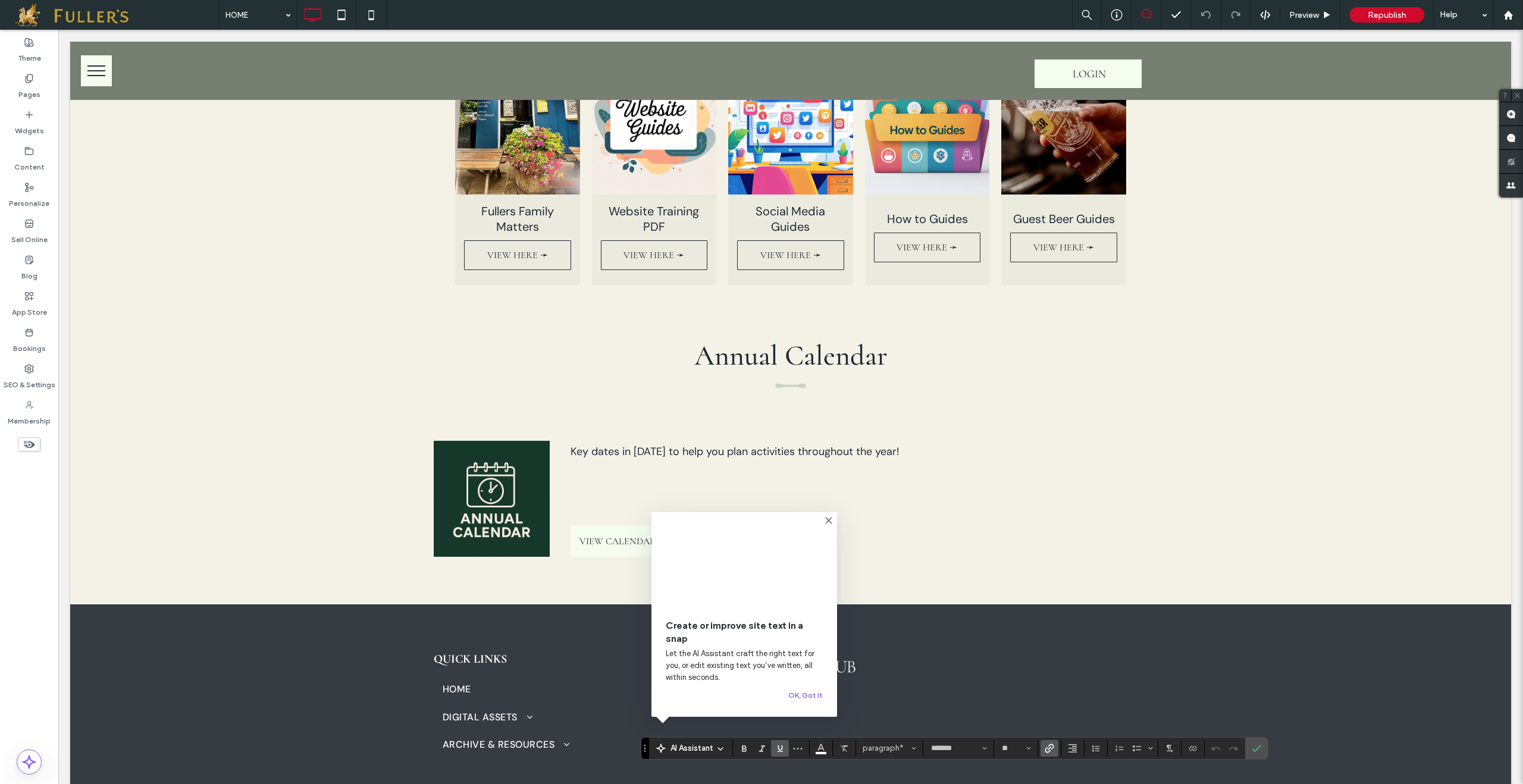
click at [1054, 750] on use "Link" at bounding box center [1050, 748] width 9 height 9
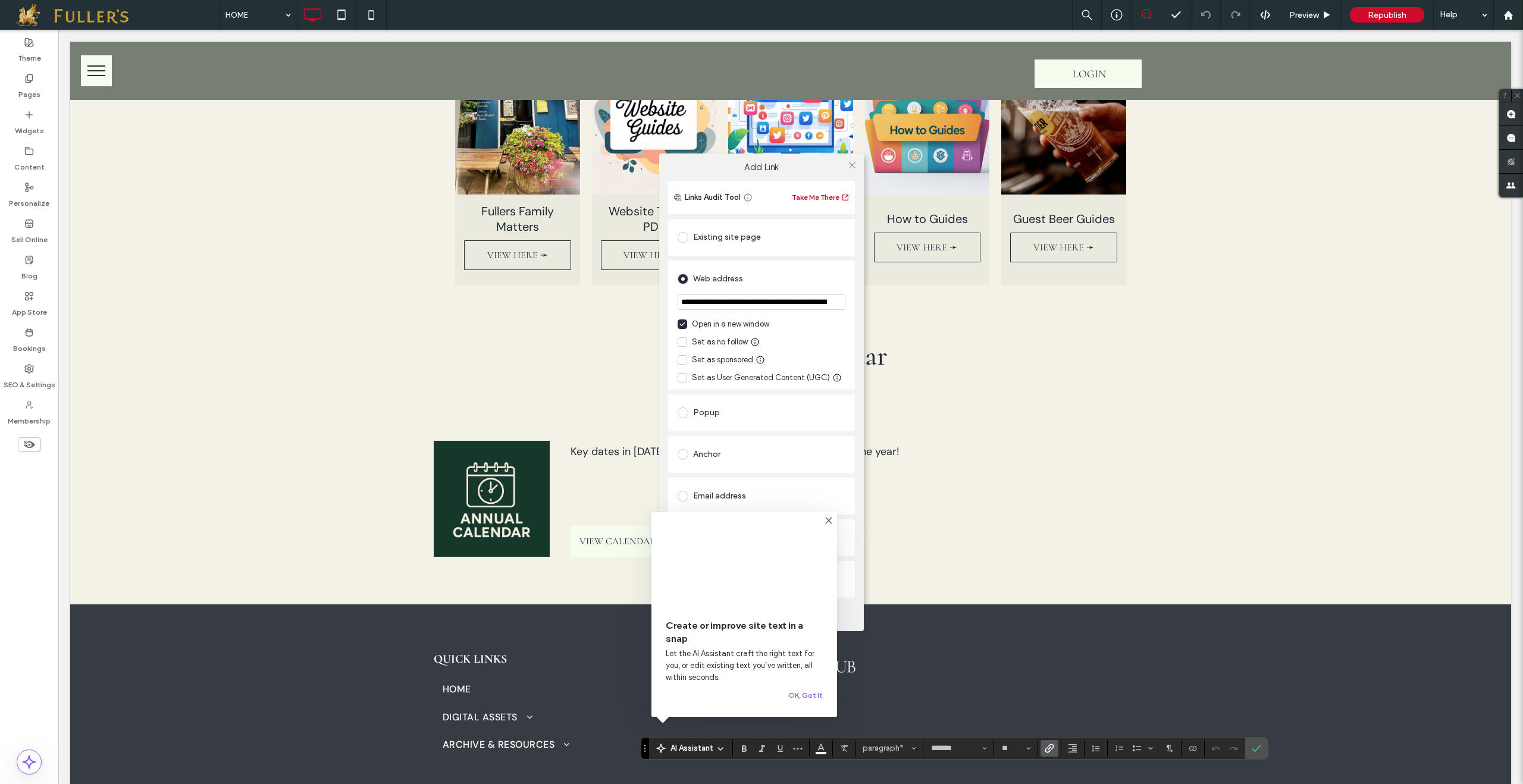
scroll to position [0, 76]
drag, startPoint x: 679, startPoint y: 301, endPoint x: 972, endPoint y: 320, distance: 293.6
click at [972, 320] on div "**********" at bounding box center [761, 392] width 1523 height 784
click at [855, 166] on div at bounding box center [851, 165] width 18 height 18
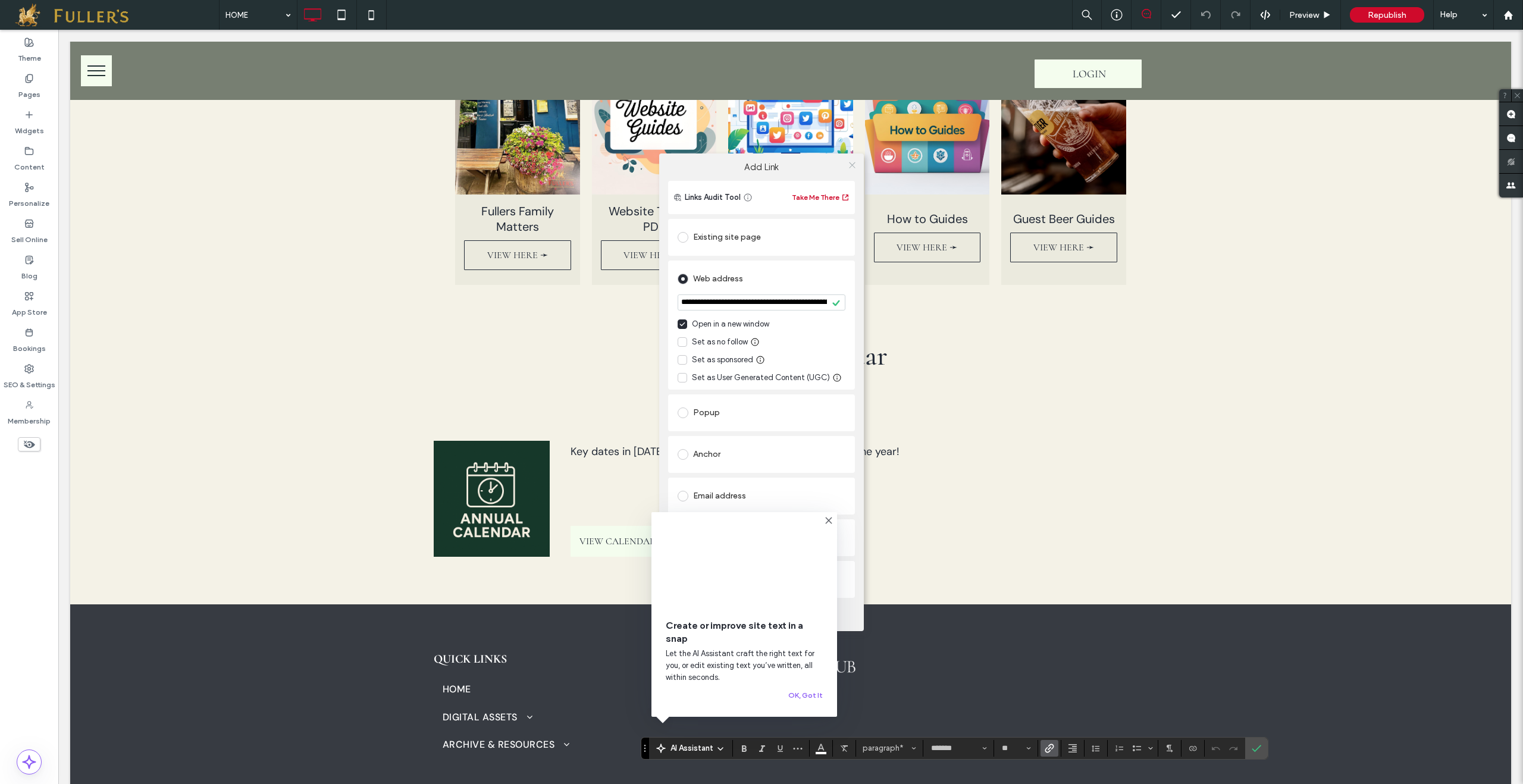
click at [853, 167] on icon at bounding box center [852, 165] width 9 height 9
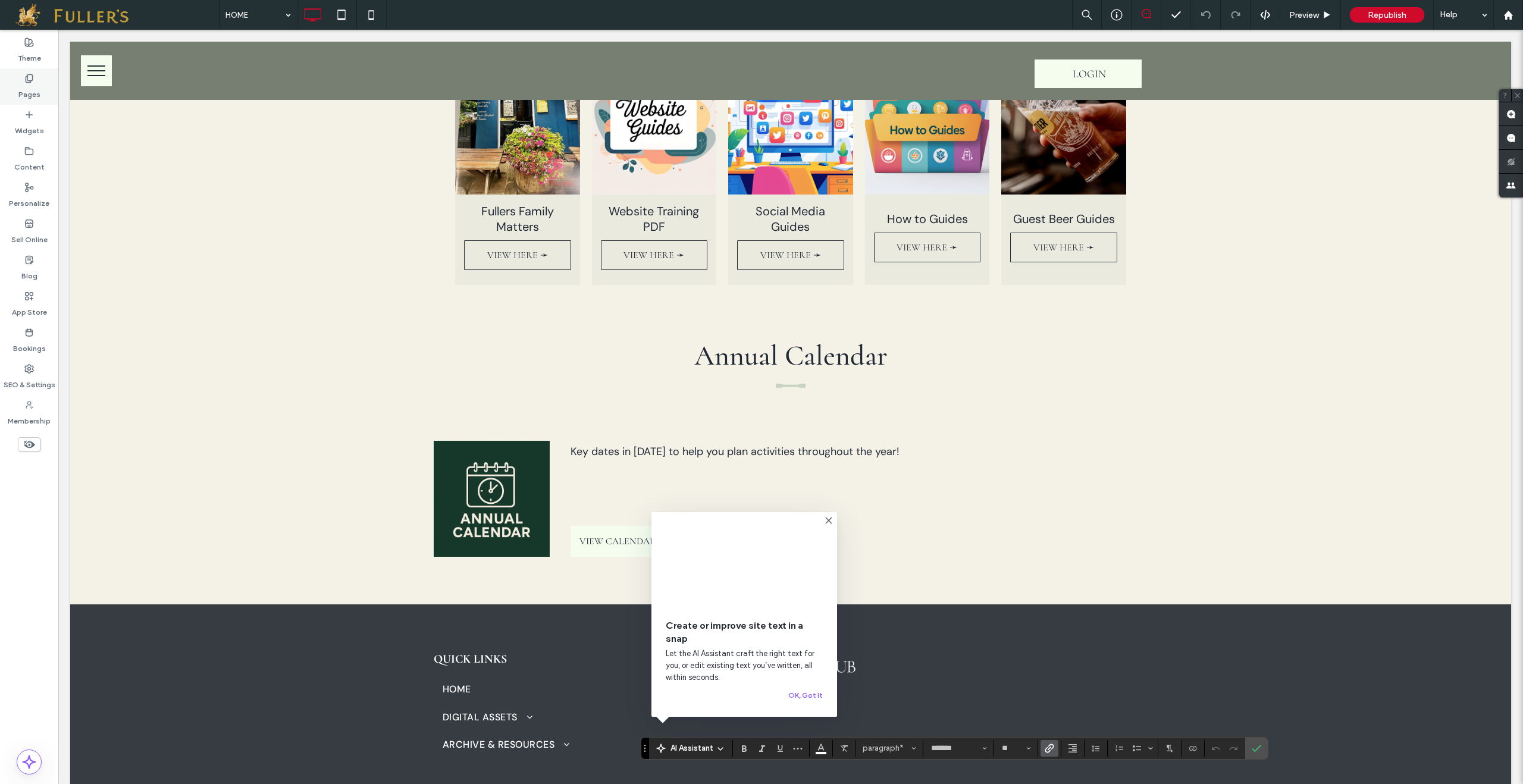
click at [22, 87] on label "Pages" at bounding box center [29, 91] width 22 height 16
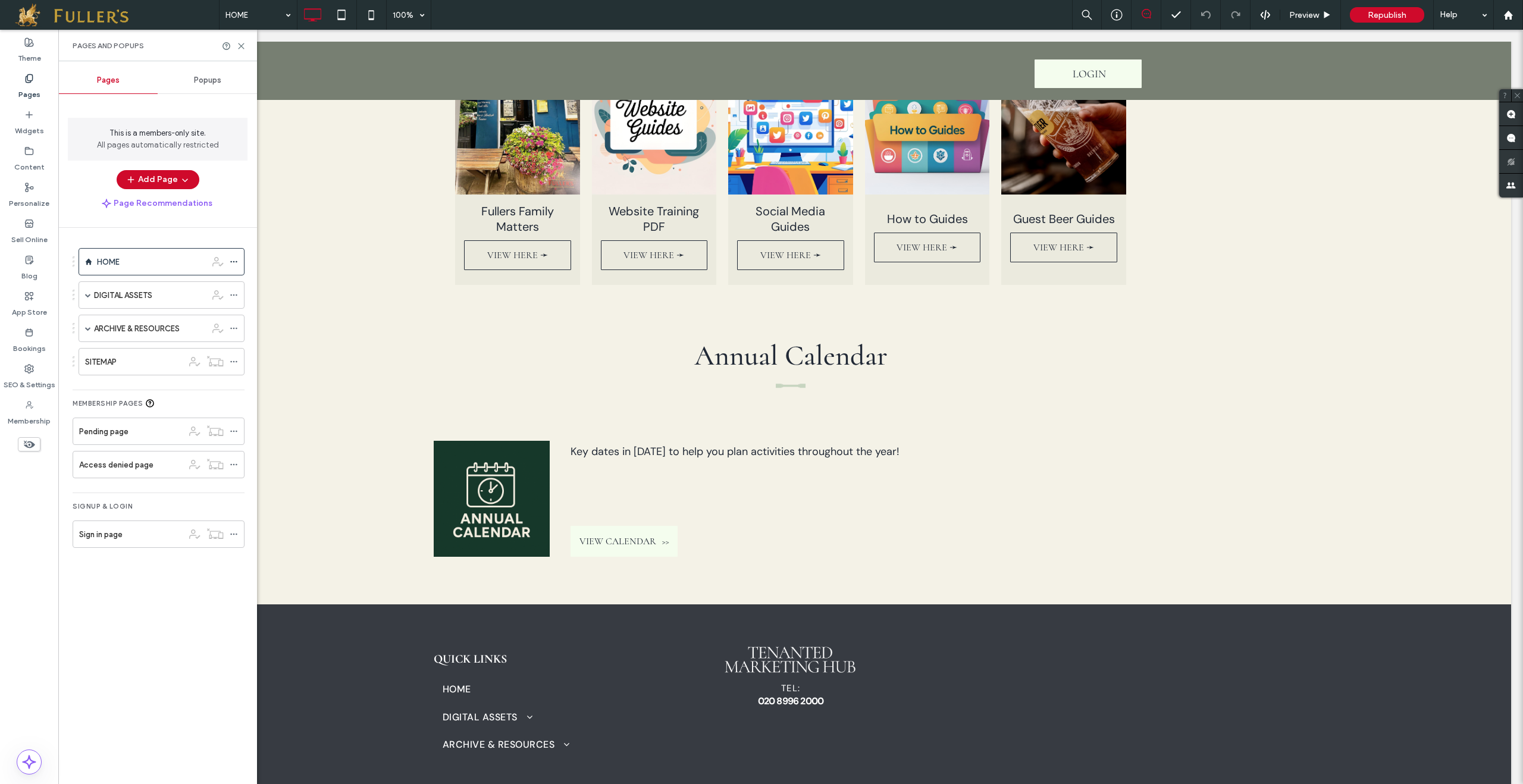
drag, startPoint x: 98, startPoint y: 544, endPoint x: 125, endPoint y: 548, distance: 27.3
click at [99, 544] on div "Sign in page" at bounding box center [131, 534] width 104 height 26
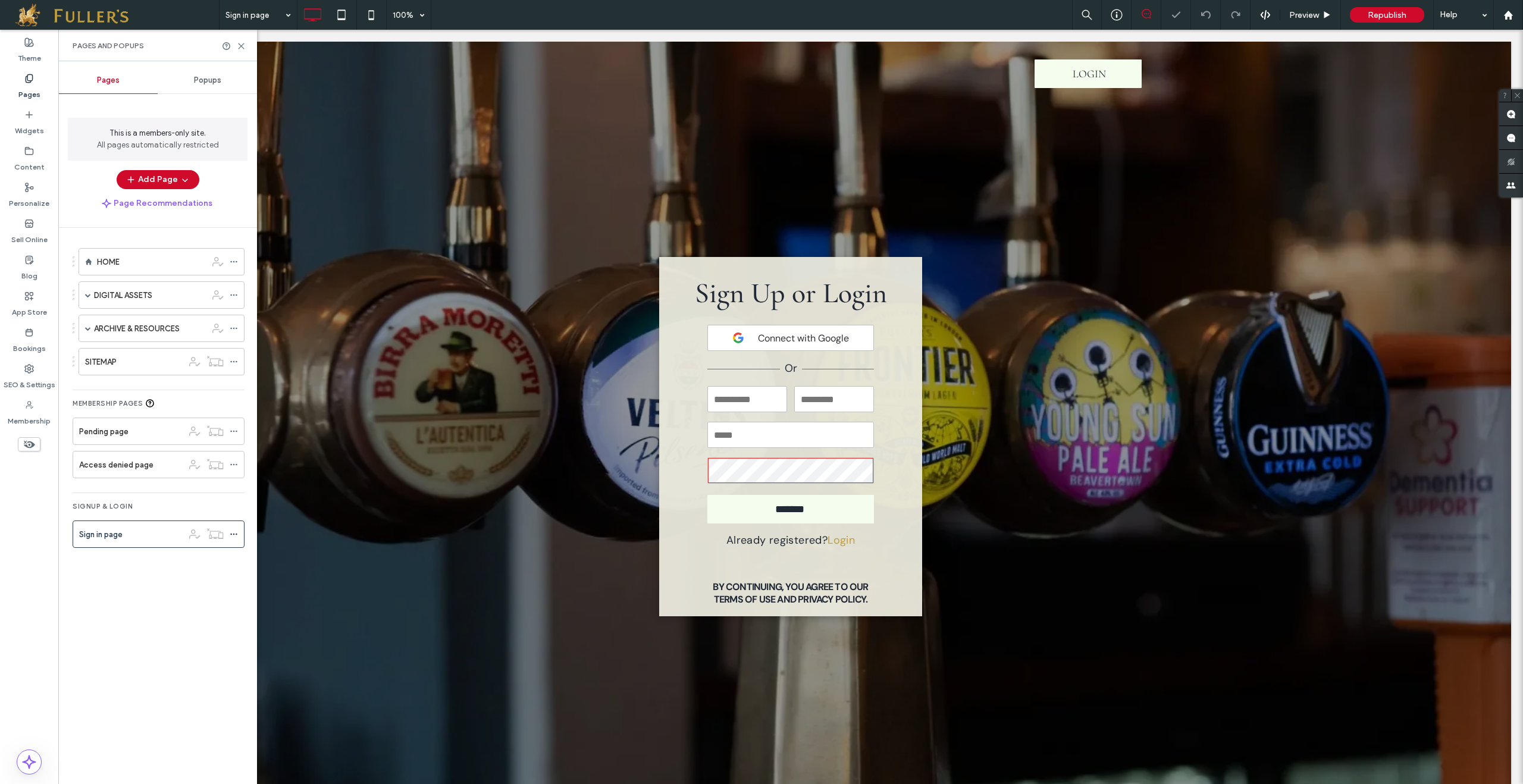
scroll to position [1, 0]
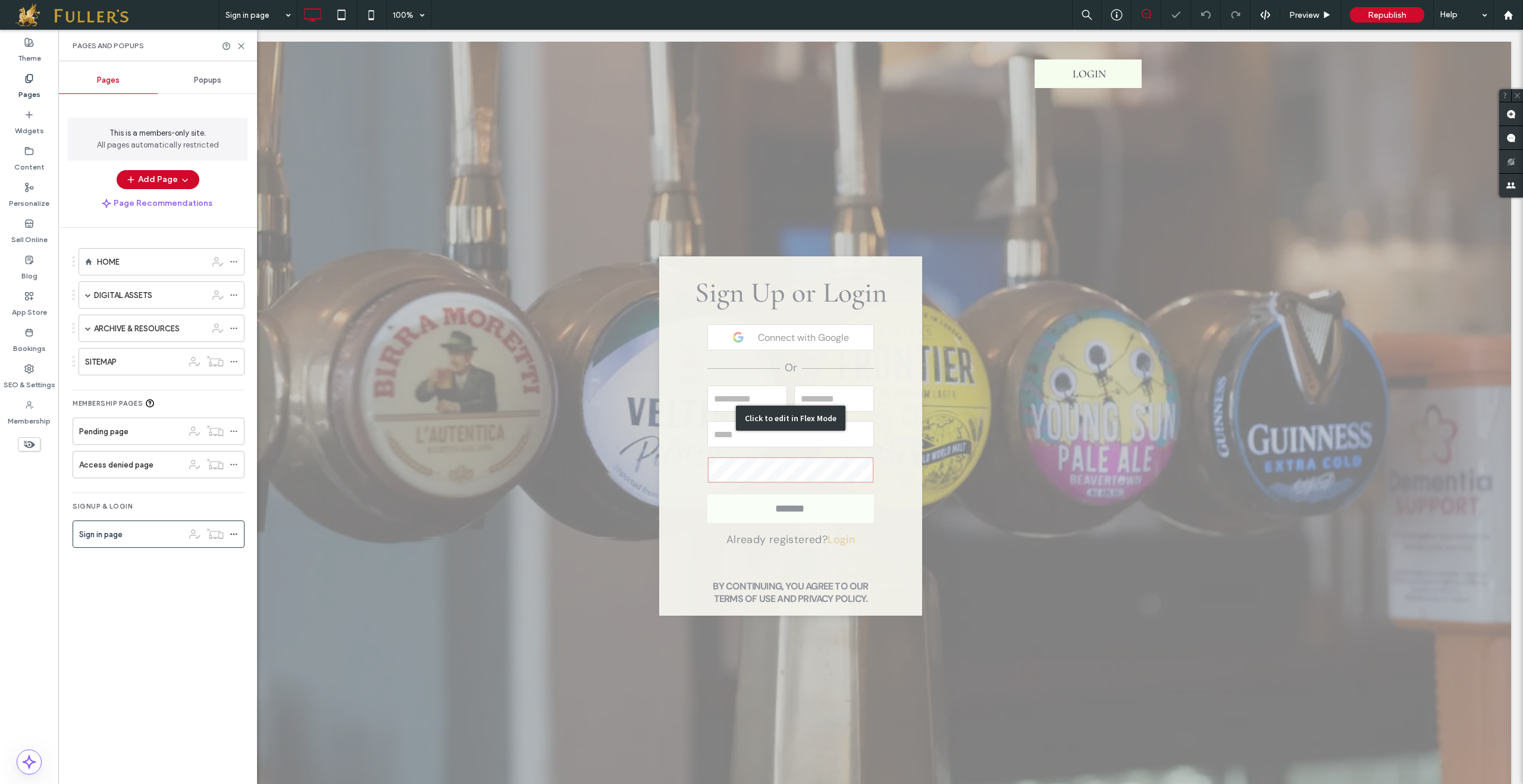
click at [827, 574] on div "Click to edit in Flex Mode" at bounding box center [791, 418] width 1441 height 754
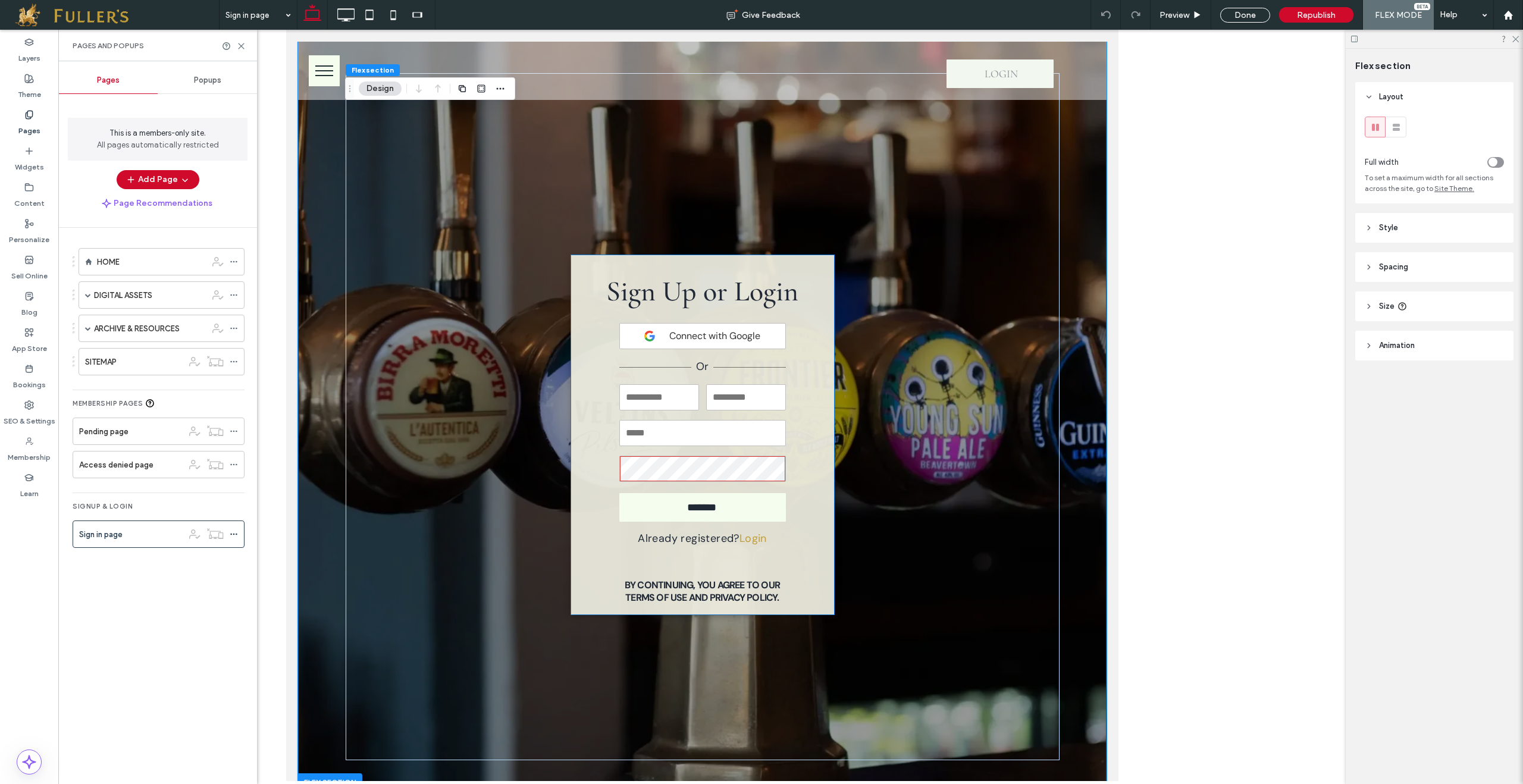
scroll to position [2, 0]
click at [698, 582] on p "By continuing, you agree to our Terms of Use and Privacy Policy." at bounding box center [701, 590] width 180 height 25
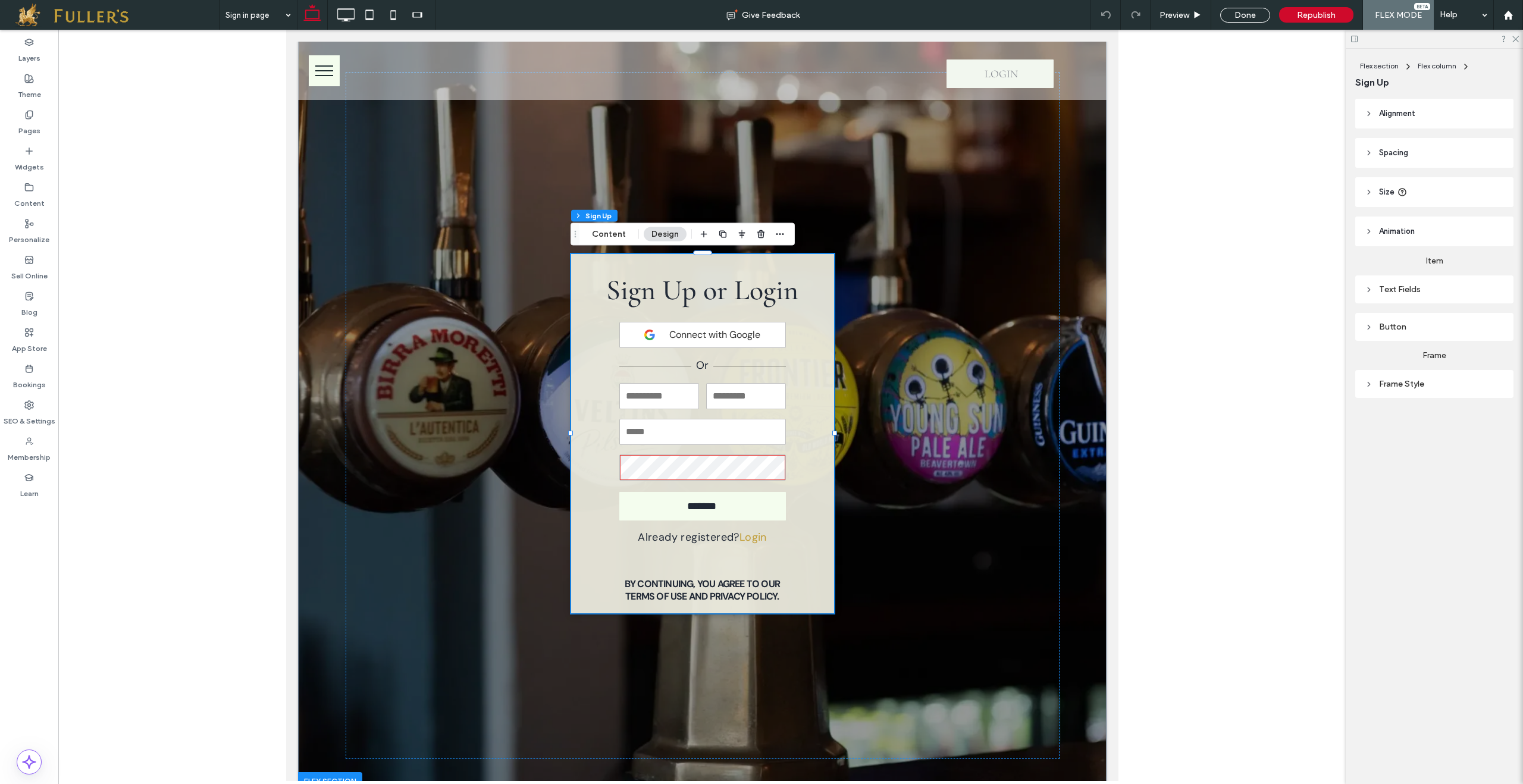
click at [605, 236] on button "Content" at bounding box center [609, 234] width 49 height 14
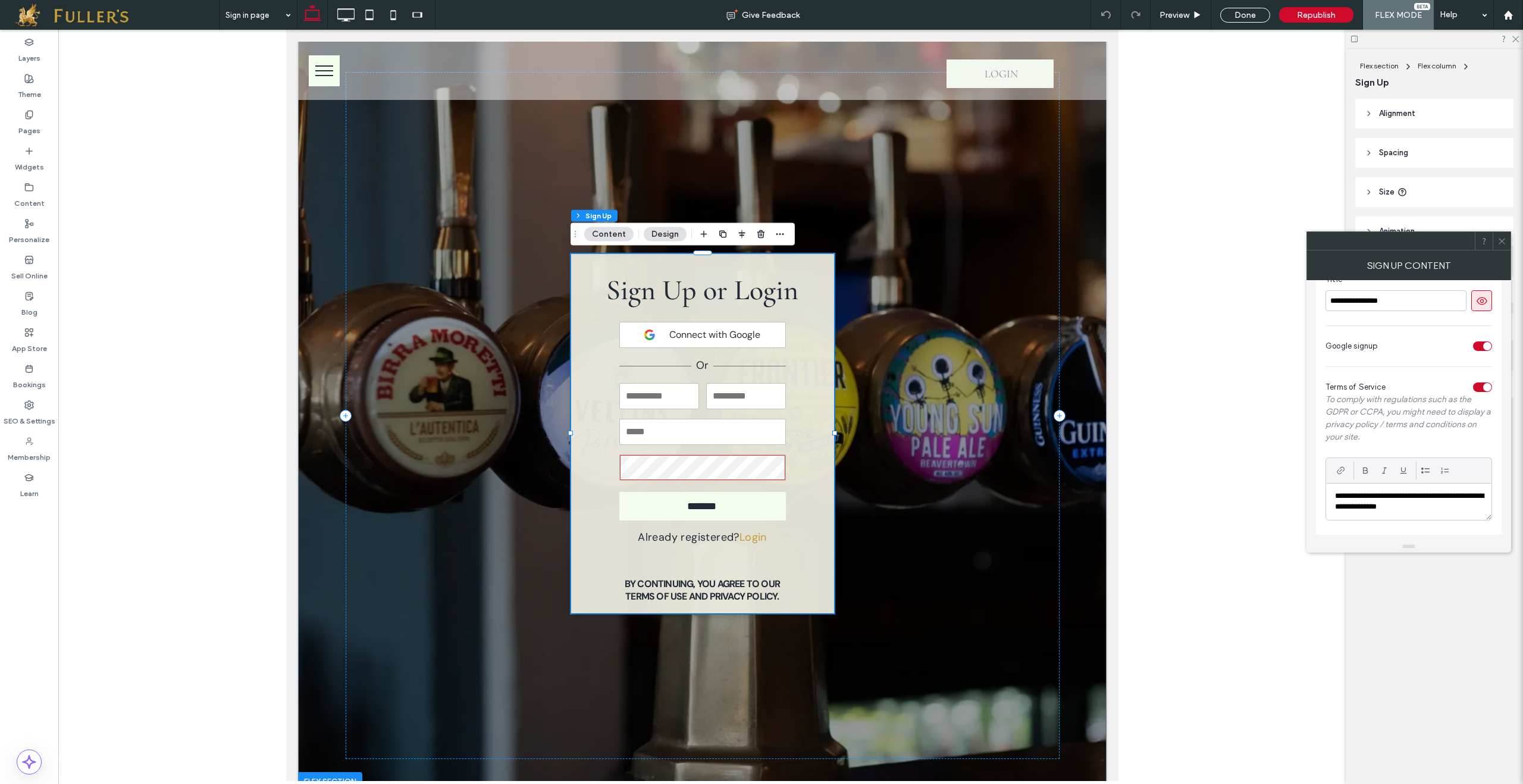
scroll to position [134, 0]
drag, startPoint x: 1366, startPoint y: 506, endPoint x: 1432, endPoint y: 512, distance: 66.3
click at [1414, 501] on p "**********" at bounding box center [1409, 501] width 147 height 22
click at [1337, 472] on icon at bounding box center [1341, 470] width 9 height 9
drag, startPoint x: 1439, startPoint y: 489, endPoint x: 1461, endPoint y: 489, distance: 22.0
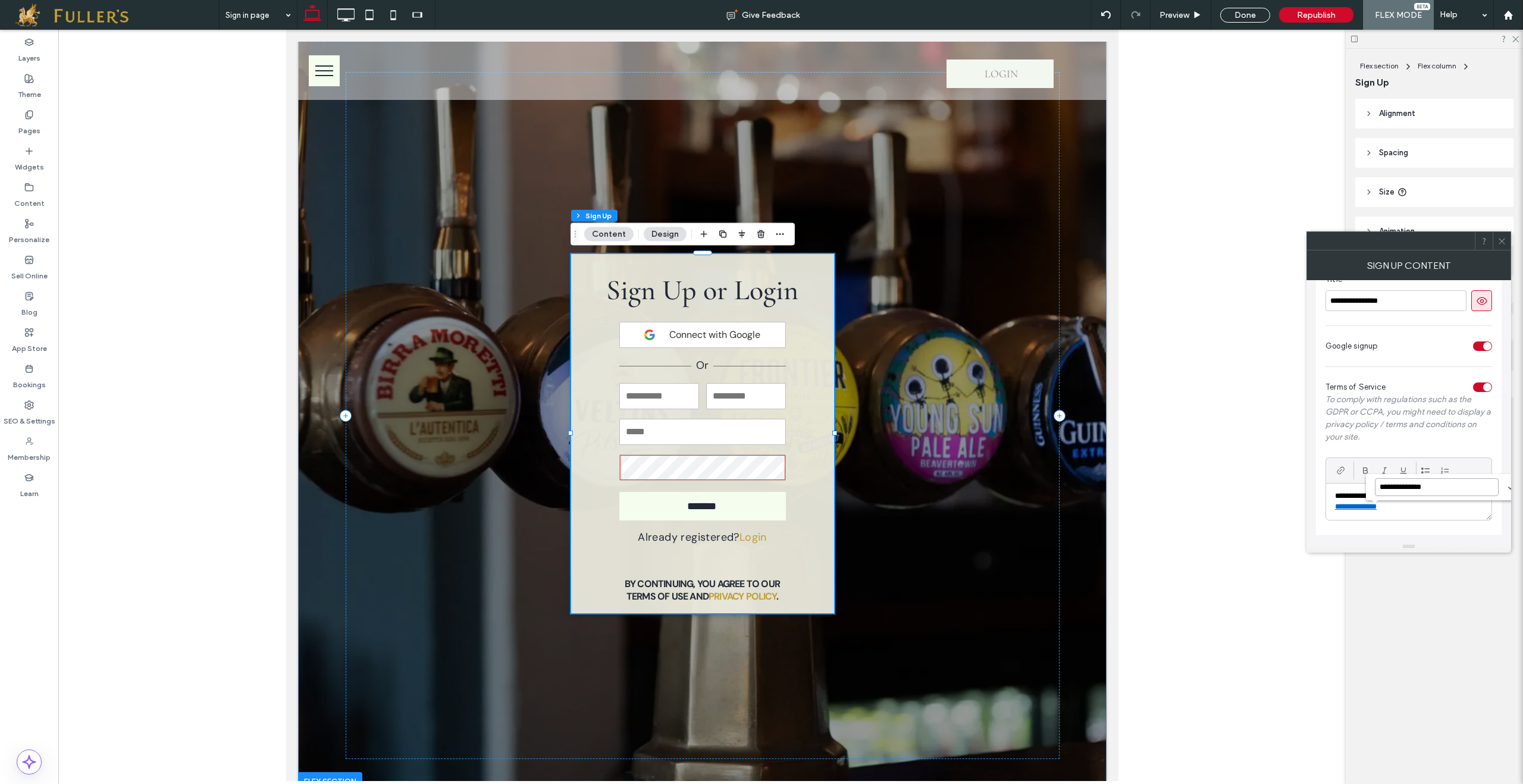
click at [1441, 489] on input "**********" at bounding box center [1436, 487] width 124 height 18
drag, startPoint x: 1464, startPoint y: 488, endPoint x: 1445, endPoint y: 487, distance: 19.0
click at [1445, 487] on input "**********" at bounding box center [1436, 487] width 124 height 18
click at [1355, 505] on p "**********" at bounding box center [1409, 501] width 147 height 22
drag, startPoint x: 1367, startPoint y: 506, endPoint x: 1413, endPoint y: 506, distance: 46.0
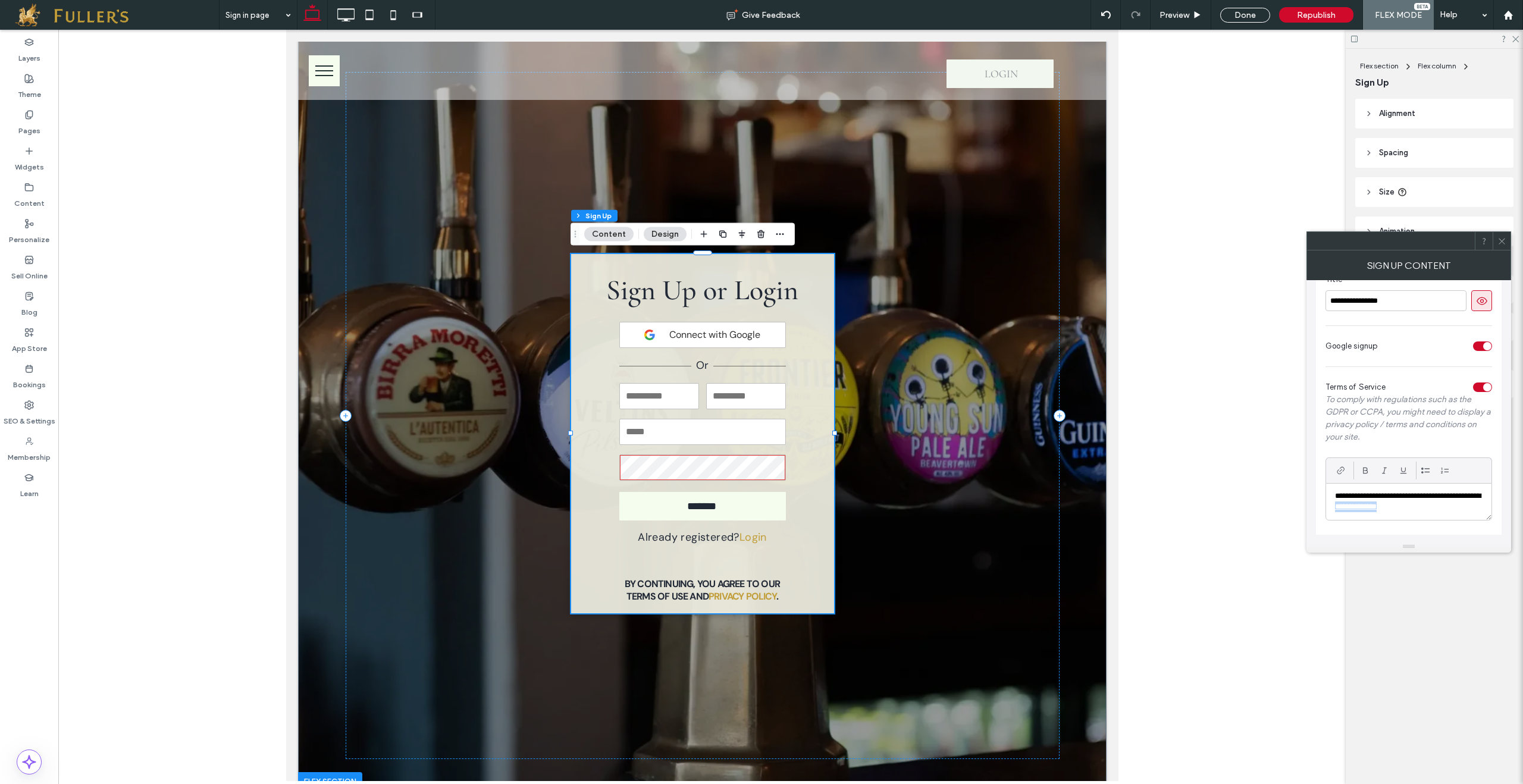
click at [1413, 506] on p "**********" at bounding box center [1409, 501] width 147 height 22
click at [1341, 474] on icon at bounding box center [1341, 470] width 9 height 9
click at [1451, 489] on use at bounding box center [1447, 487] width 7 height 7
click at [1461, 489] on input "**********" at bounding box center [1436, 487] width 124 height 18
drag, startPoint x: 1386, startPoint y: 504, endPoint x: 1367, endPoint y: 506, distance: 19.1
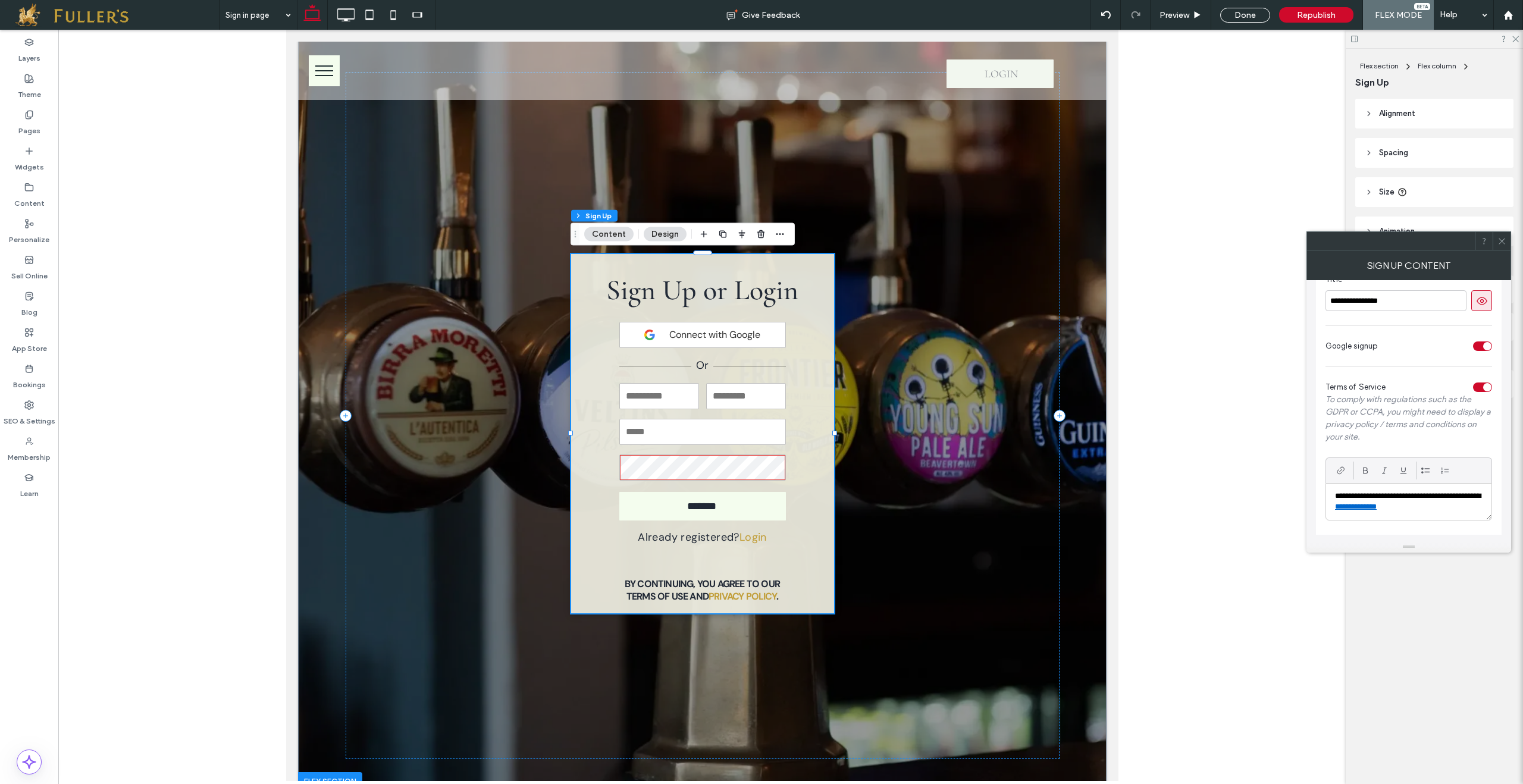
click at [1376, 504] on link "**********" at bounding box center [1355, 506] width 41 height 8
drag, startPoint x: 1366, startPoint y: 507, endPoint x: 1402, endPoint y: 509, distance: 36.1
click at [1414, 504] on p "**********" at bounding box center [1409, 501] width 147 height 22
click at [1345, 472] on icon at bounding box center [1341, 470] width 9 height 9
click at [1416, 486] on div "Privacy Policy" at bounding box center [1404, 487] width 59 height 11
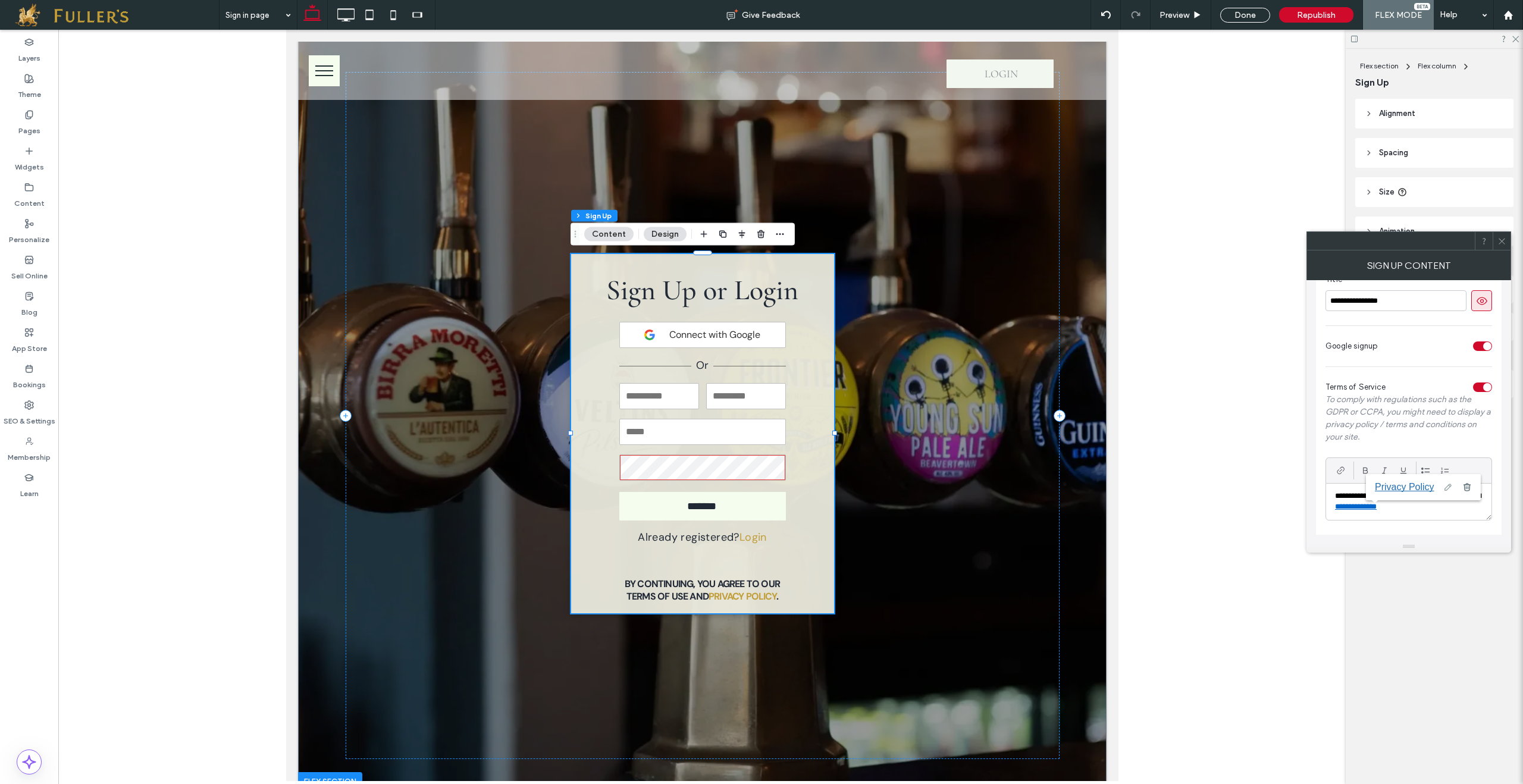
click at [1451, 487] on use at bounding box center [1447, 487] width 7 height 7
drag, startPoint x: 1457, startPoint y: 487, endPoint x: 1363, endPoint y: 487, distance: 94.0
click at [1363, 487] on div "**********" at bounding box center [1408, 489] width 166 height 63
click at [1351, 498] on p "**********" at bounding box center [1409, 501] width 147 height 22
drag, startPoint x: 1336, startPoint y: 495, endPoint x: 1481, endPoint y: 507, distance: 145.5
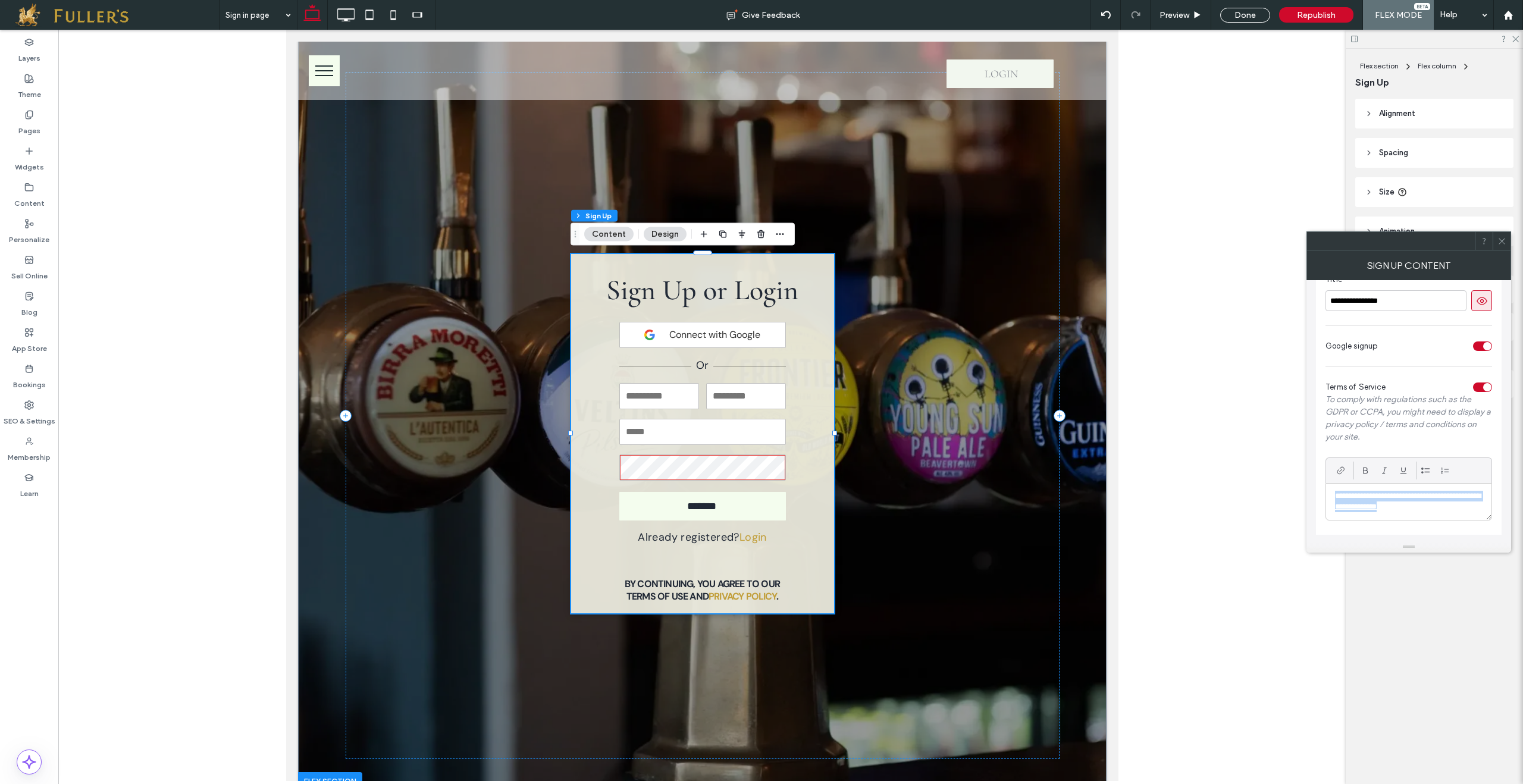
click at [1482, 507] on p "**********" at bounding box center [1409, 501] width 147 height 22
click at [1436, 452] on div "**********" at bounding box center [1409, 402] width 186 height 264
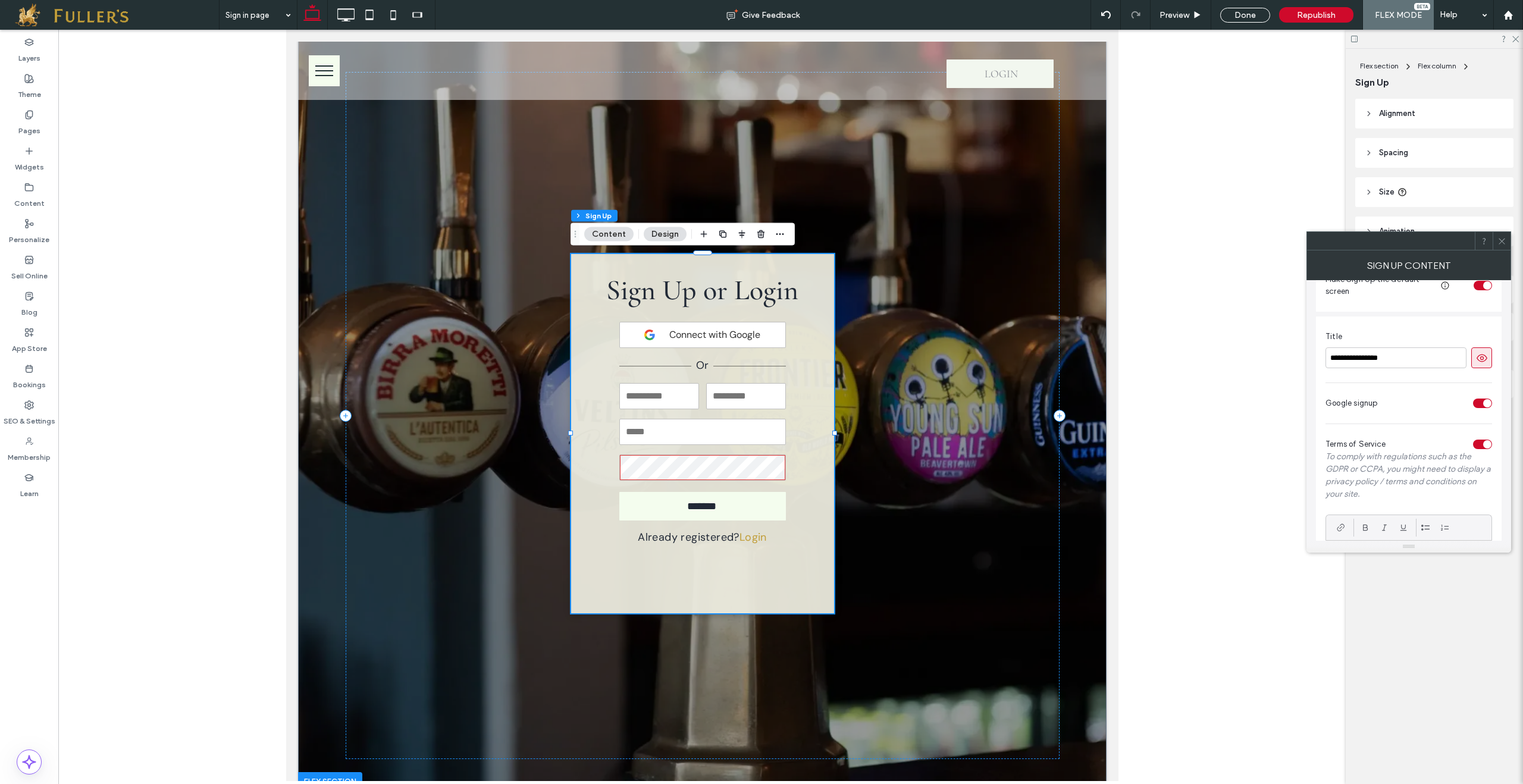
scroll to position [53, 0]
click at [1484, 458] on div "toggle" at bounding box center [1487, 460] width 9 height 9
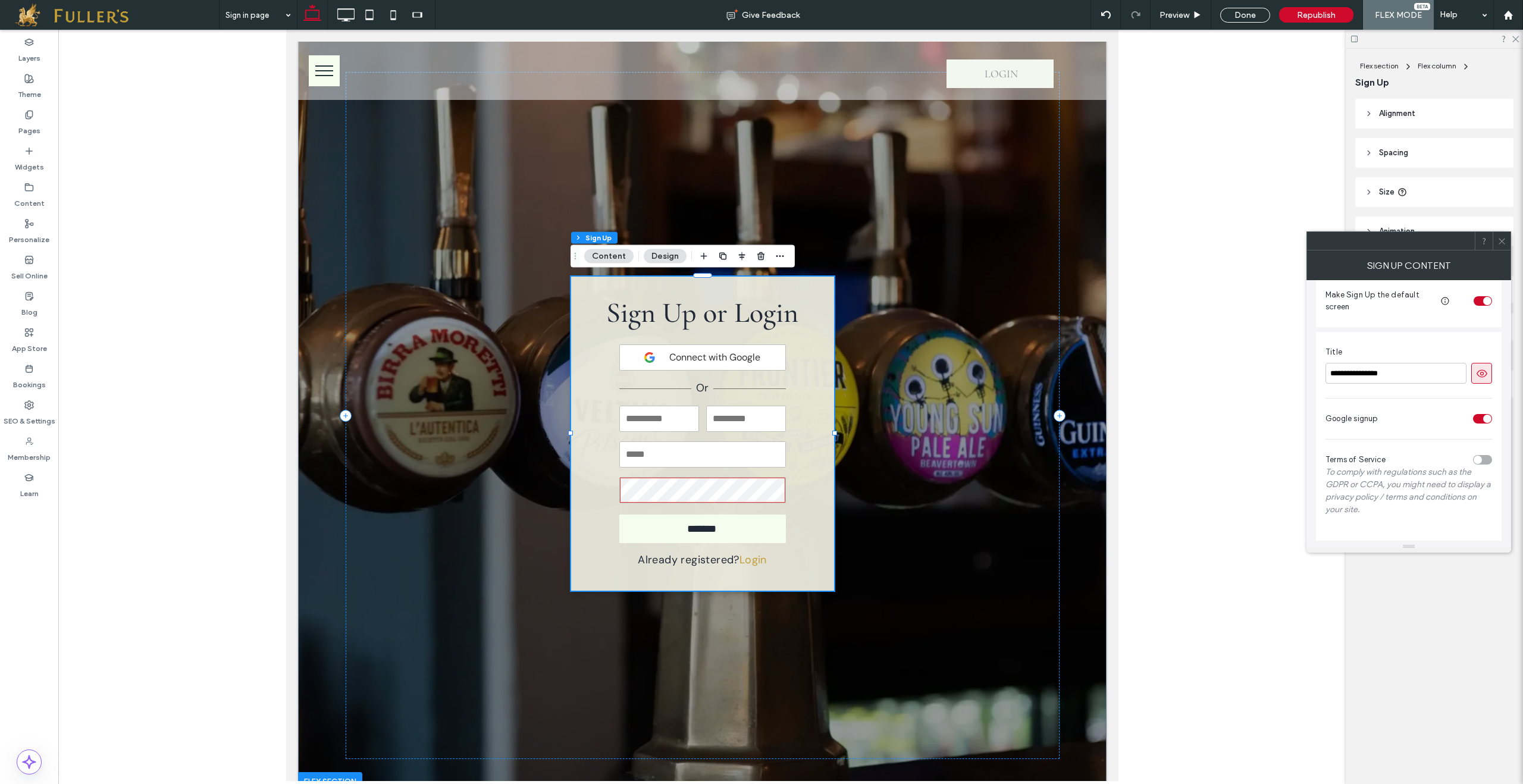
scroll to position [20, 0]
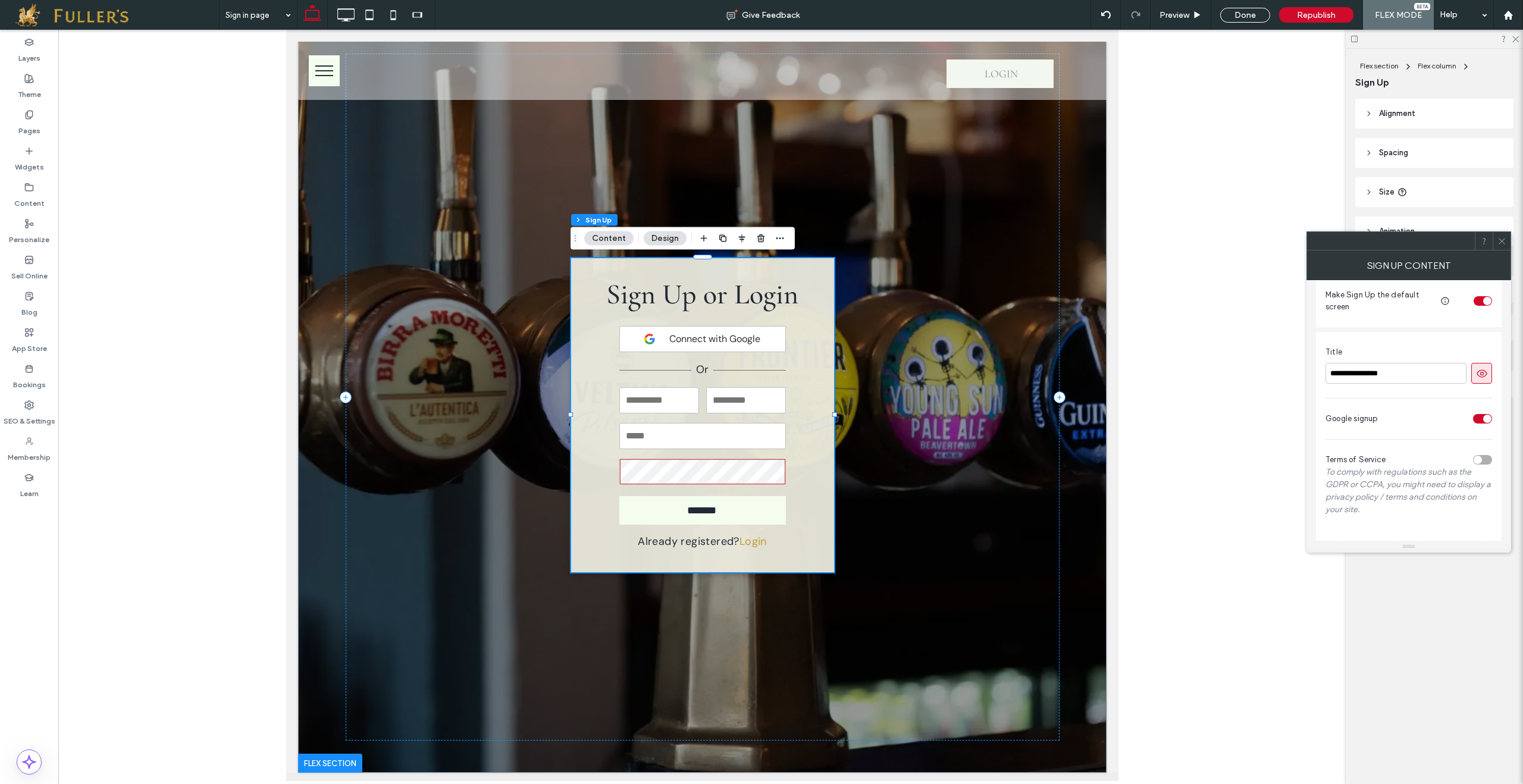
click at [1482, 459] on div "toggle" at bounding box center [1482, 460] width 19 height 9
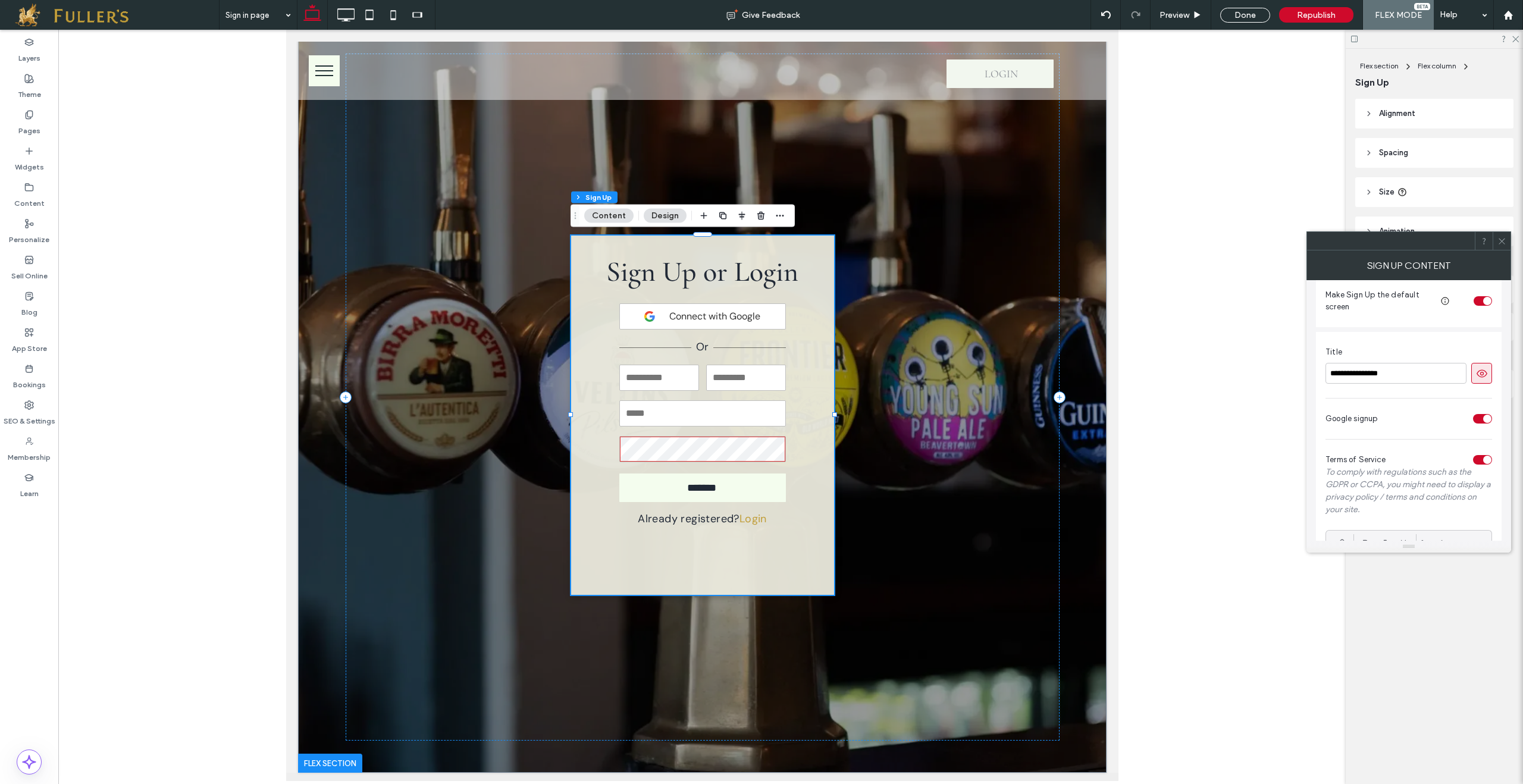
scroll to position [123, 0]
click at [1382, 508] on p at bounding box center [1409, 507] width 147 height 11
paste div
drag, startPoint x: 1334, startPoint y: 506, endPoint x: 1470, endPoint y: 522, distance: 136.9
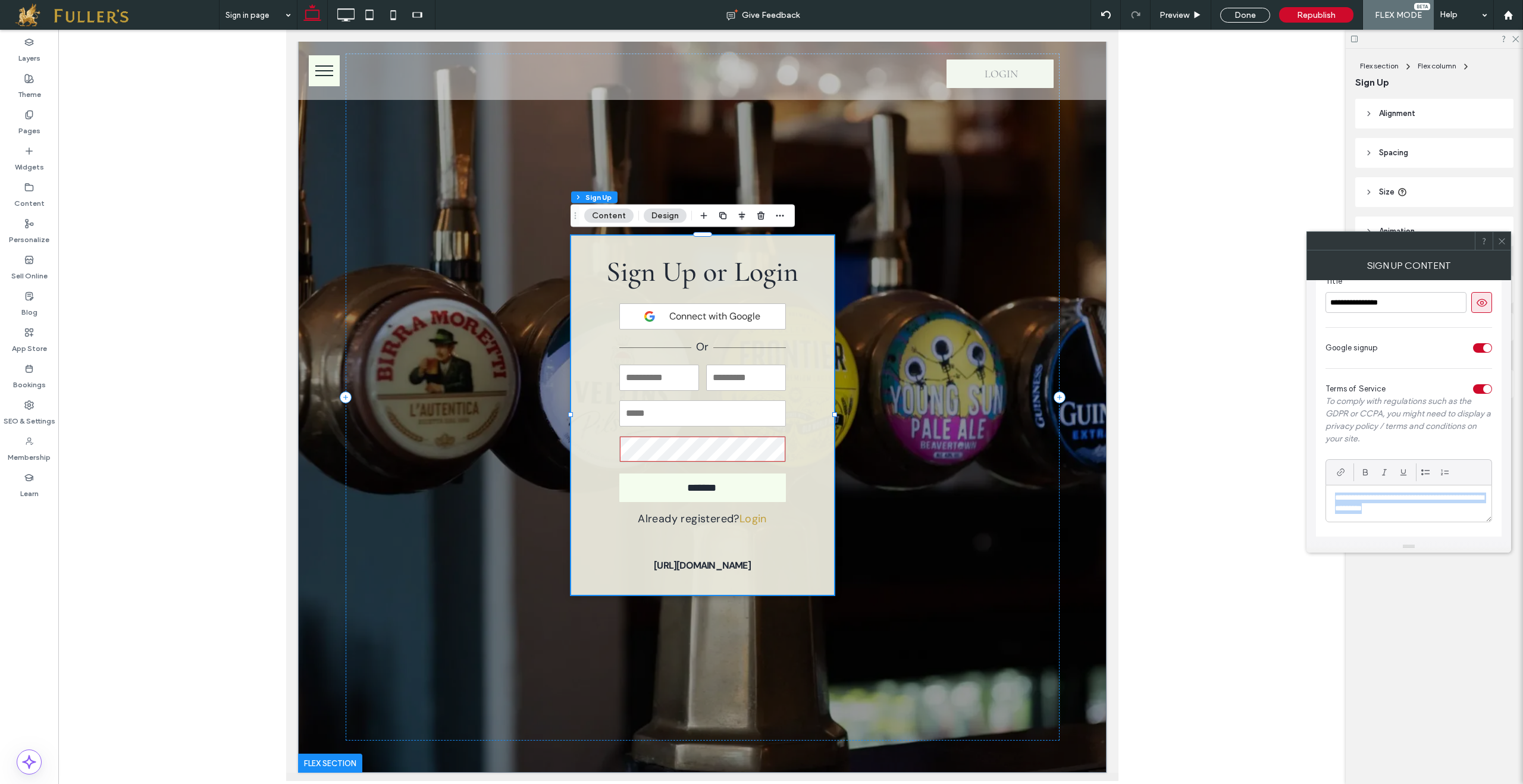
click at [1470, 514] on p "**********" at bounding box center [1409, 503] width 147 height 22
click at [1503, 243] on icon at bounding box center [1502, 241] width 9 height 9
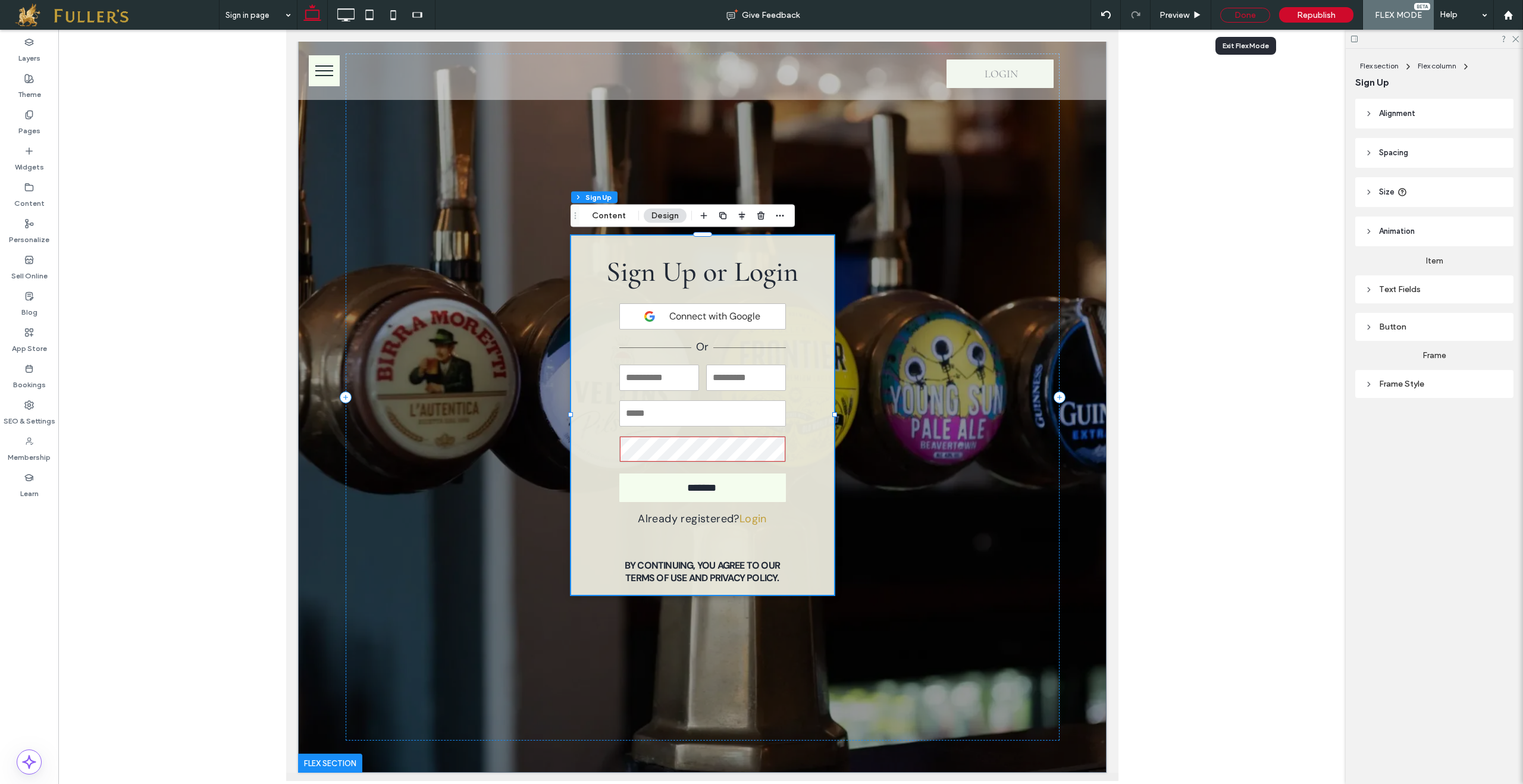
click at [1250, 12] on div "Done" at bounding box center [1245, 15] width 50 height 15
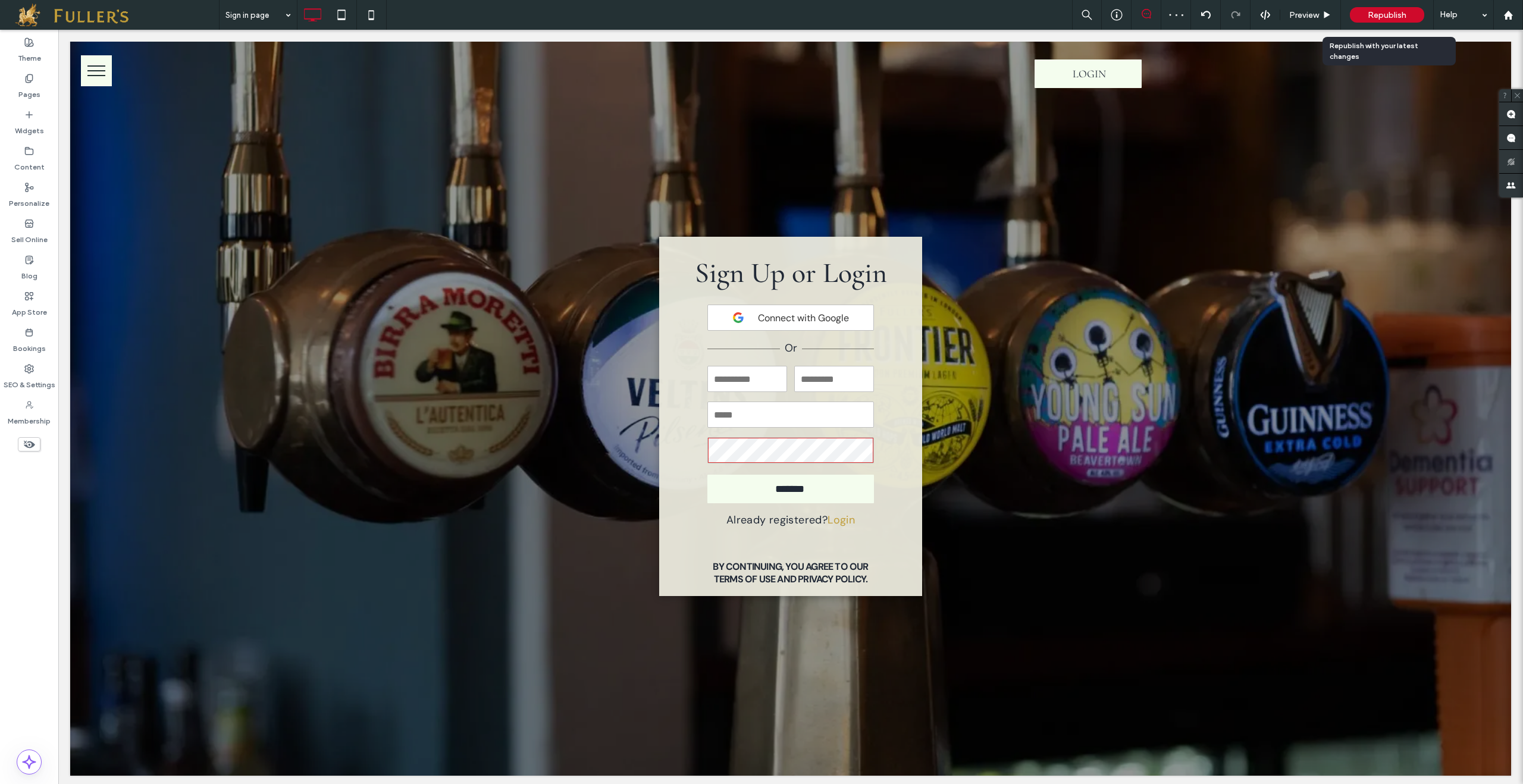
click at [1387, 16] on span "Republish" at bounding box center [1387, 14] width 39 height 10
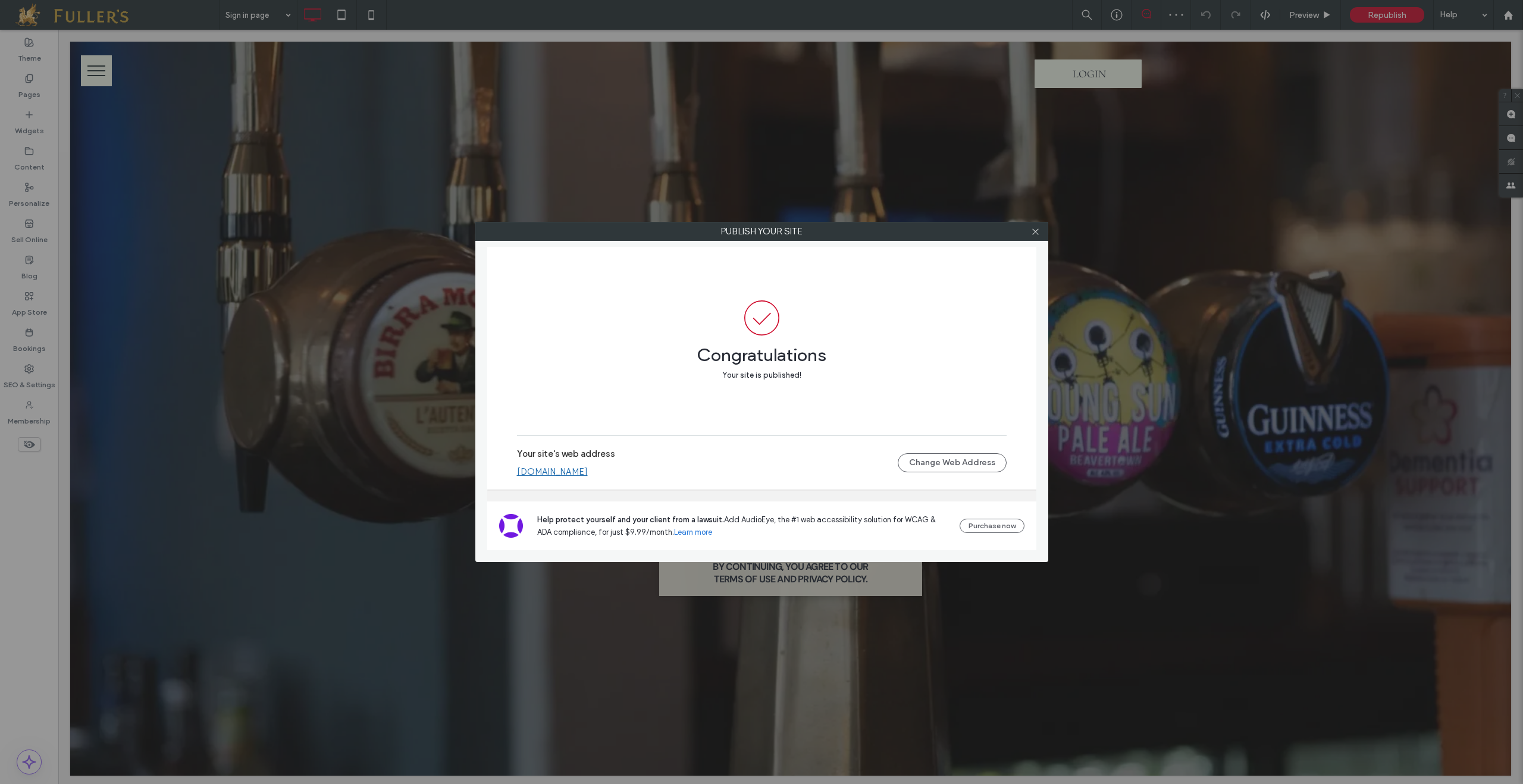
click at [555, 468] on link "www.fullerstenants.co.uk" at bounding box center [553, 472] width 71 height 11
click at [1037, 235] on icon at bounding box center [1036, 232] width 9 height 9
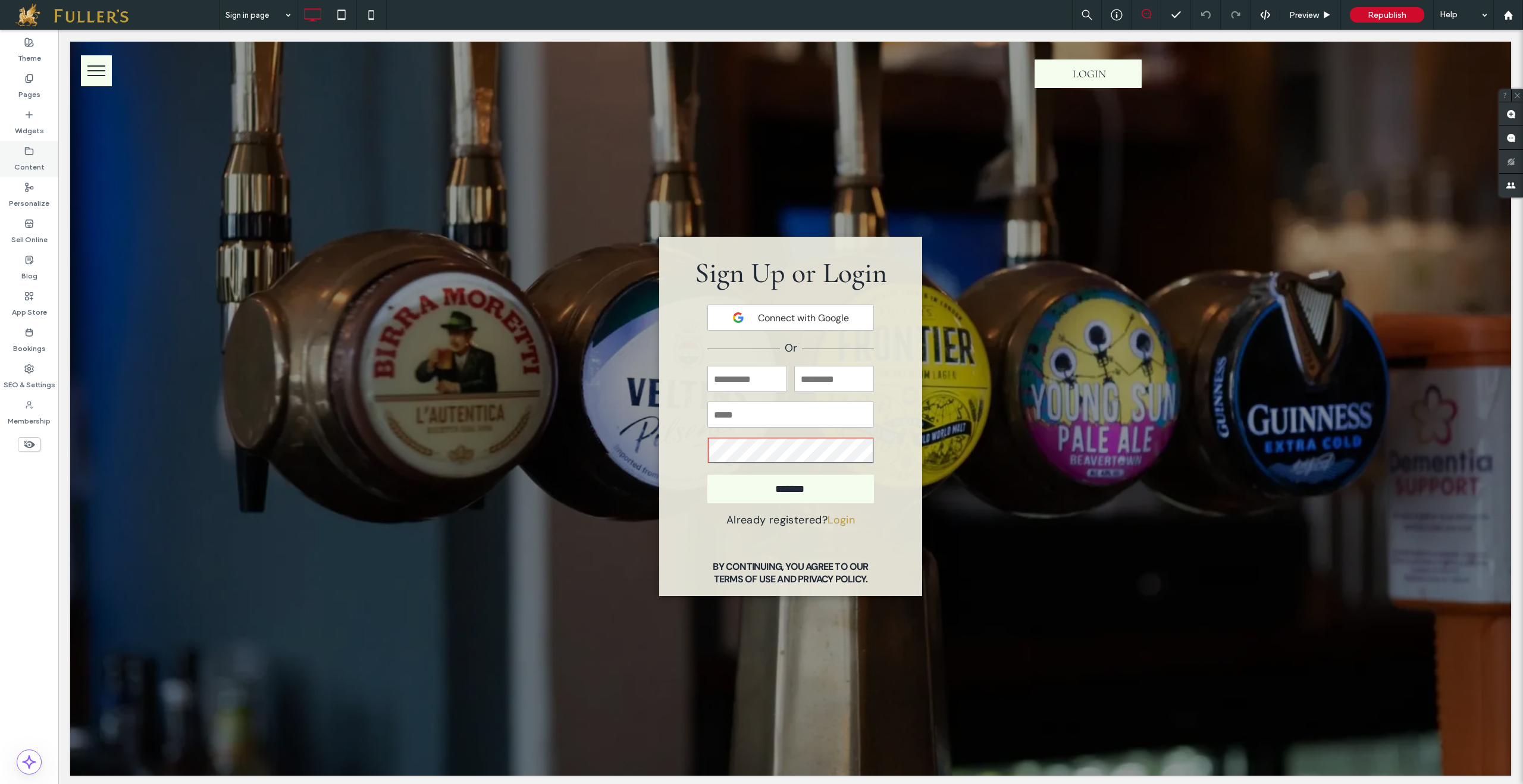
click at [21, 153] on div "Content" at bounding box center [29, 159] width 59 height 36
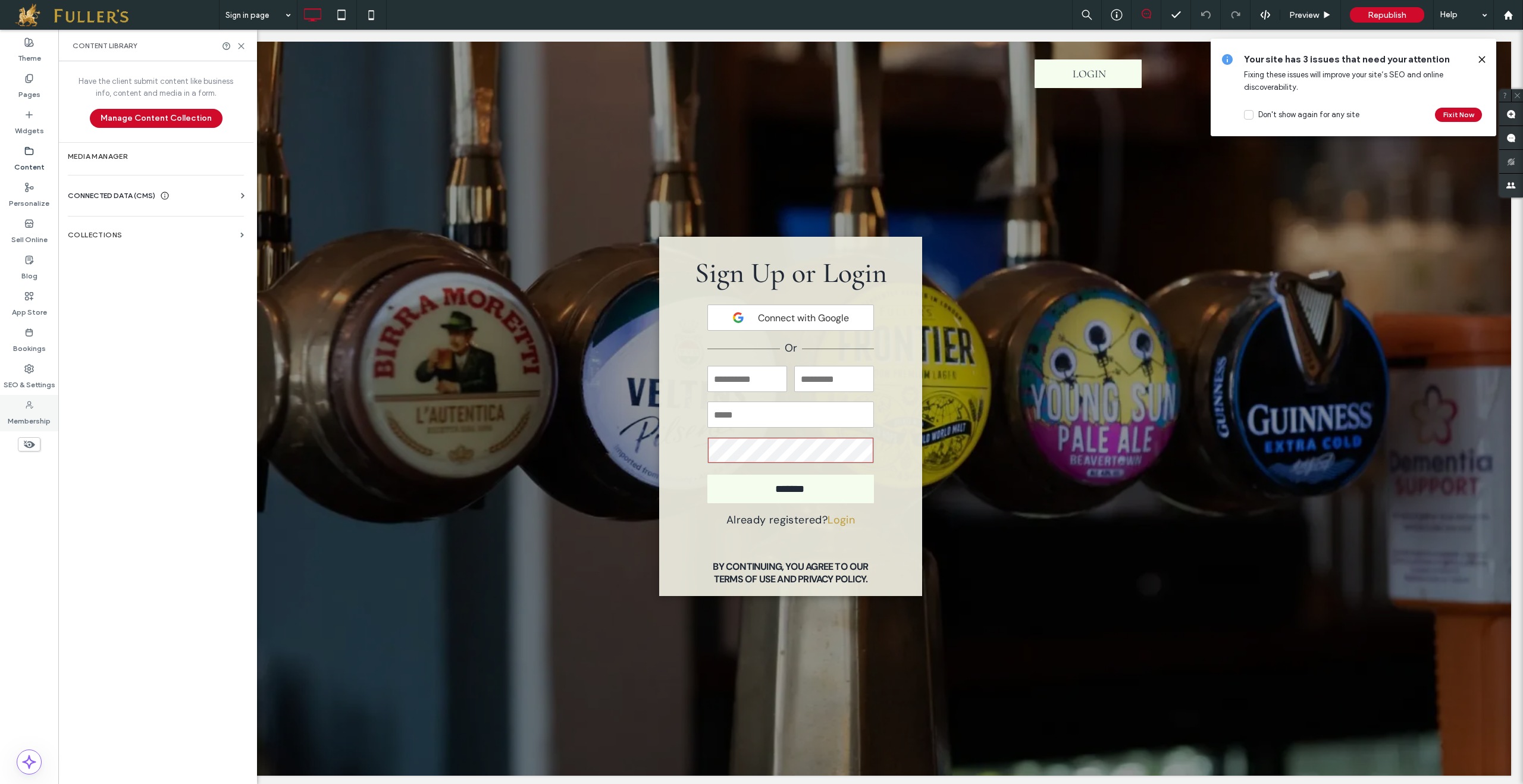
click at [35, 416] on label "Membership" at bounding box center [29, 418] width 43 height 16
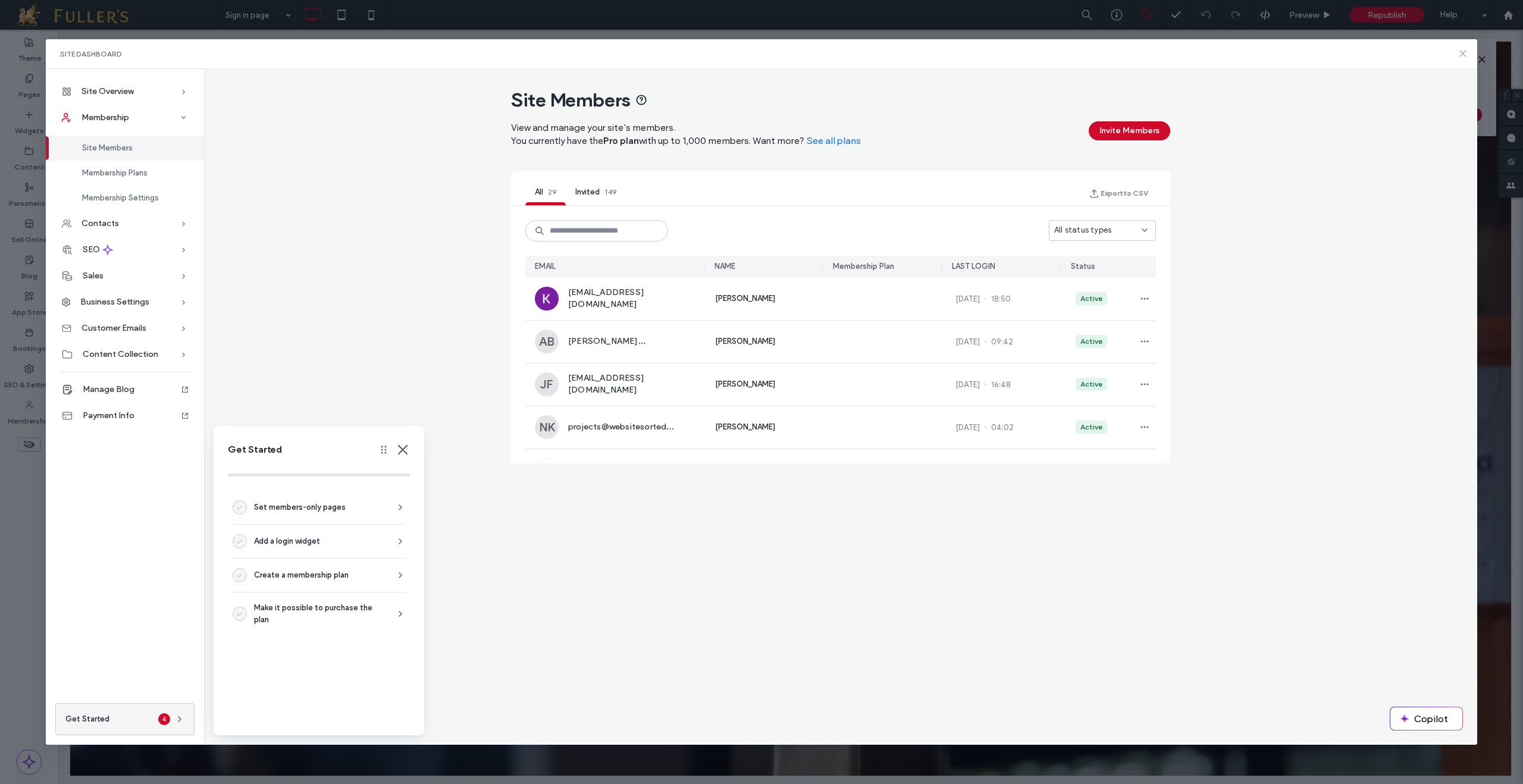
click at [1466, 53] on icon at bounding box center [1462, 53] width 9 height 9
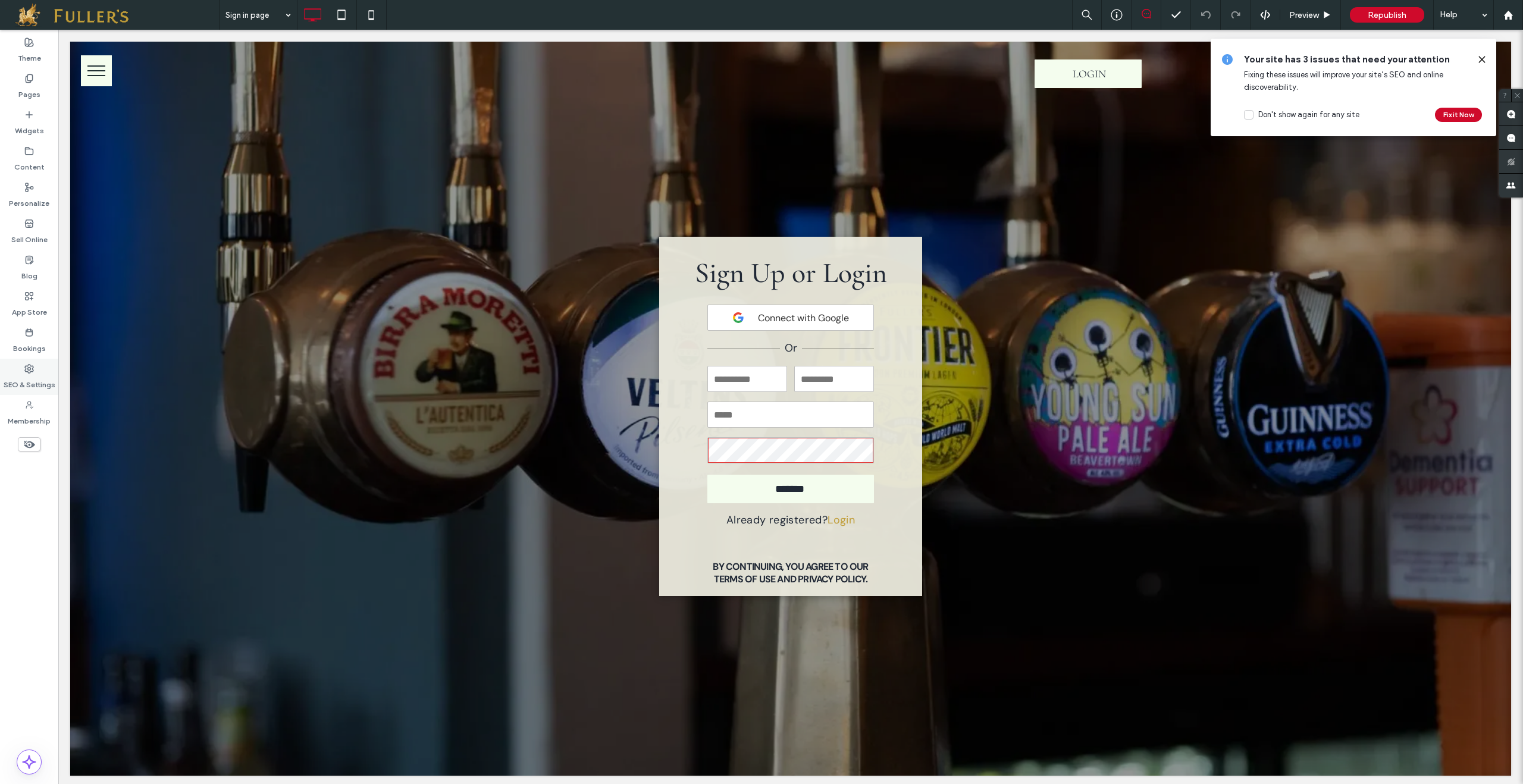
click at [22, 374] on label "SEO & Settings" at bounding box center [29, 381] width 52 height 16
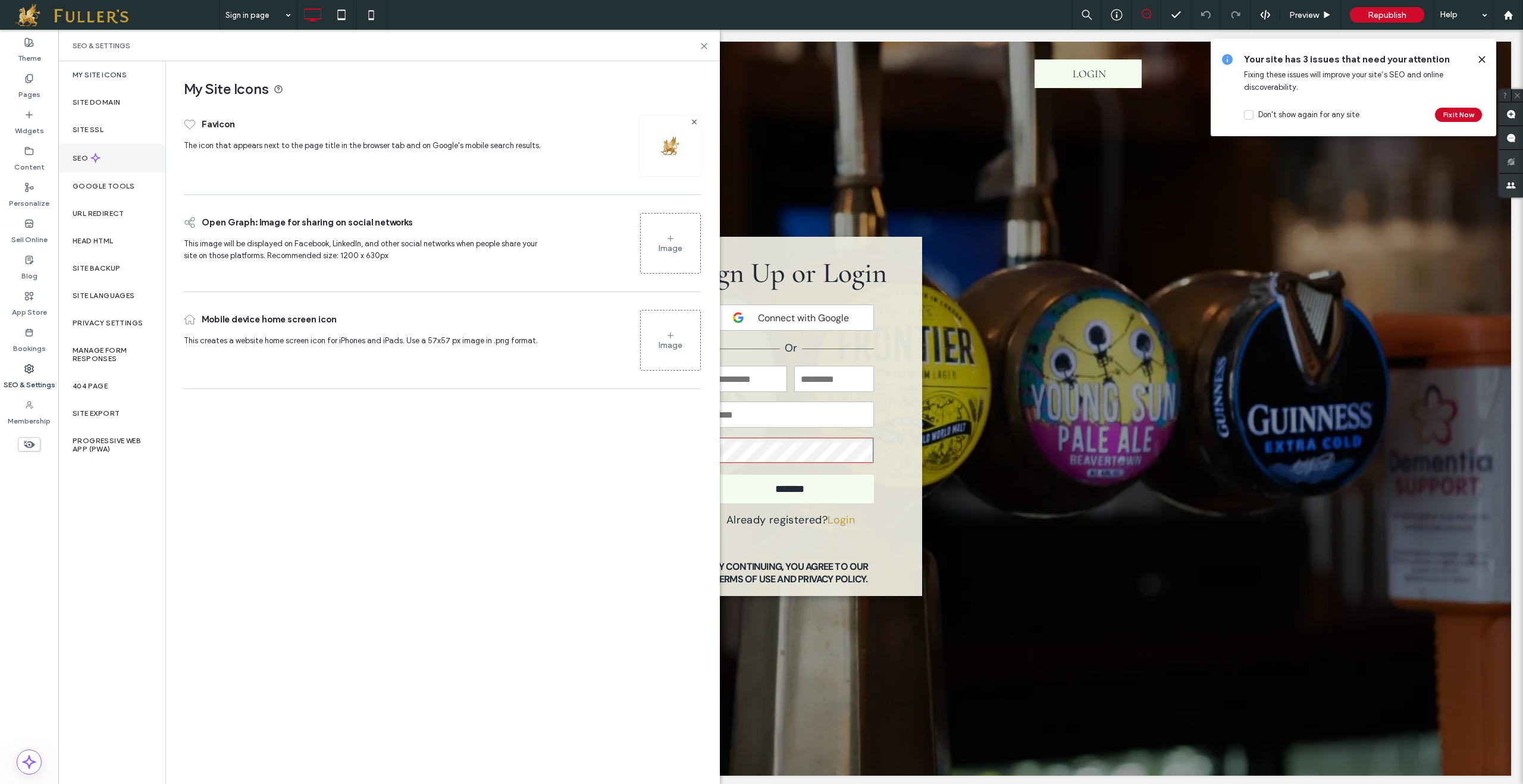
click at [91, 164] on div "SEO" at bounding box center [112, 158] width 107 height 29
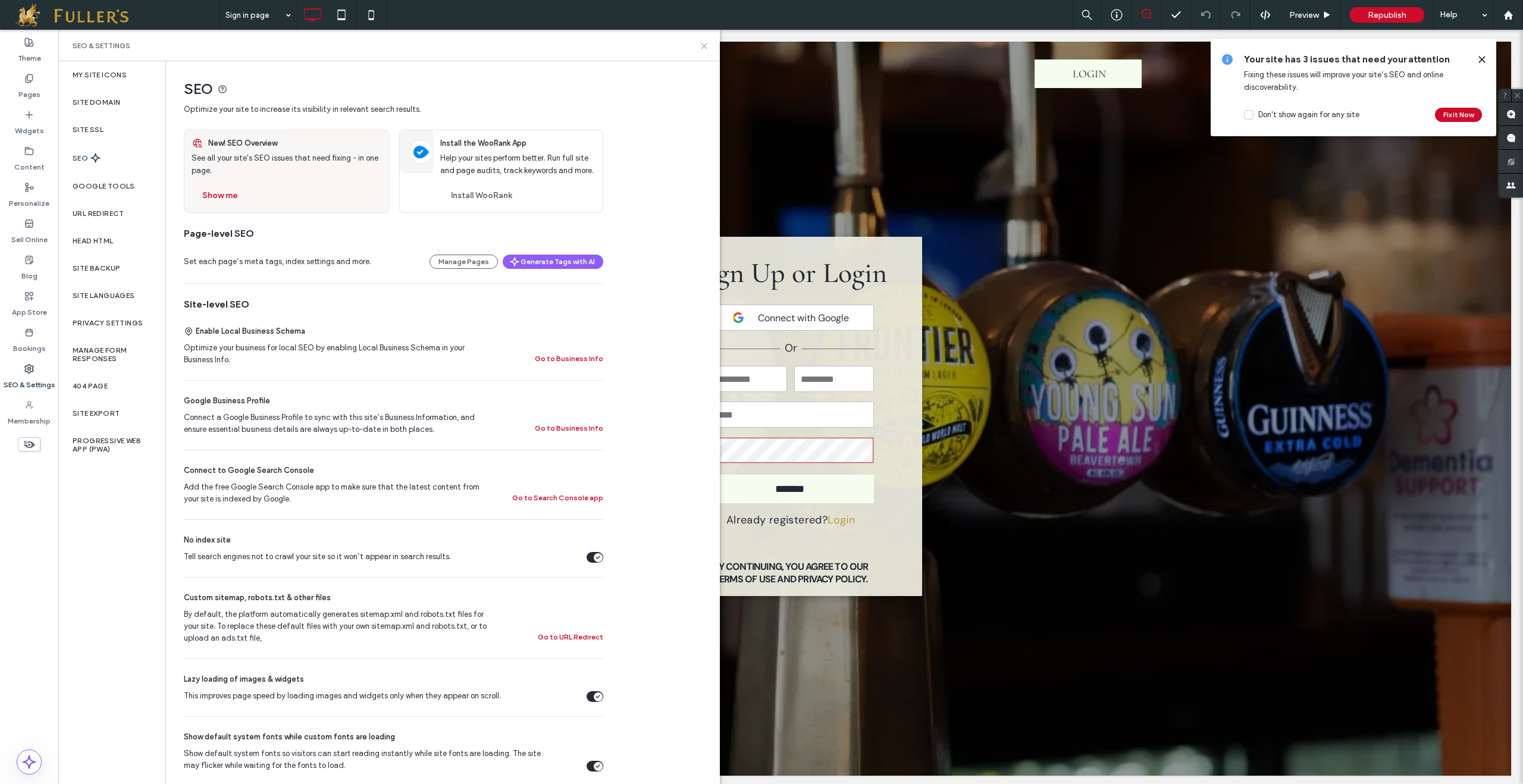
click at [703, 47] on icon at bounding box center [704, 46] width 9 height 9
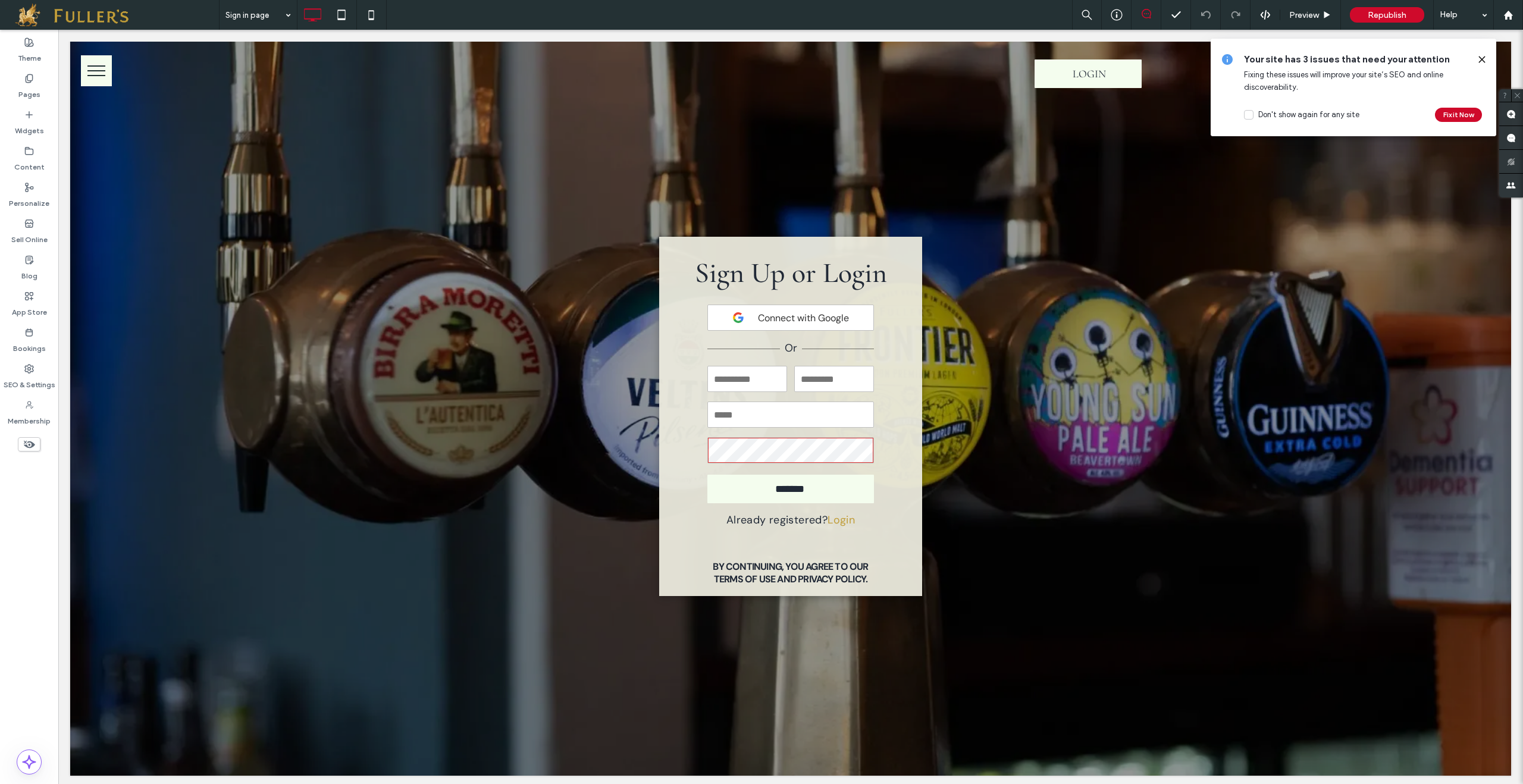
scroll to position [20, 0]
